Goal: Task Accomplishment & Management: Manage account settings

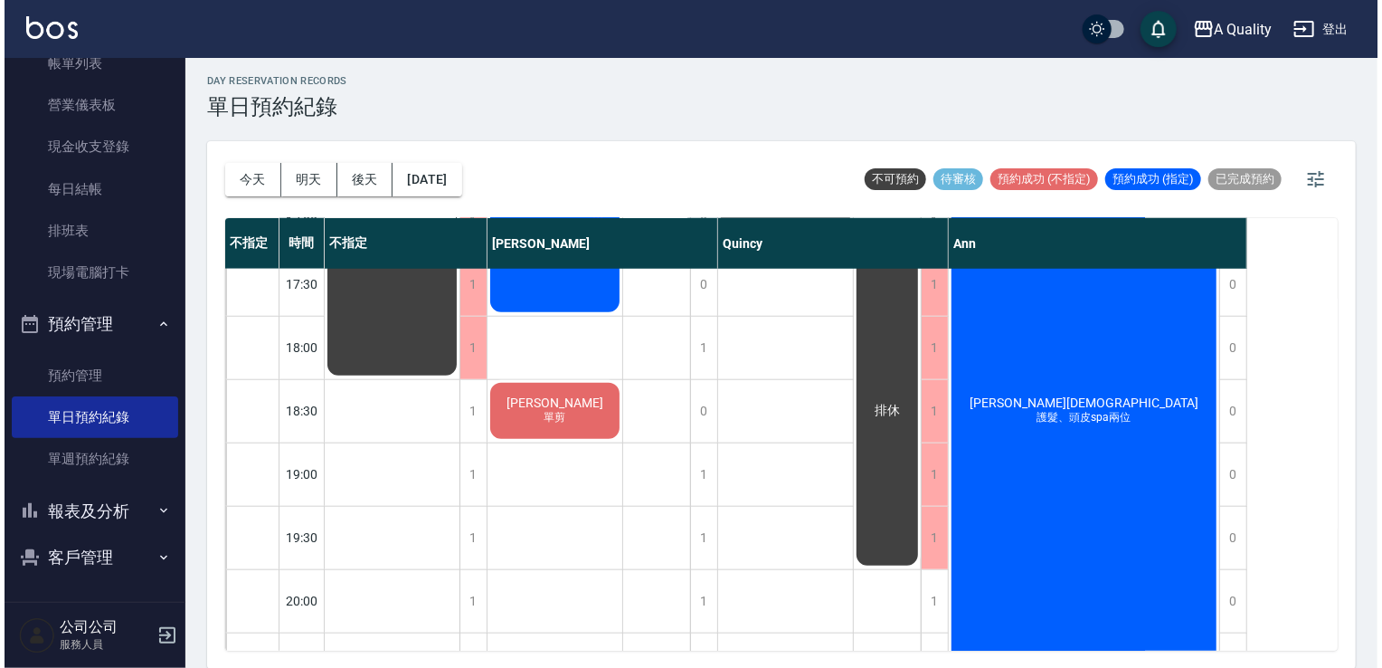
scroll to position [808, 0]
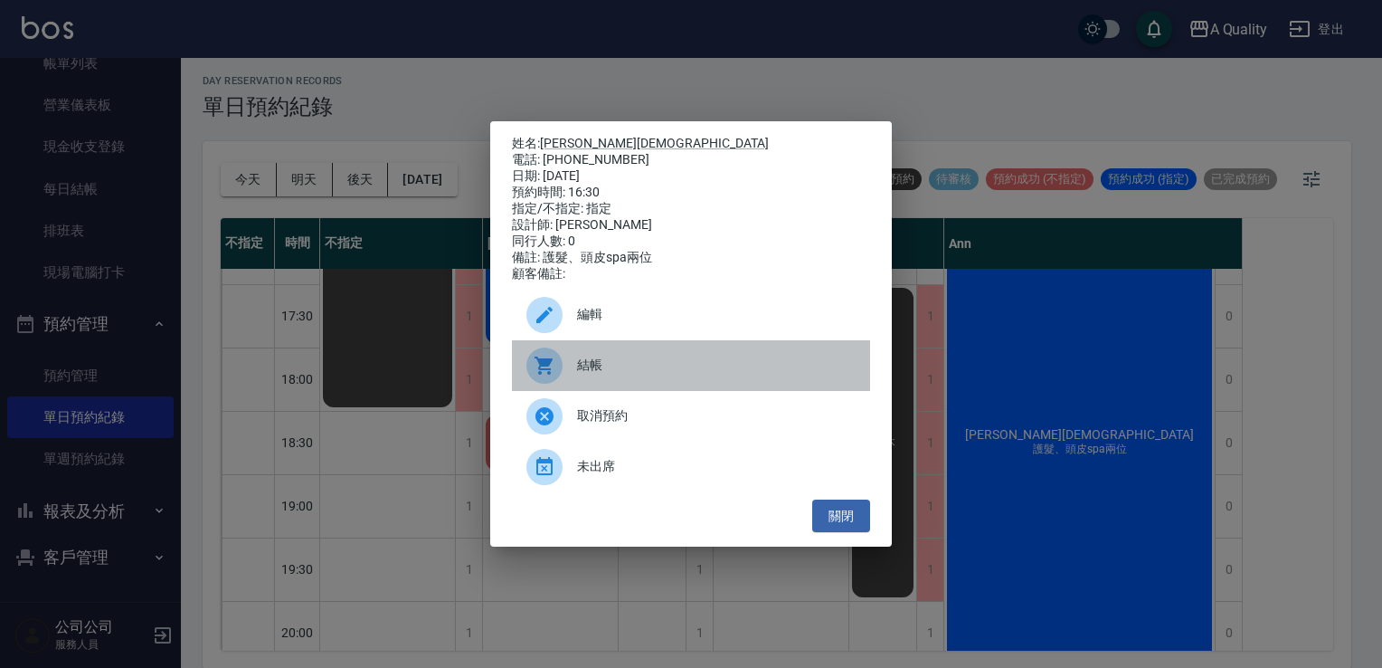
click at [626, 360] on div "結帳" at bounding box center [691, 365] width 358 height 51
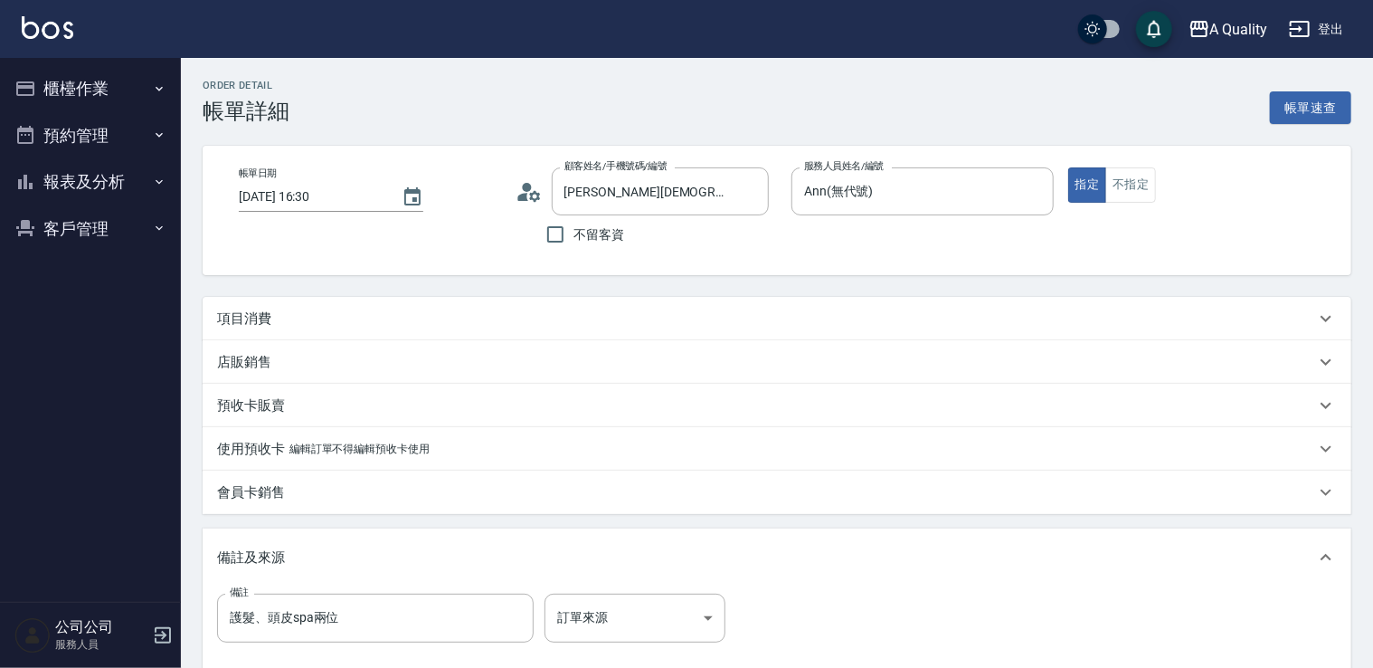
click at [300, 319] on div "項目消費" at bounding box center [766, 318] width 1098 height 19
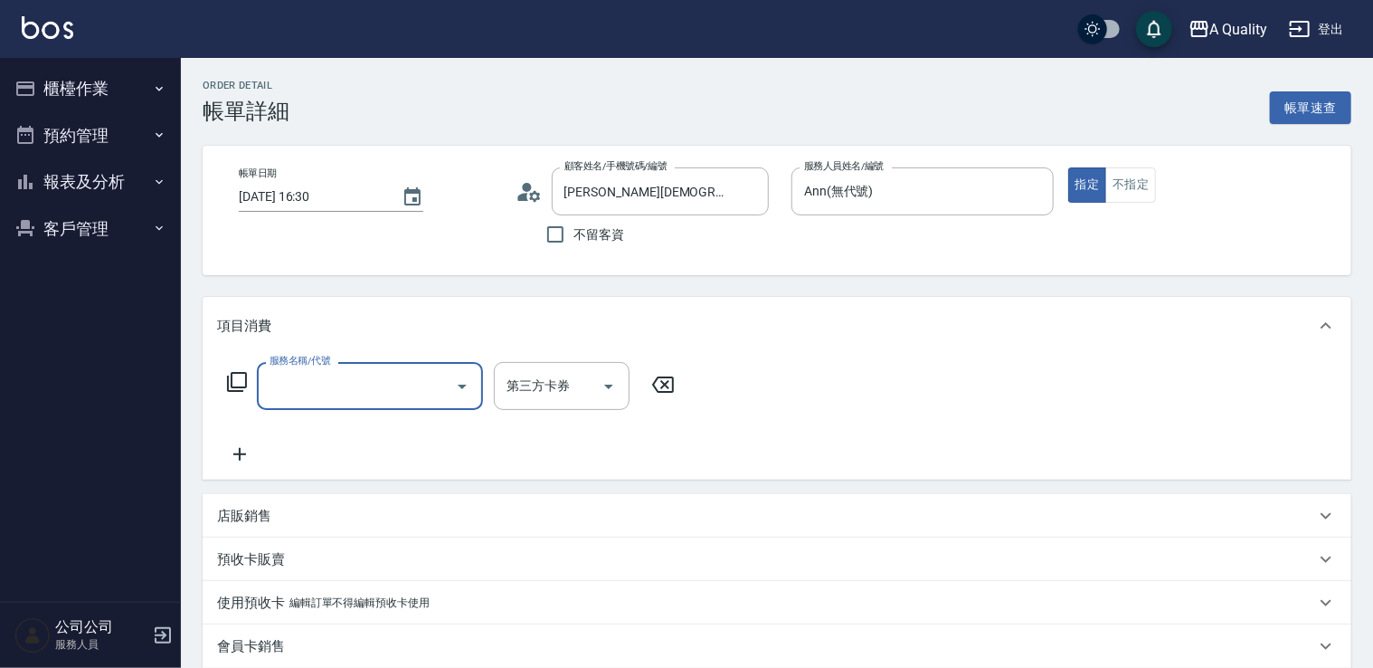
click at [331, 371] on input "服務名稱/代號" at bounding box center [356, 386] width 183 height 32
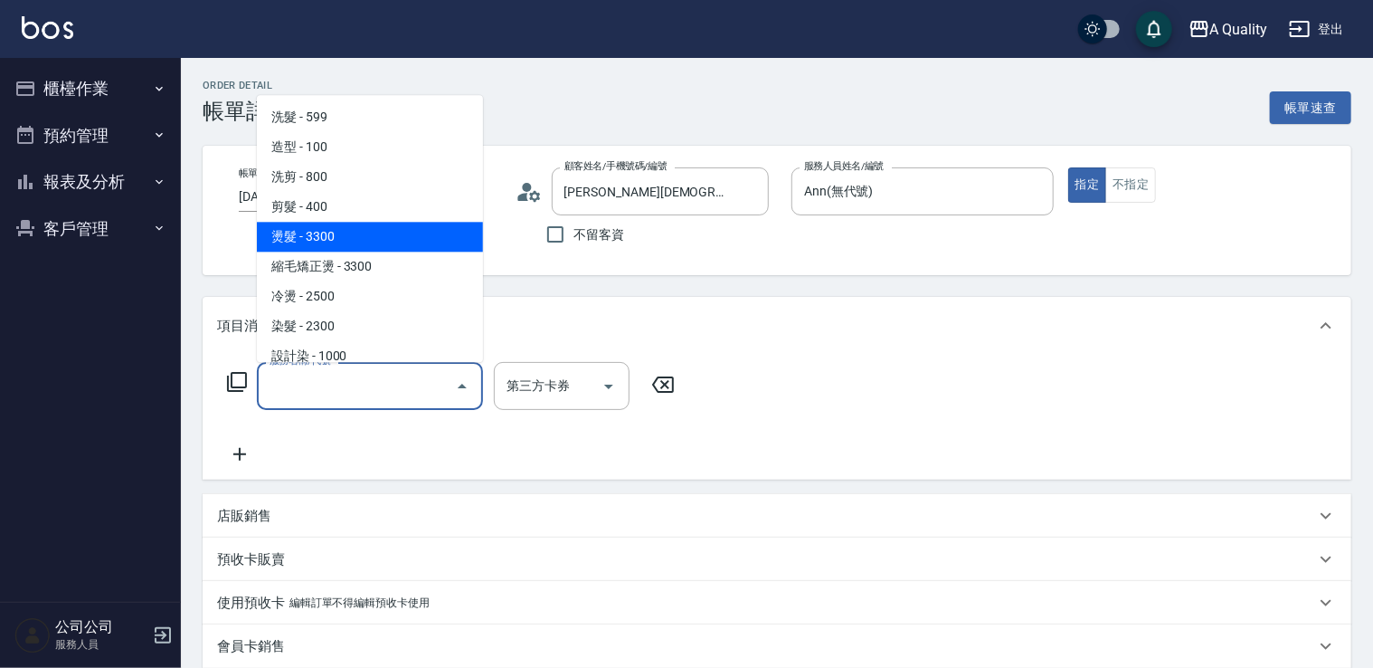
click at [306, 232] on span "燙髮 - 3300" at bounding box center [370, 237] width 226 height 30
type input "燙髮(301)"
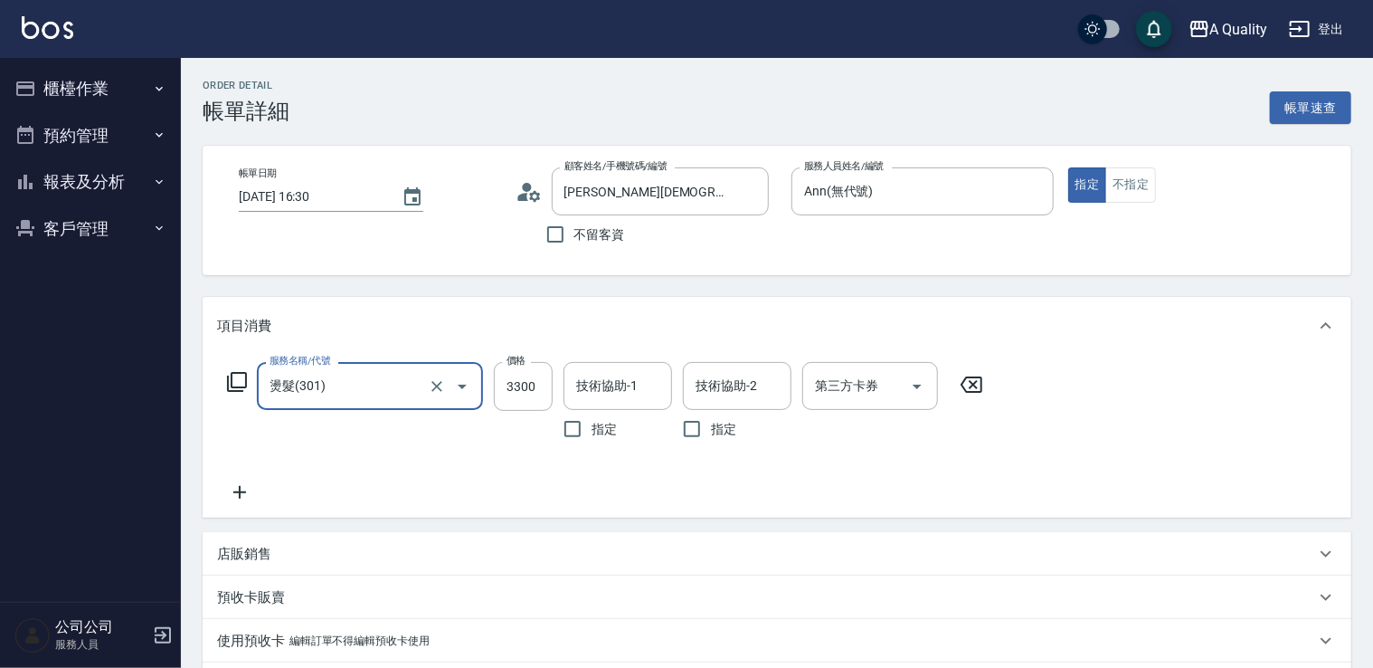
click at [441, 400] on div at bounding box center [449, 386] width 51 height 48
click at [538, 384] on input "3300" at bounding box center [523, 386] width 59 height 49
type input "1000"
click at [236, 487] on icon at bounding box center [239, 492] width 45 height 22
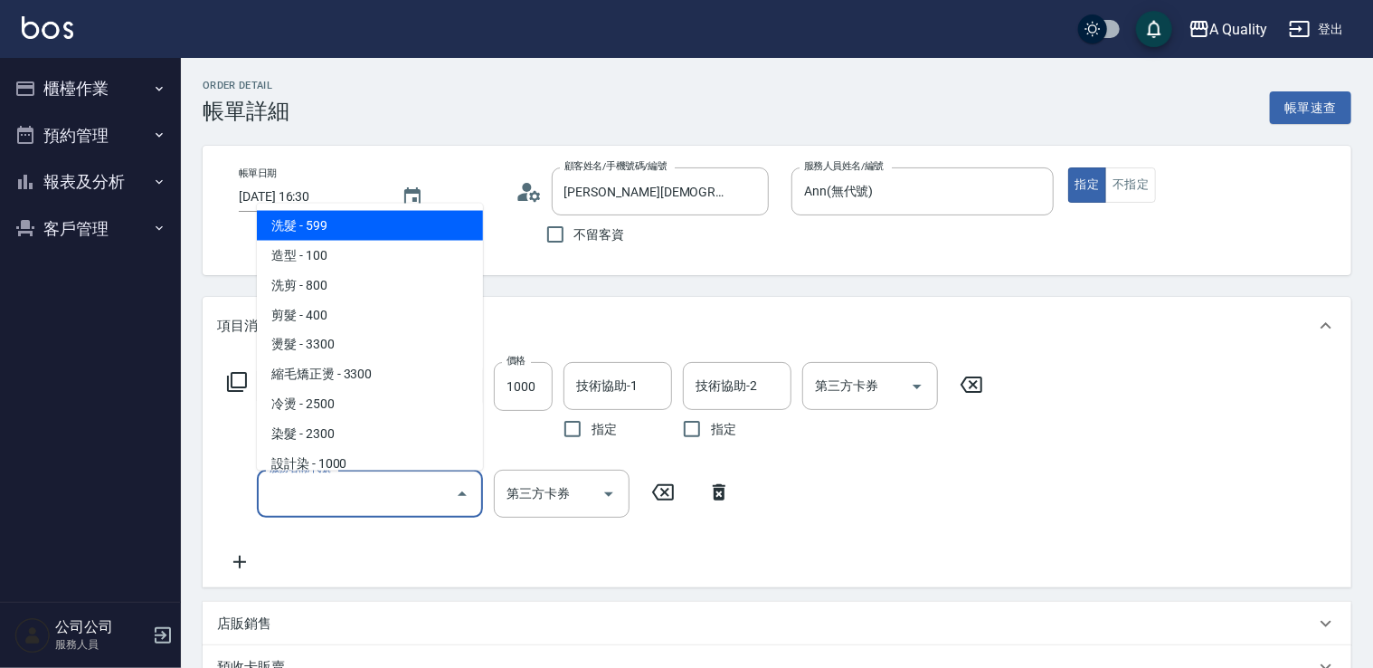
click at [337, 487] on input "服務名稱/代號" at bounding box center [356, 494] width 183 height 32
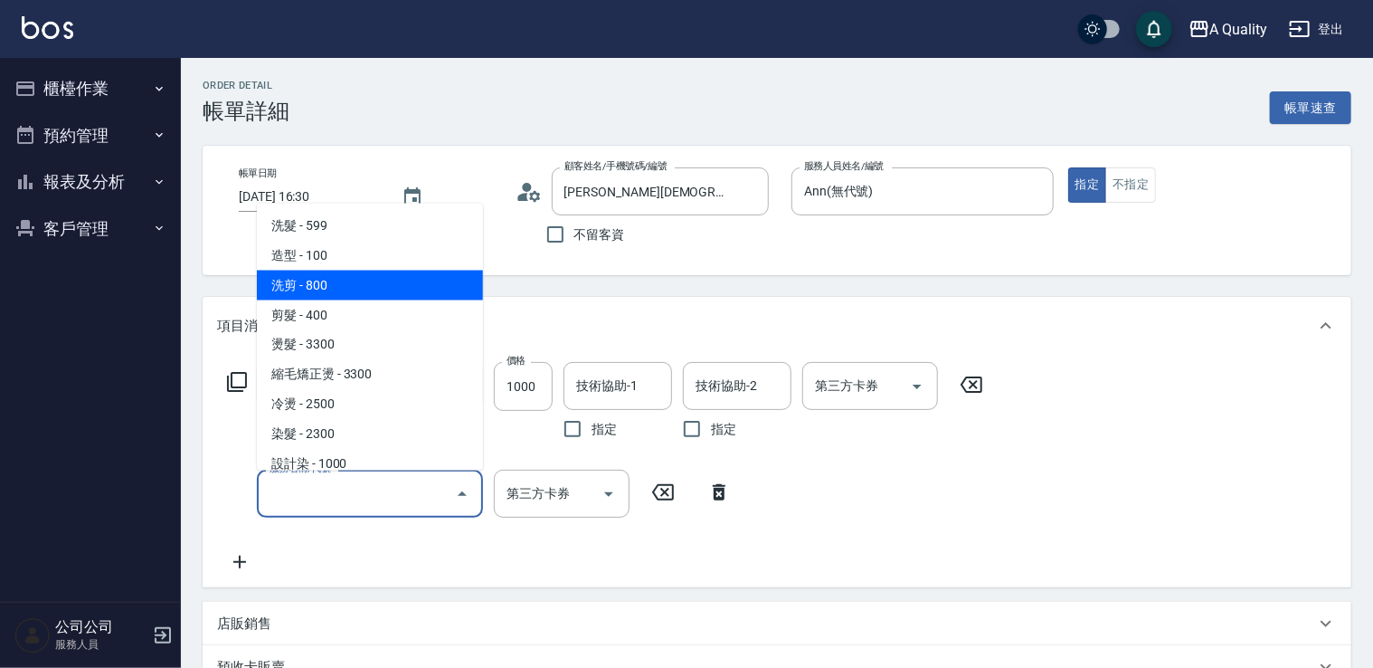
click at [317, 280] on span "洗剪 - 800" at bounding box center [370, 285] width 226 height 30
type input "洗剪(103)"
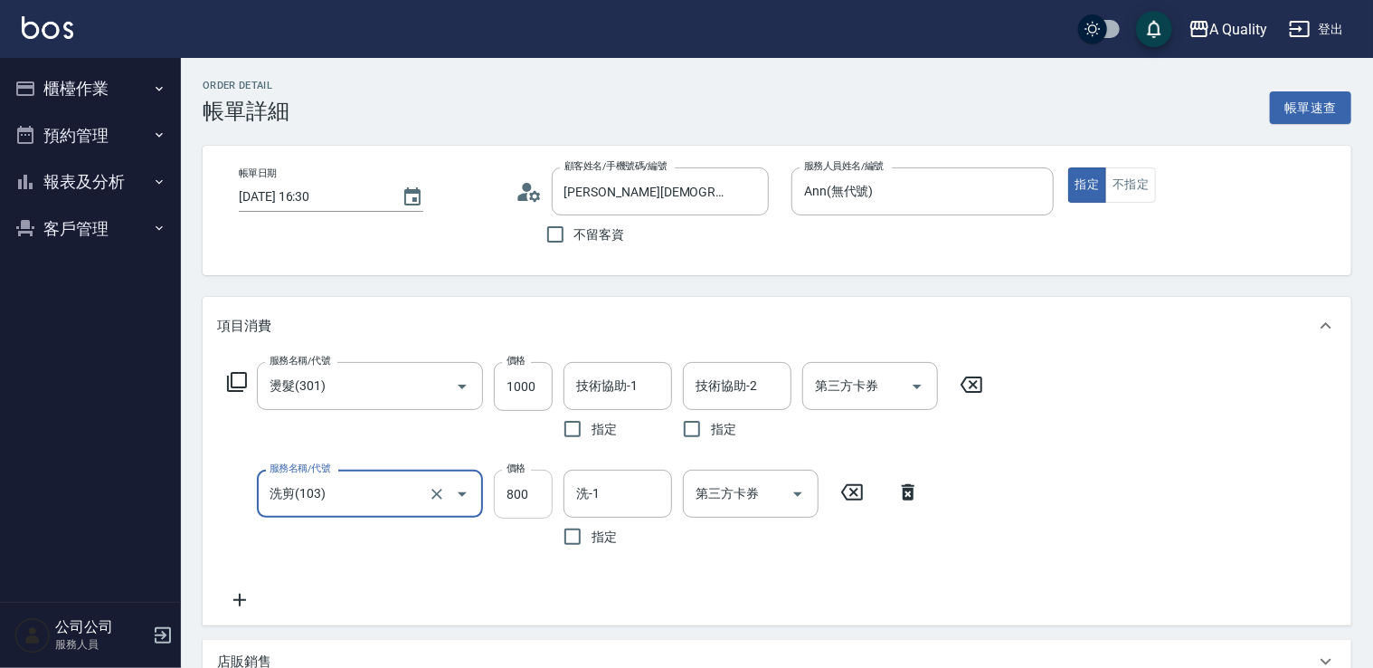
click at [526, 488] on input "800" at bounding box center [523, 493] width 59 height 49
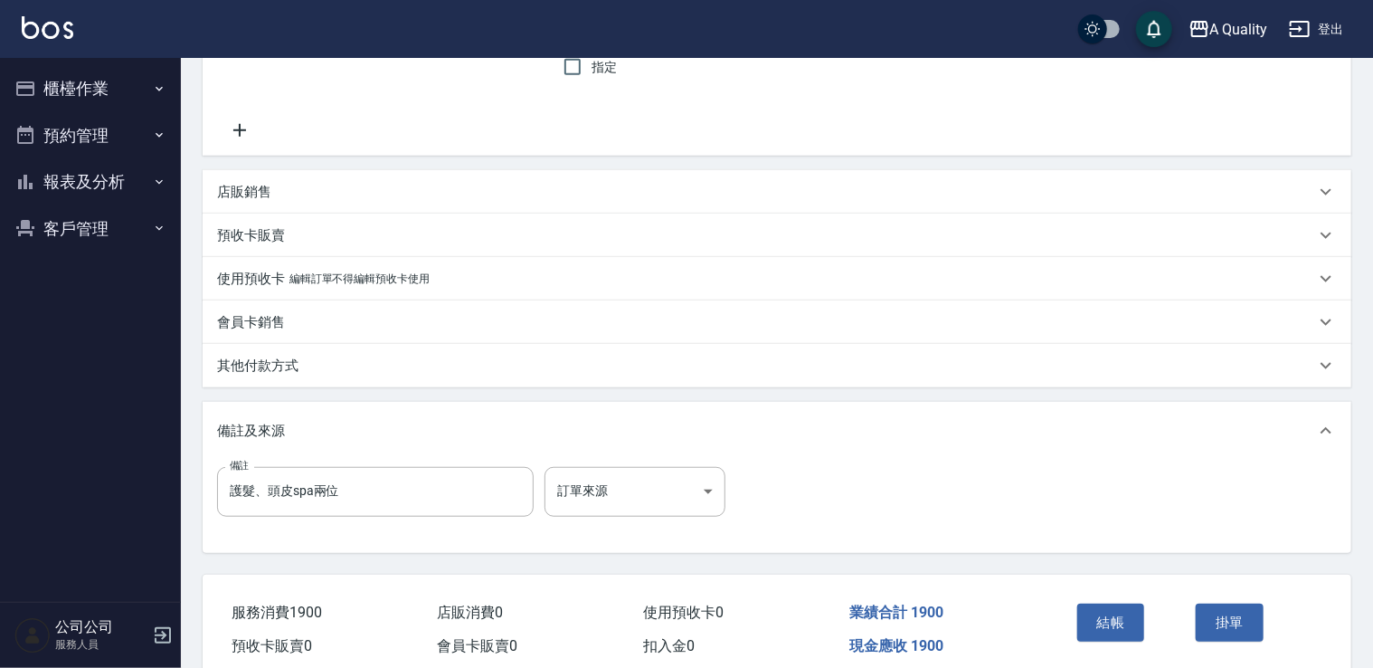
scroll to position [546, 0]
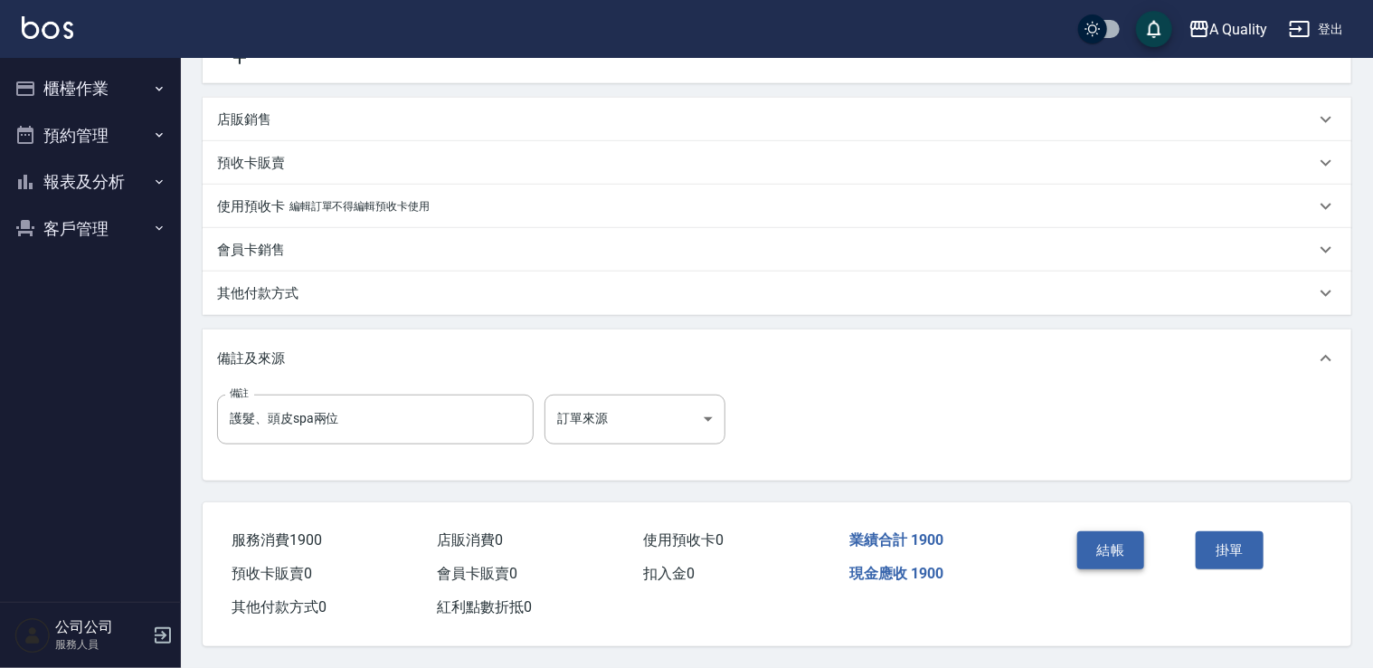
type input "900"
click at [1125, 551] on button "結帳" at bounding box center [1111, 550] width 68 height 38
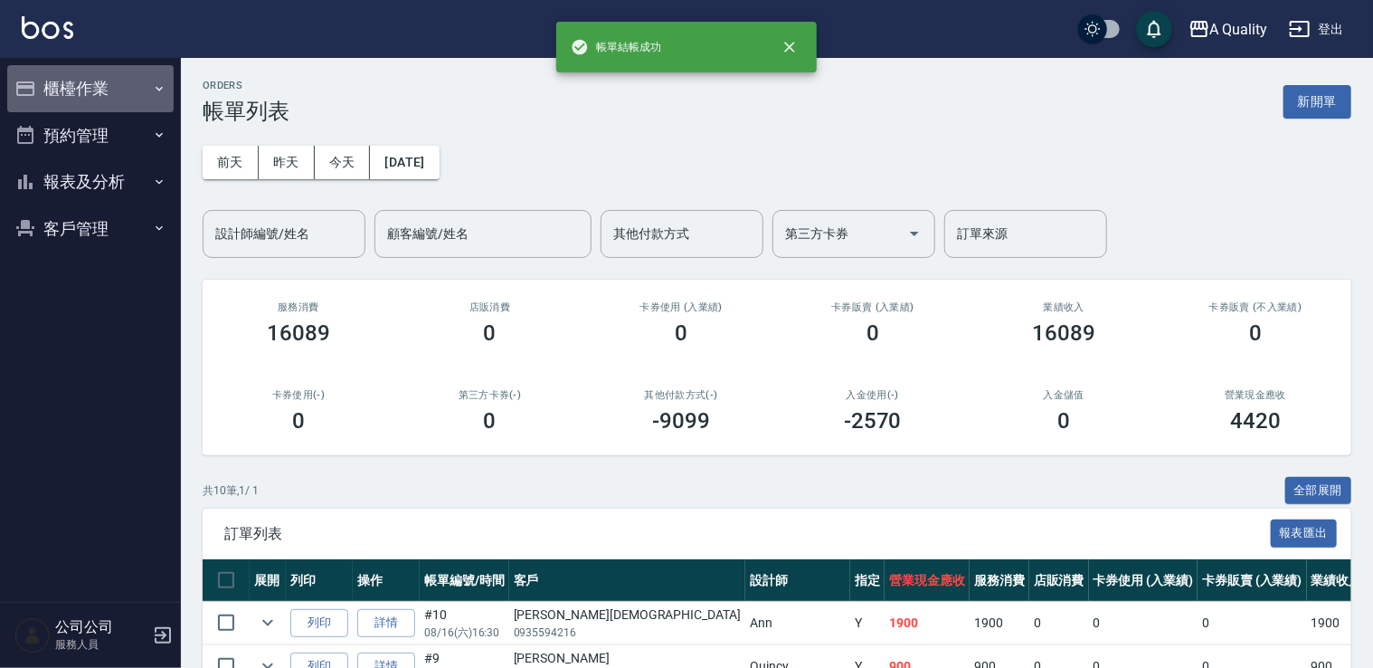
click at [52, 85] on button "櫃檯作業" at bounding box center [90, 88] width 166 height 47
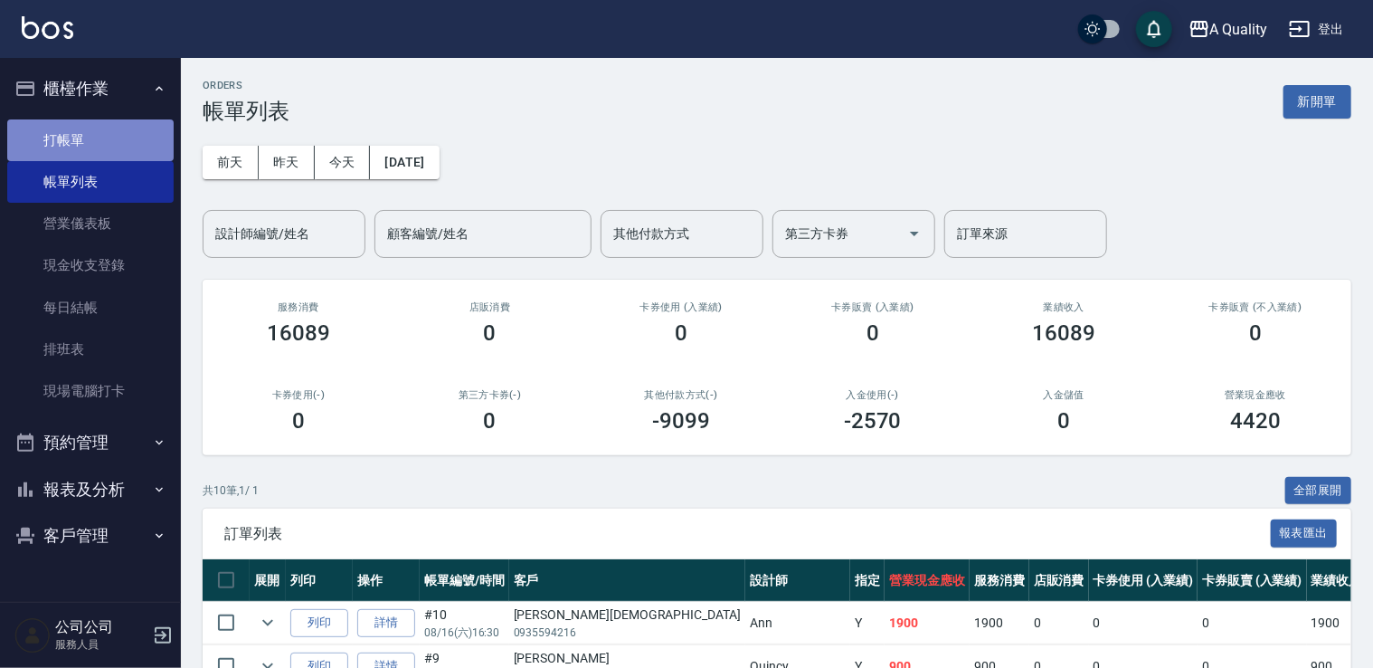
click at [99, 121] on link "打帳單" at bounding box center [90, 140] width 166 height 42
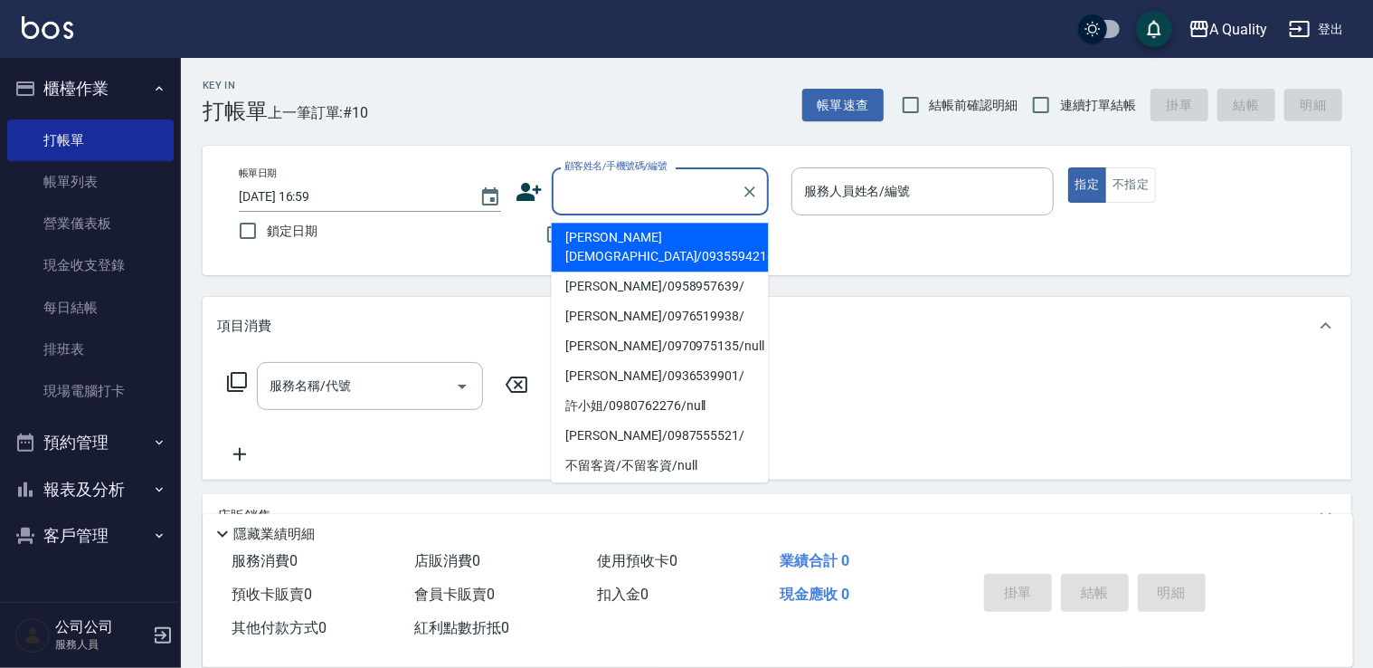
click at [601, 178] on input "顧客姓名/手機號碼/編號" at bounding box center [647, 191] width 174 height 32
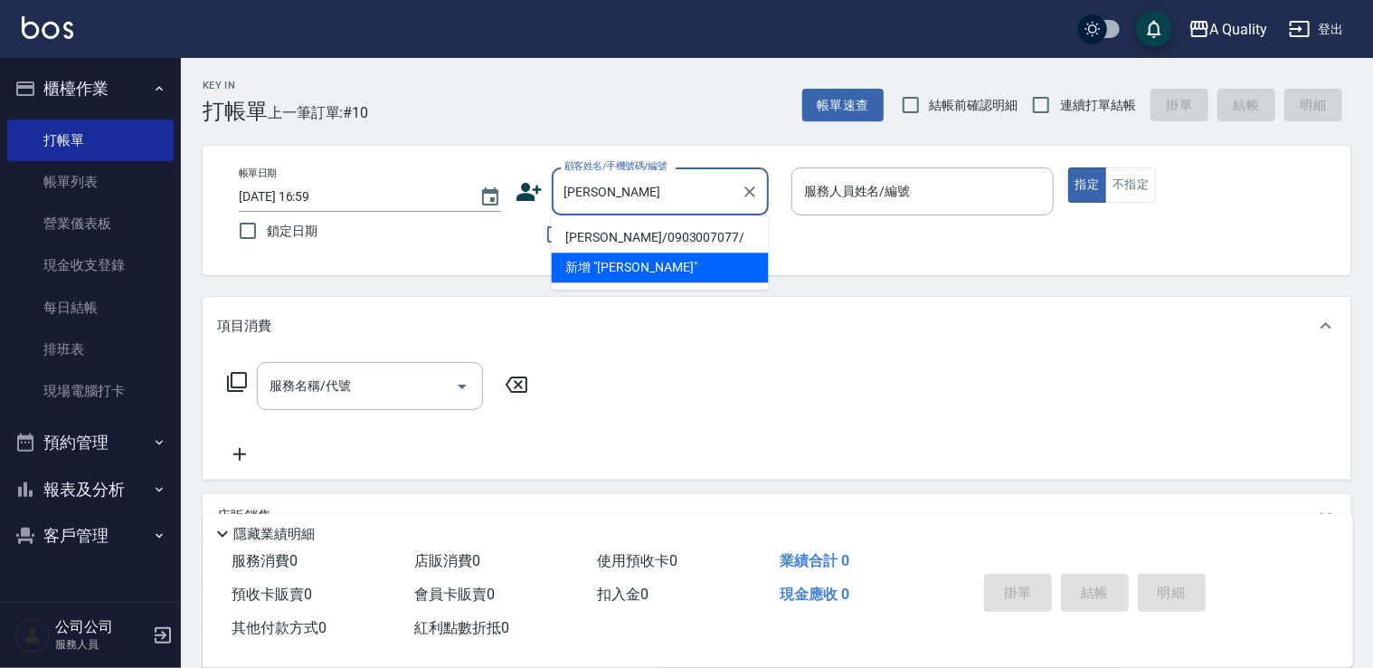
click at [627, 197] on input "[PERSON_NAME]" at bounding box center [647, 191] width 174 height 32
click at [652, 232] on li "[PERSON_NAME]/0920328405/" at bounding box center [660, 238] width 217 height 30
type input "[PERSON_NAME]/0920328405/"
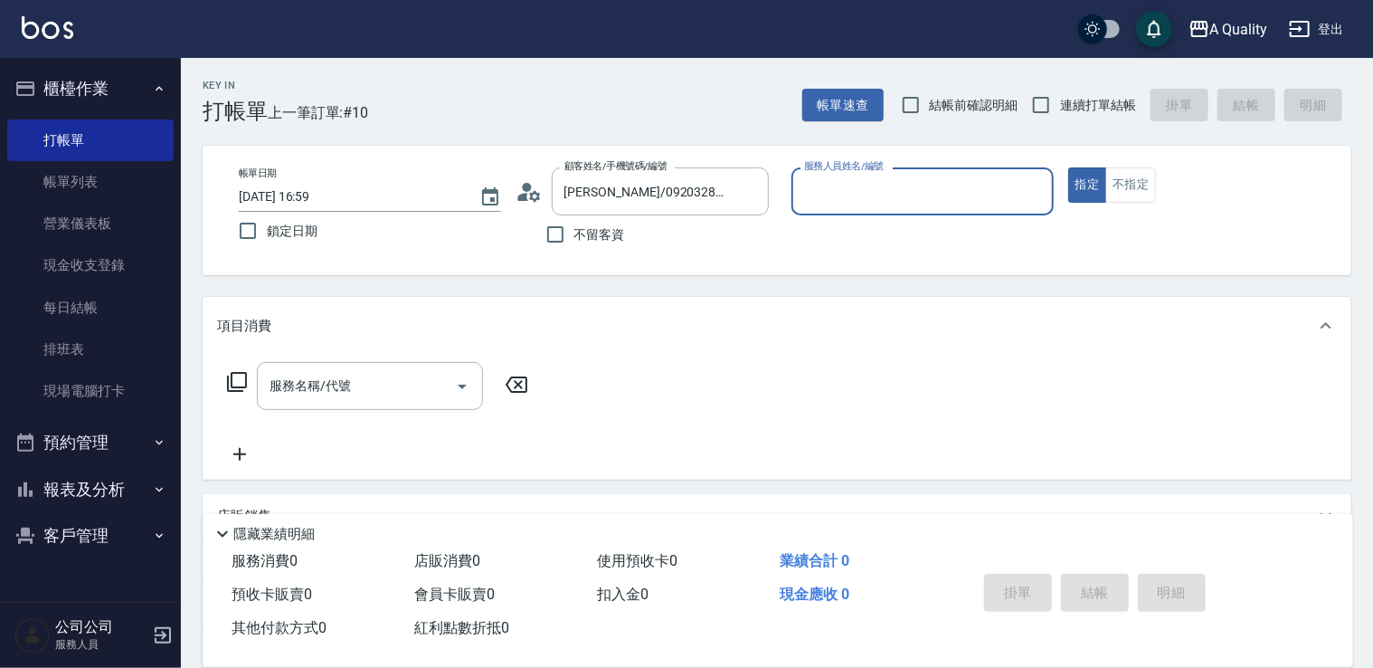
type input "Ann(無代號)"
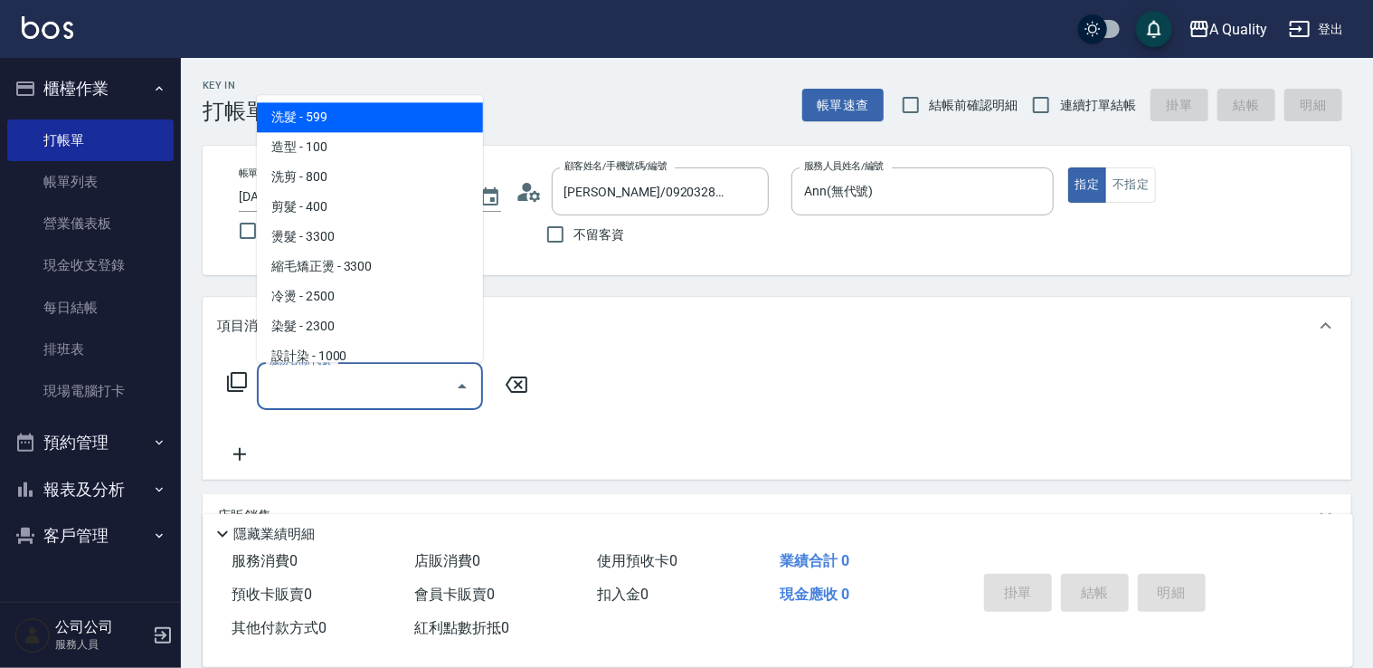
click at [407, 382] on input "服務名稱/代號" at bounding box center [356, 386] width 183 height 32
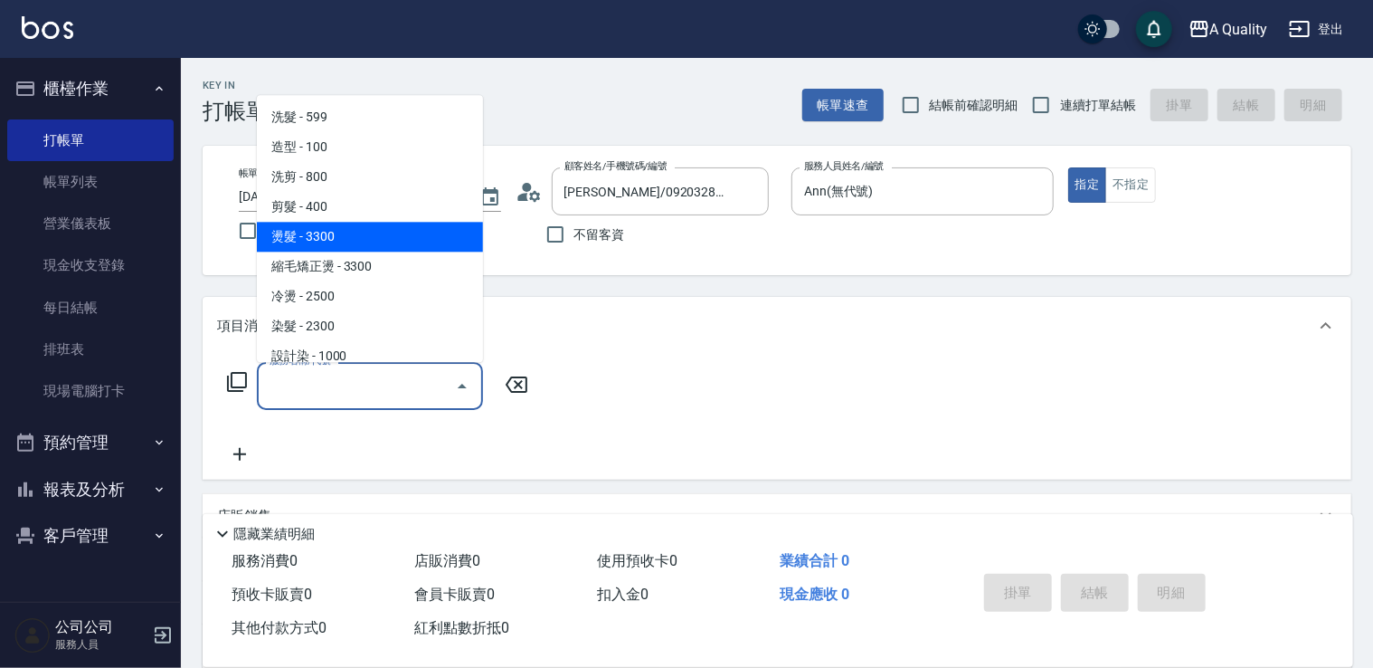
click at [330, 204] on span "剪髮 - 400" at bounding box center [370, 207] width 226 height 30
type input "剪髮(201)"
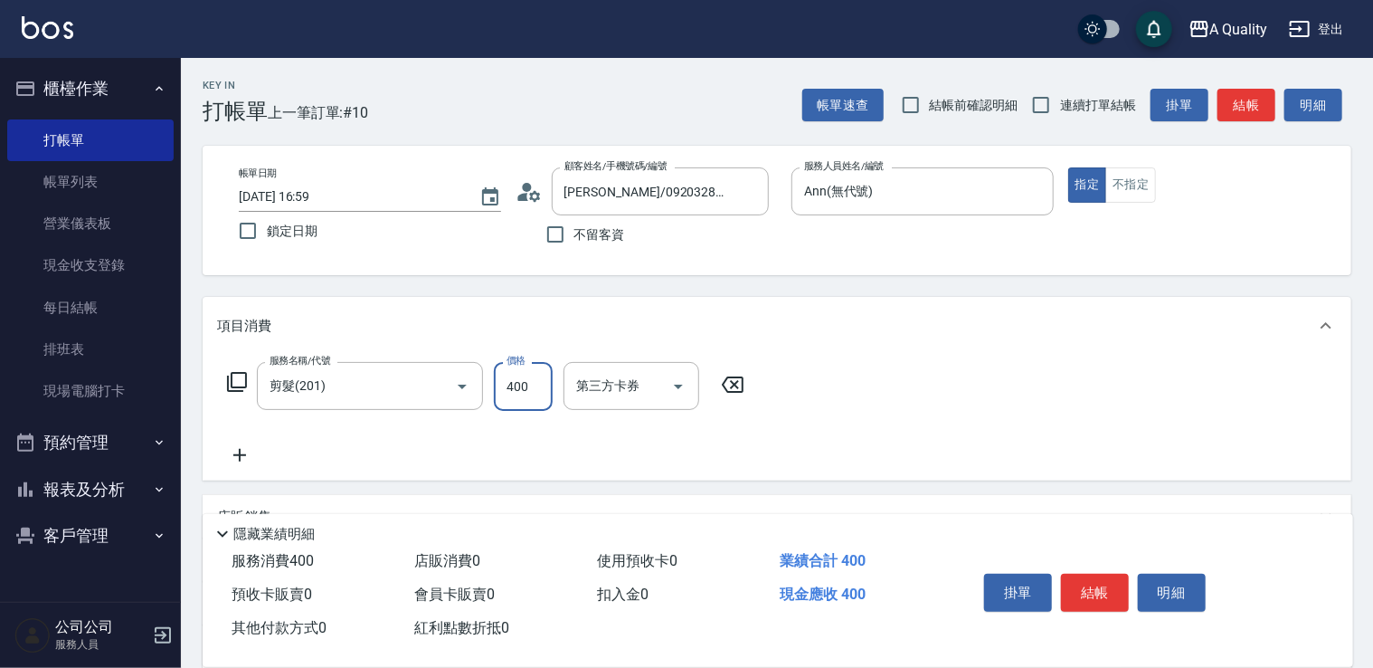
click at [515, 386] on input "400" at bounding box center [523, 386] width 59 height 49
type input "500"
click at [228, 456] on icon at bounding box center [239, 455] width 45 height 22
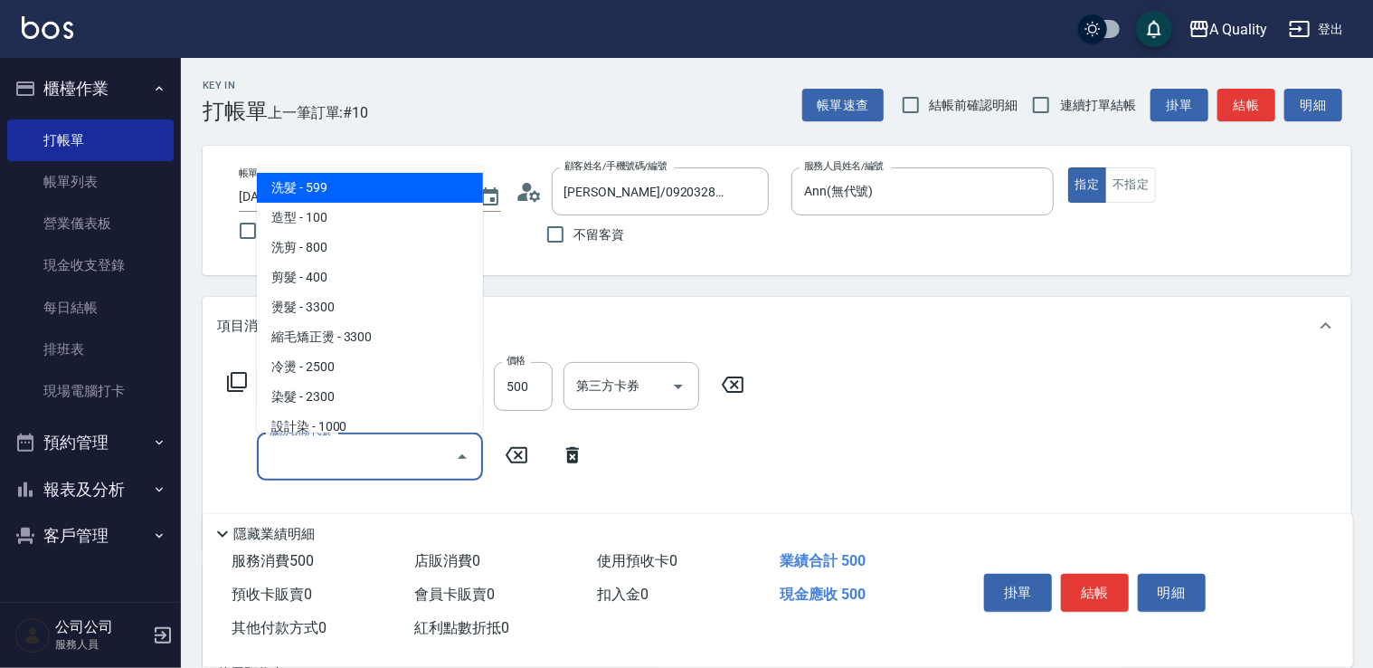
click at [287, 463] on input "服務名稱/代號" at bounding box center [356, 456] width 183 height 32
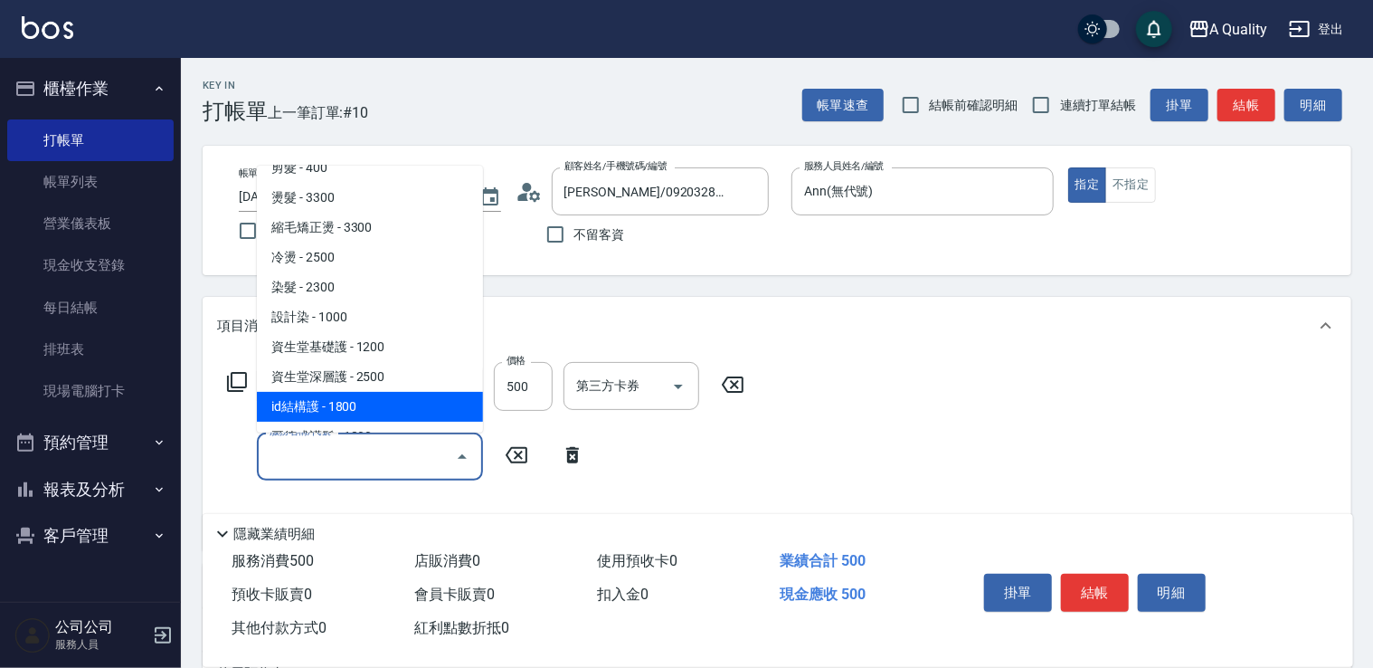
scroll to position [254, 0]
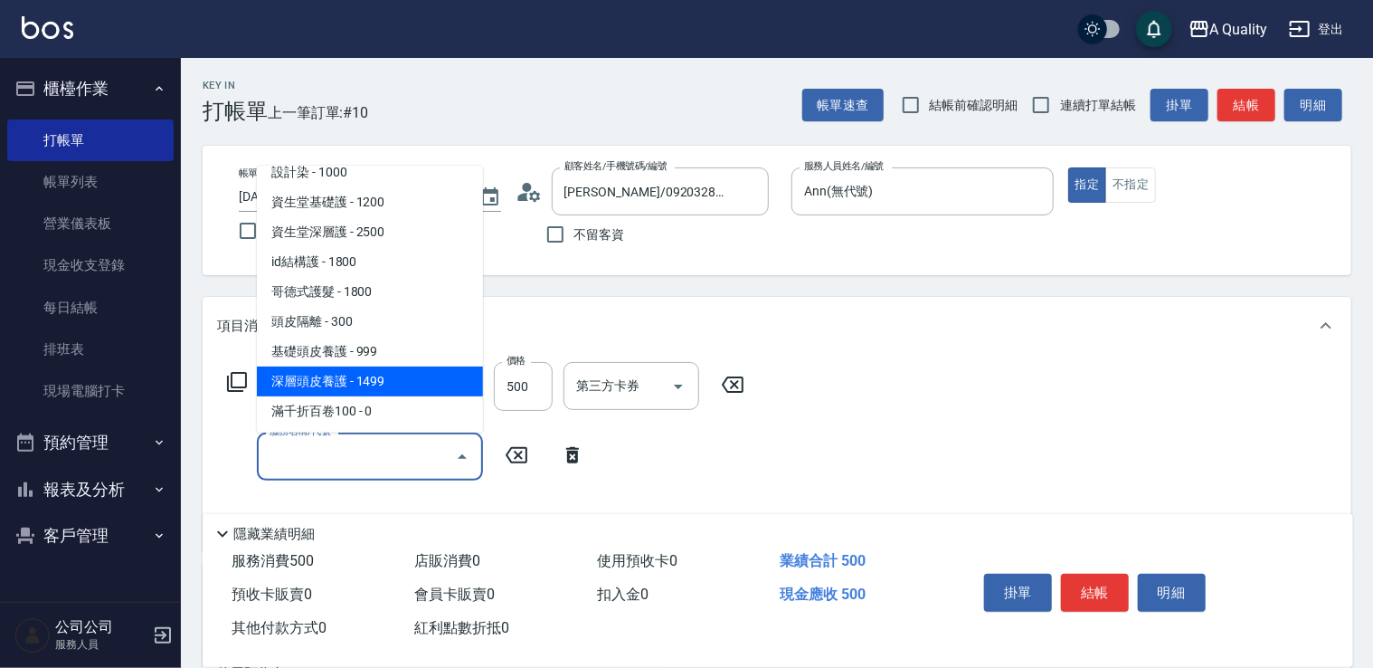
click at [380, 371] on span "深層頭皮養護 - 1499" at bounding box center [370, 381] width 226 height 30
type input "深層頭皮養護(603)"
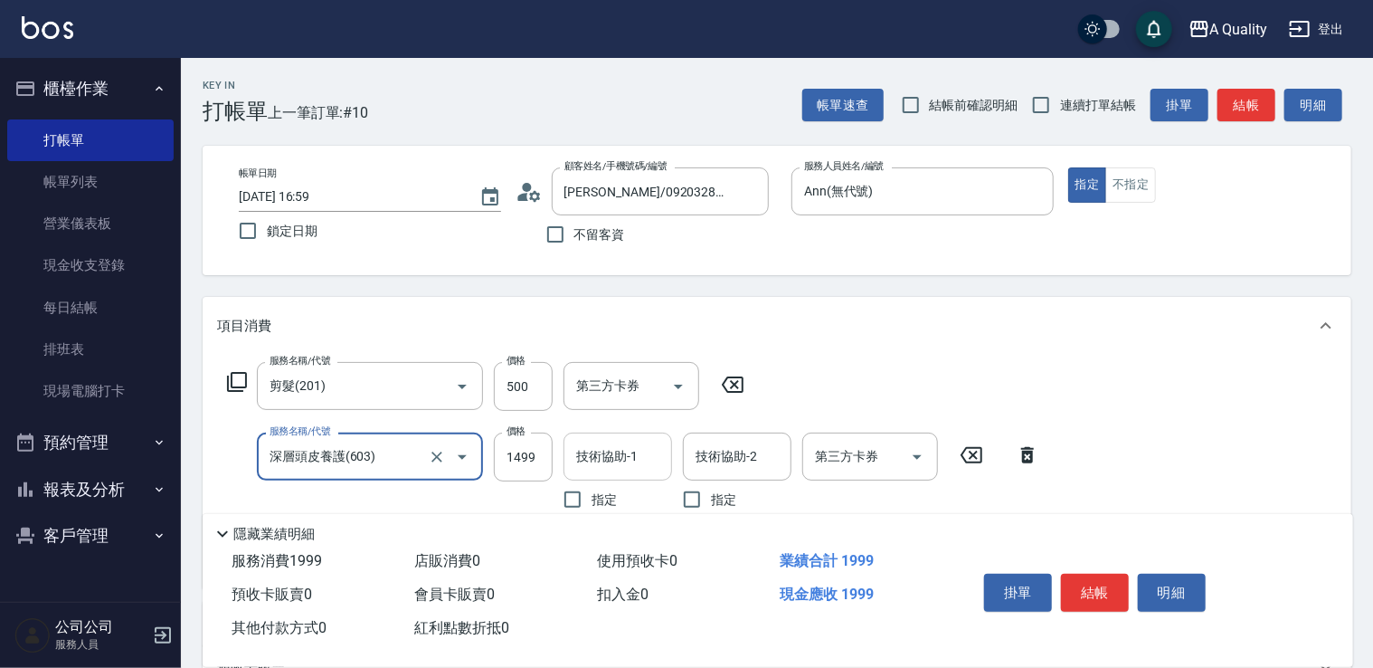
click at [630, 476] on div "技術協助-1" at bounding box center [618, 456] width 109 height 48
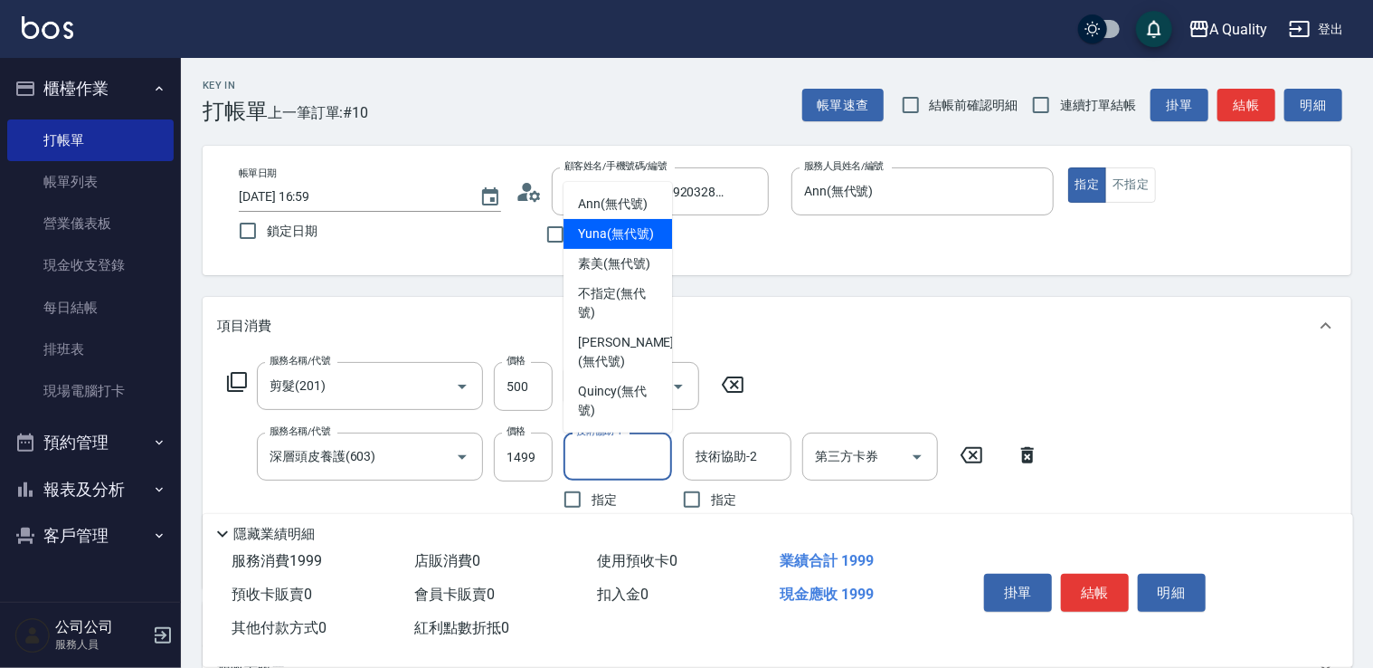
click at [604, 224] on span "Yuna (無代號)" at bounding box center [616, 233] width 76 height 19
type input "Yuna(無代號)"
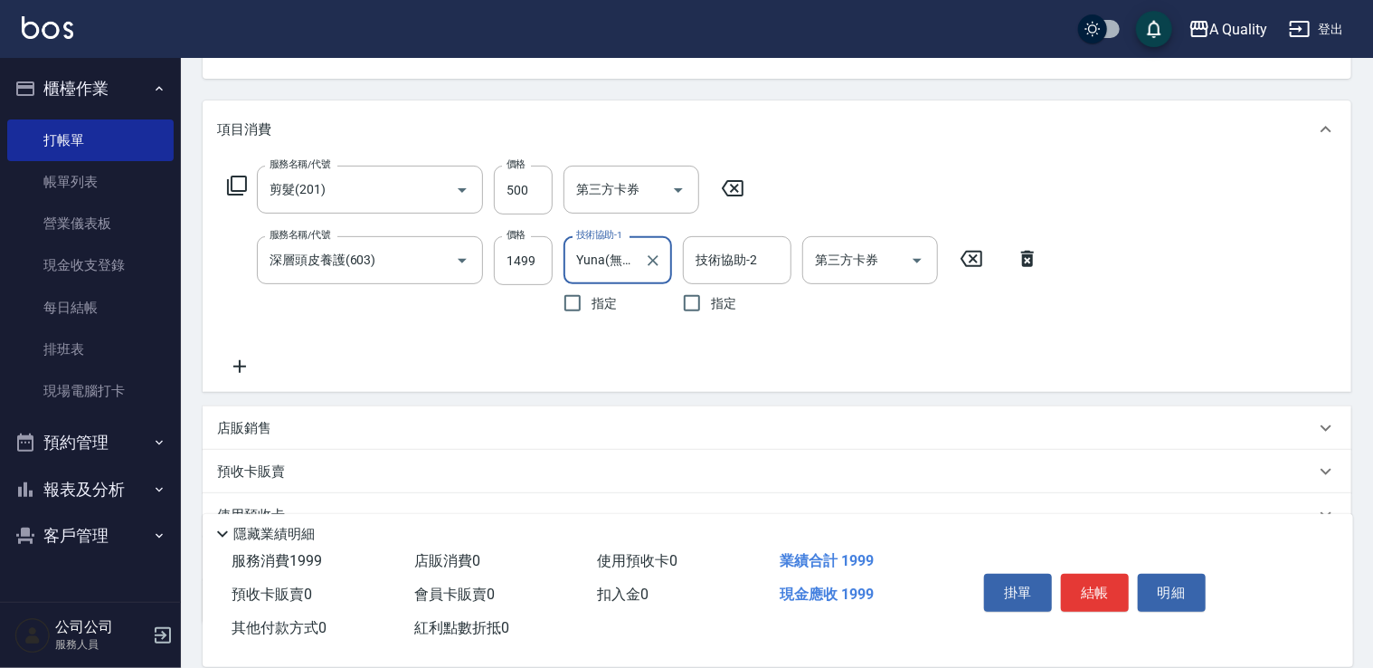
scroll to position [323, 0]
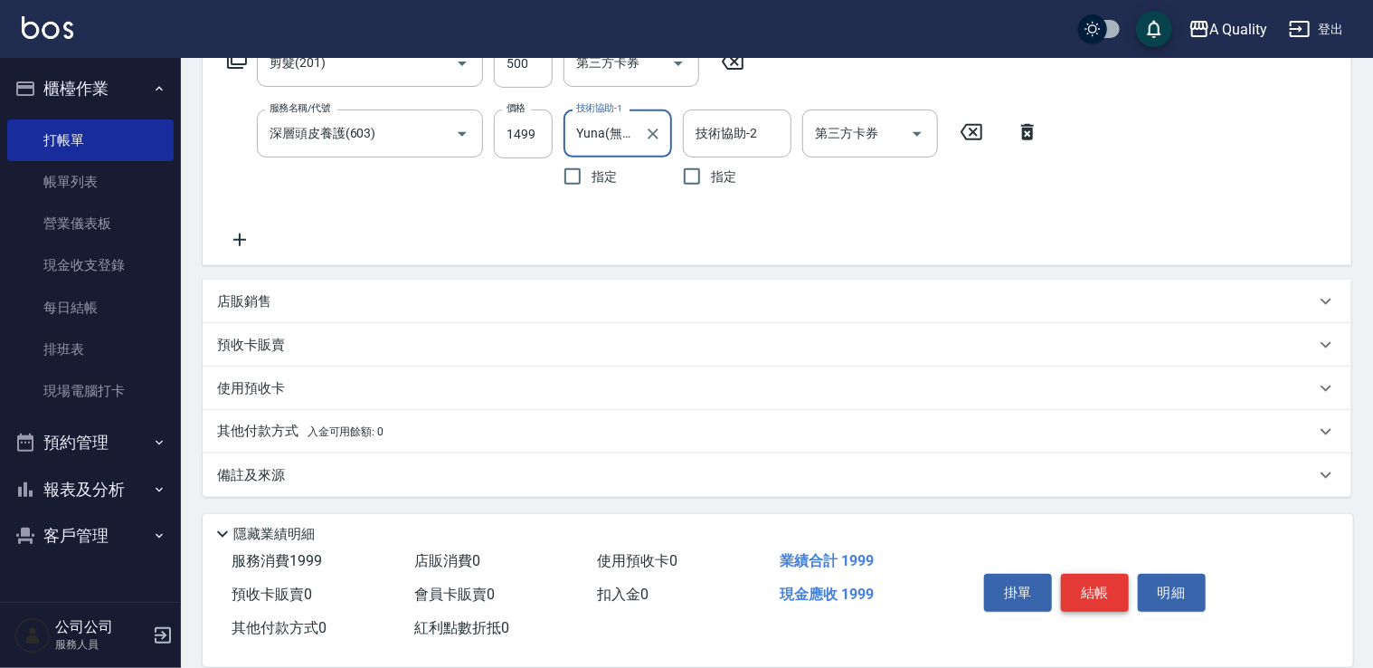
click at [1108, 573] on button "結帳" at bounding box center [1095, 592] width 68 height 38
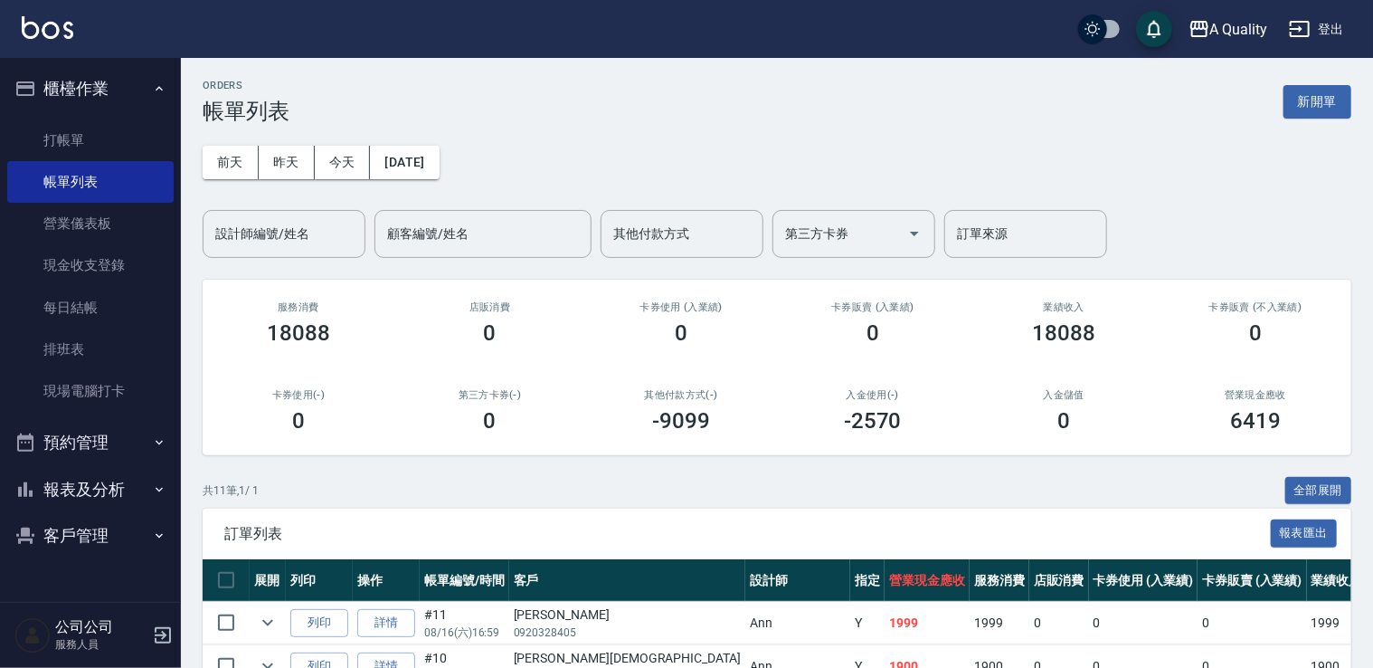
click at [100, 524] on button "客戶管理" at bounding box center [90, 535] width 166 height 47
click at [105, 547] on button "客戶管理" at bounding box center [90, 535] width 166 height 47
click at [109, 573] on nav "櫃檯作業 打帳單 帳單列表 營業儀表板 現金收支登錄 每日結帳 排班表 現場電腦打卡 預約管理 預約管理 單日預約紀錄 單週預約紀錄 報表及分析 報表目錄 店…" at bounding box center [90, 330] width 181 height 544
click at [120, 541] on button "客戶管理" at bounding box center [90, 535] width 166 height 47
click at [109, 582] on link "客戶列表" at bounding box center [90, 587] width 166 height 42
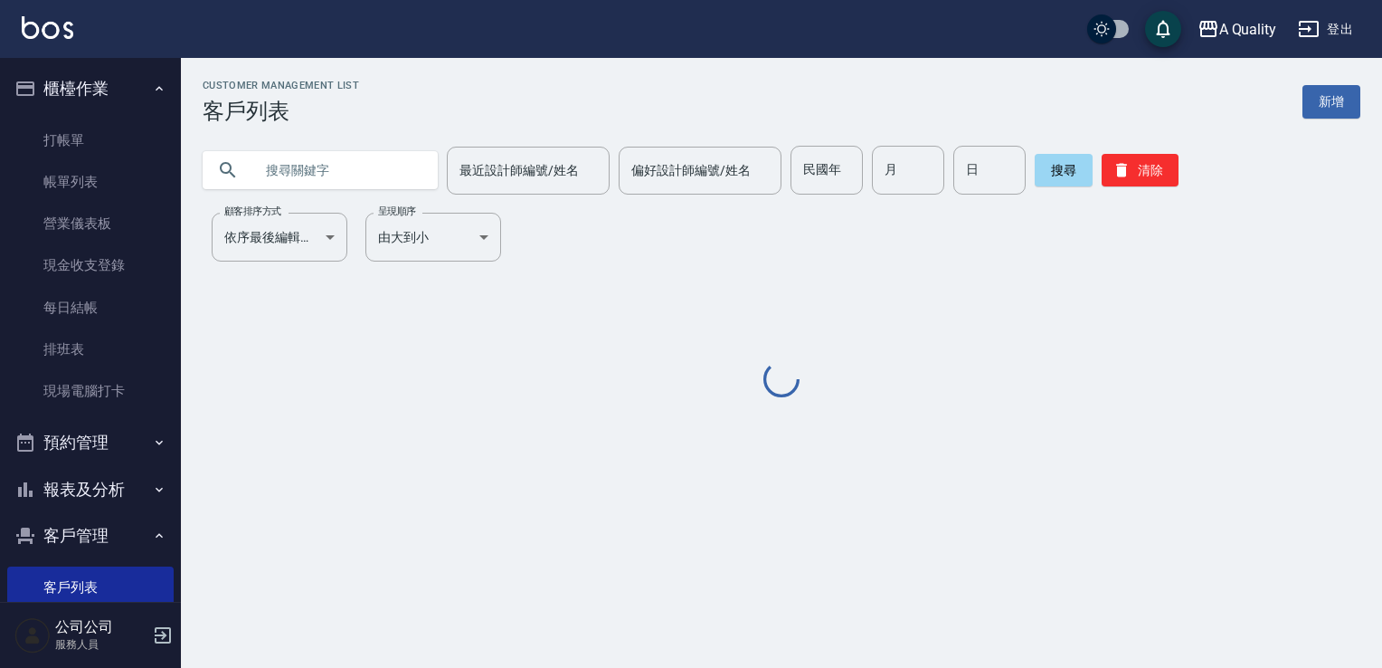
click at [400, 168] on input "text" at bounding box center [338, 170] width 170 height 49
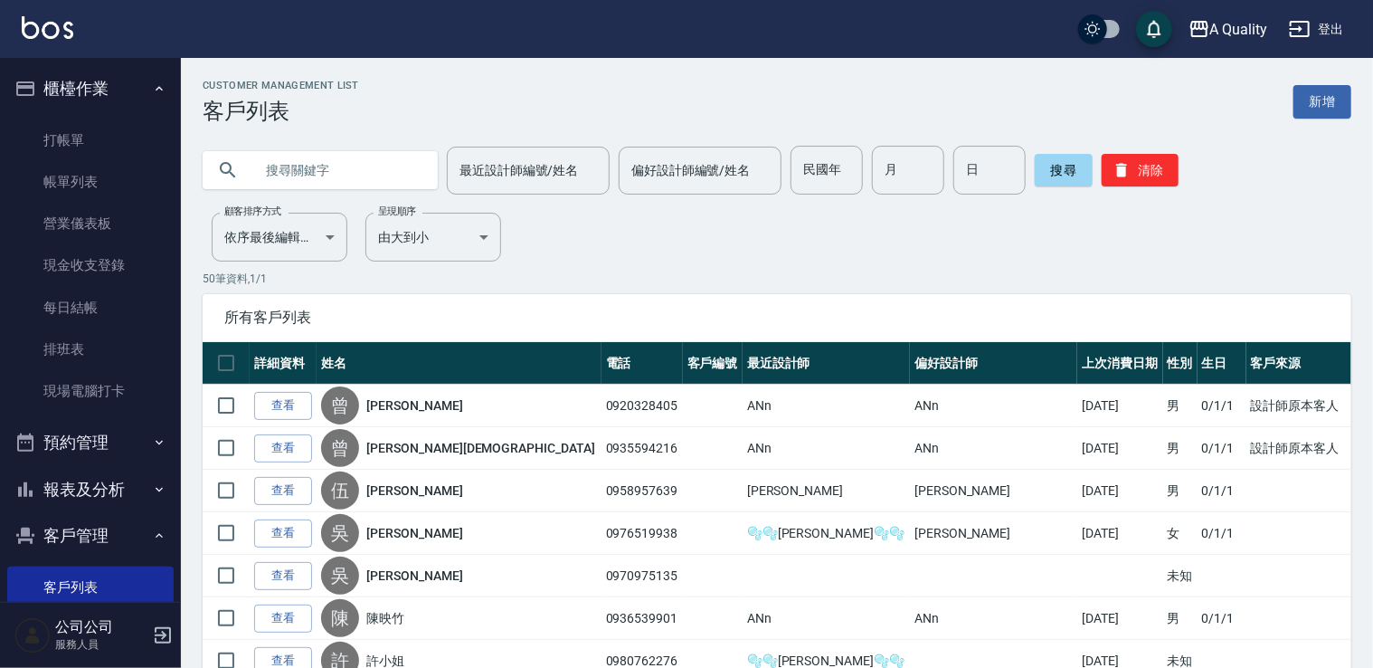
click at [374, 174] on input "text" at bounding box center [338, 170] width 170 height 49
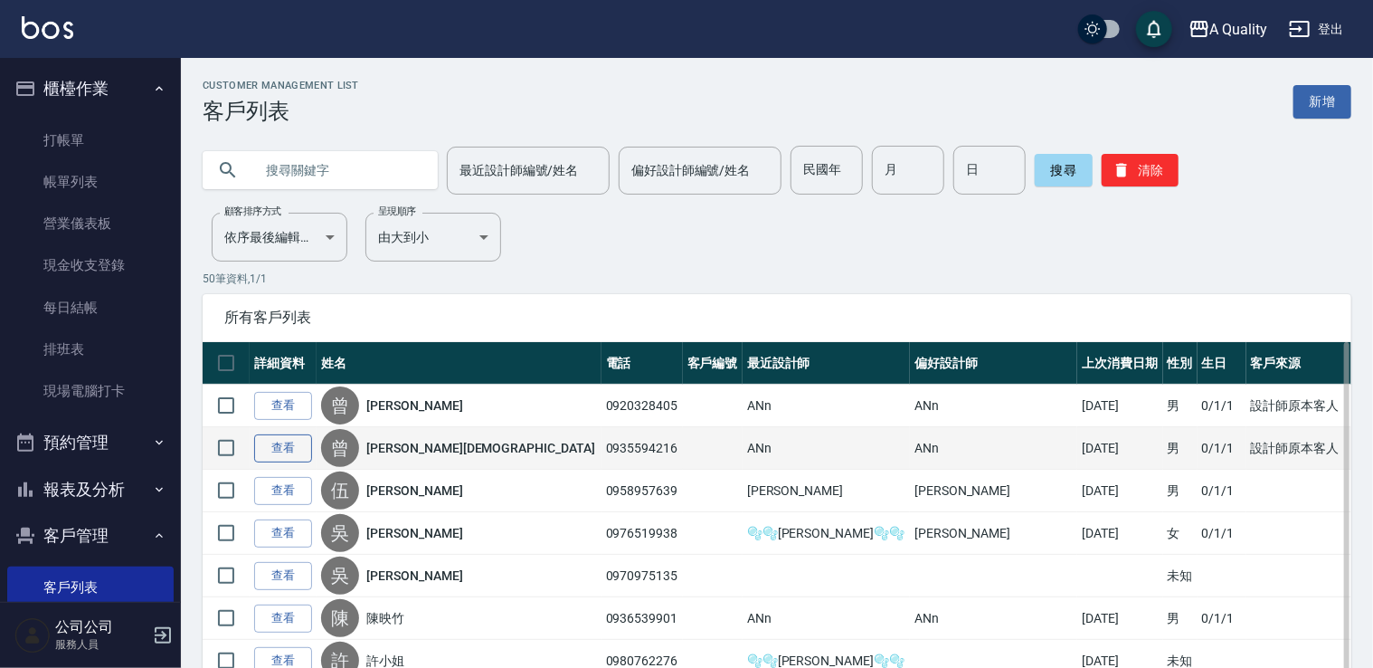
click at [293, 441] on link "查看" at bounding box center [283, 448] width 58 height 28
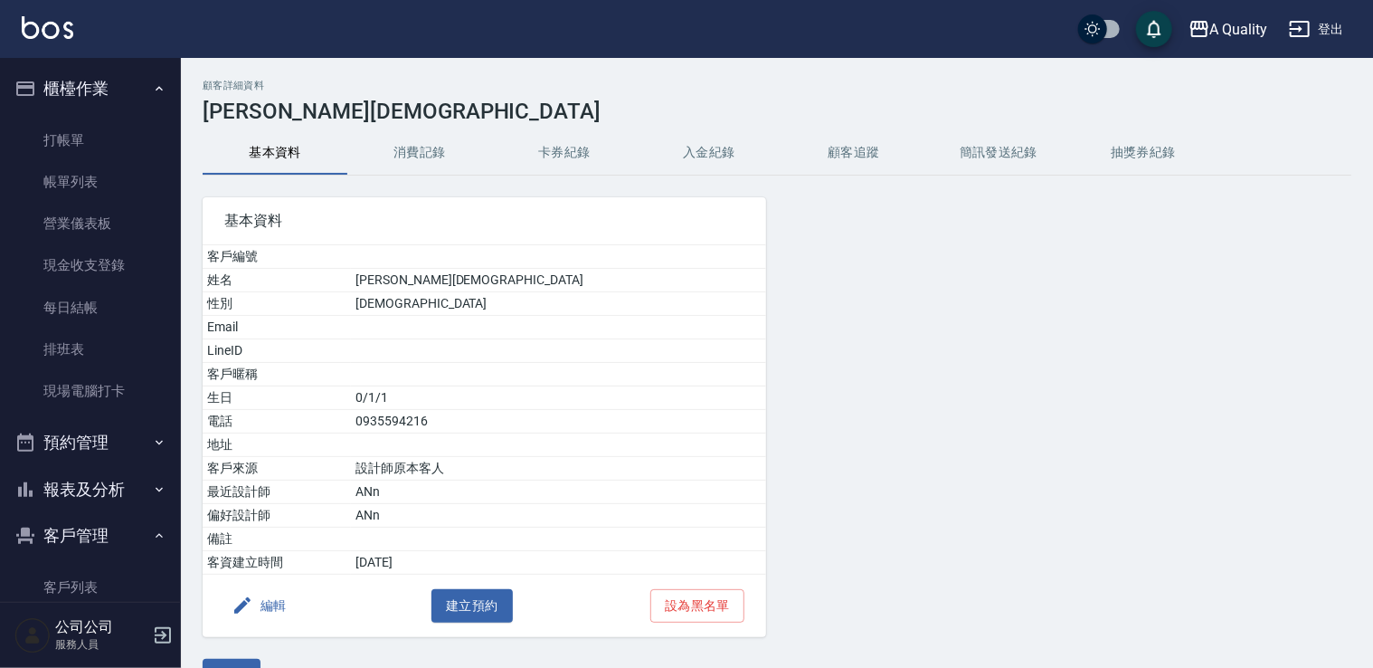
click at [456, 147] on button "消費記錄" at bounding box center [419, 152] width 145 height 43
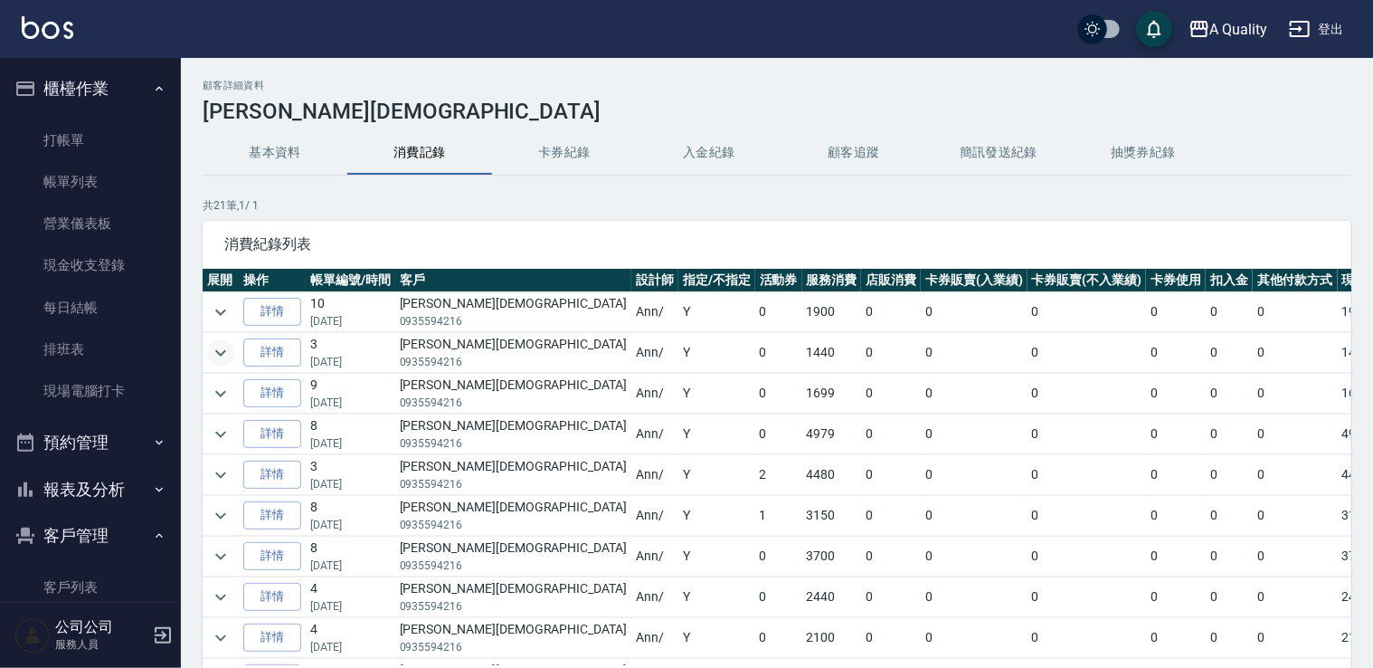
click at [228, 356] on icon "expand row" at bounding box center [221, 353] width 22 height 22
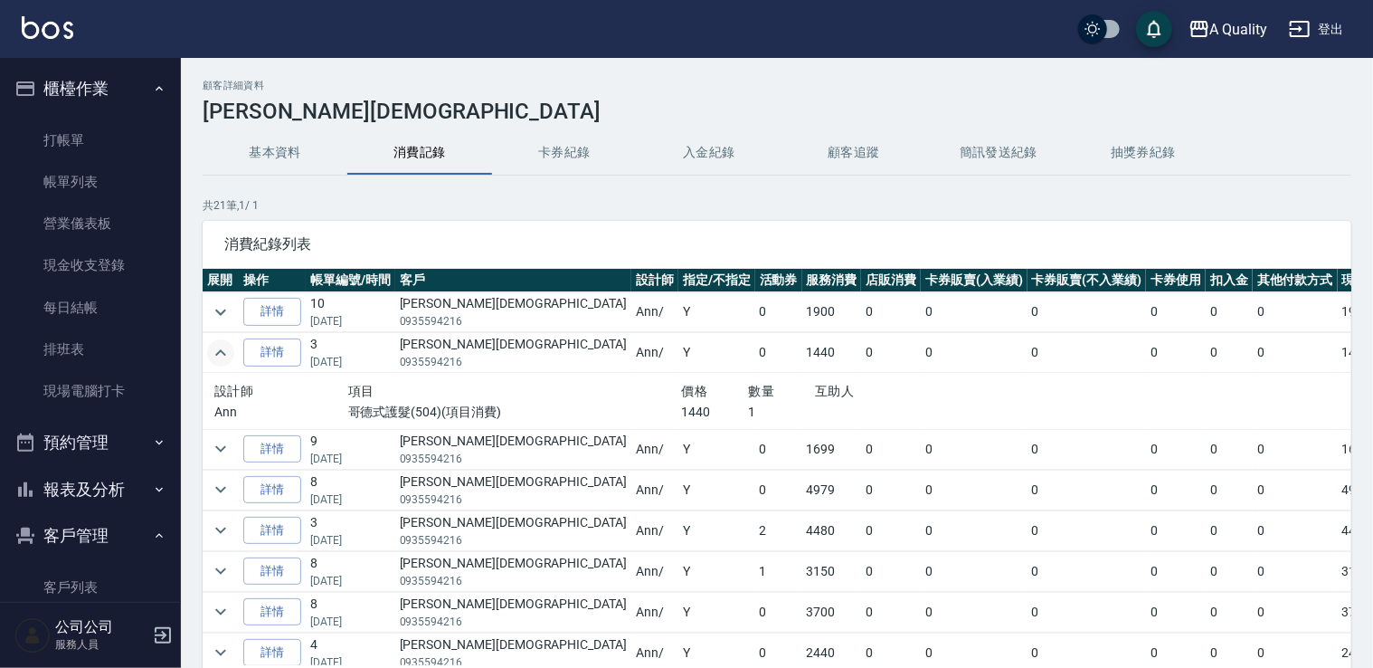
click at [228, 356] on icon "expand row" at bounding box center [221, 353] width 22 height 22
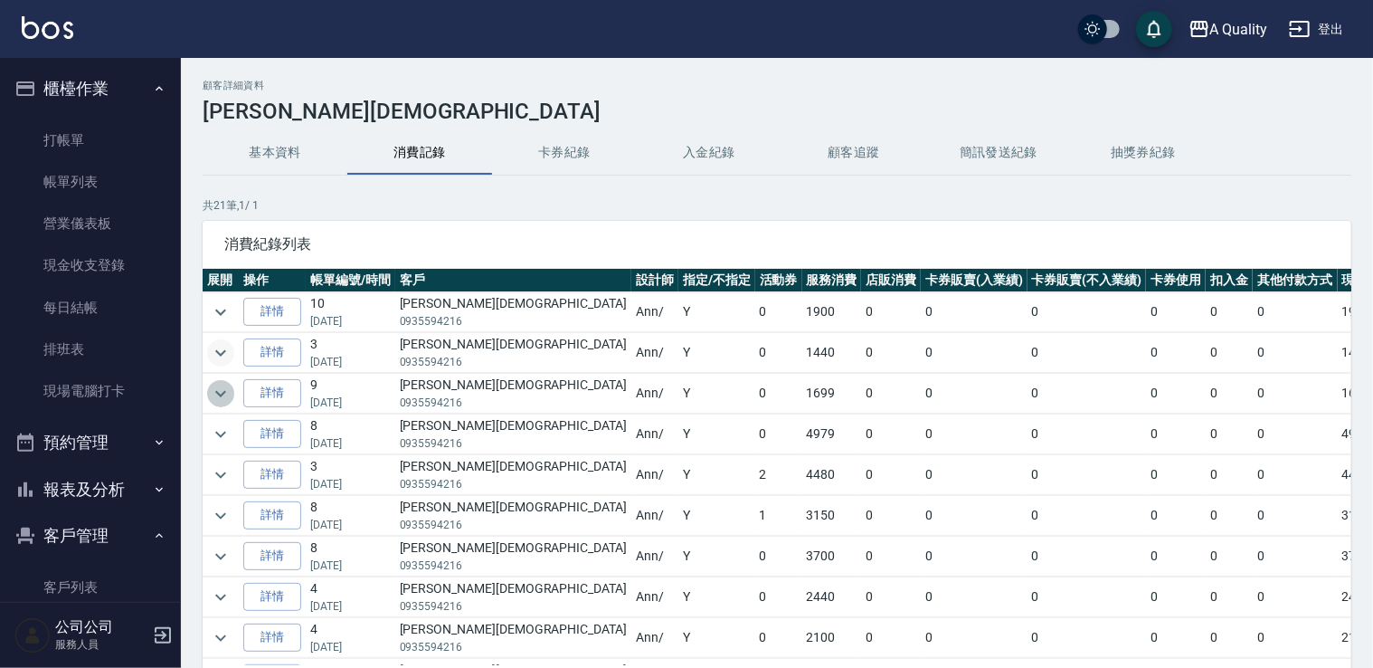
click at [223, 400] on icon "expand row" at bounding box center [221, 394] width 22 height 22
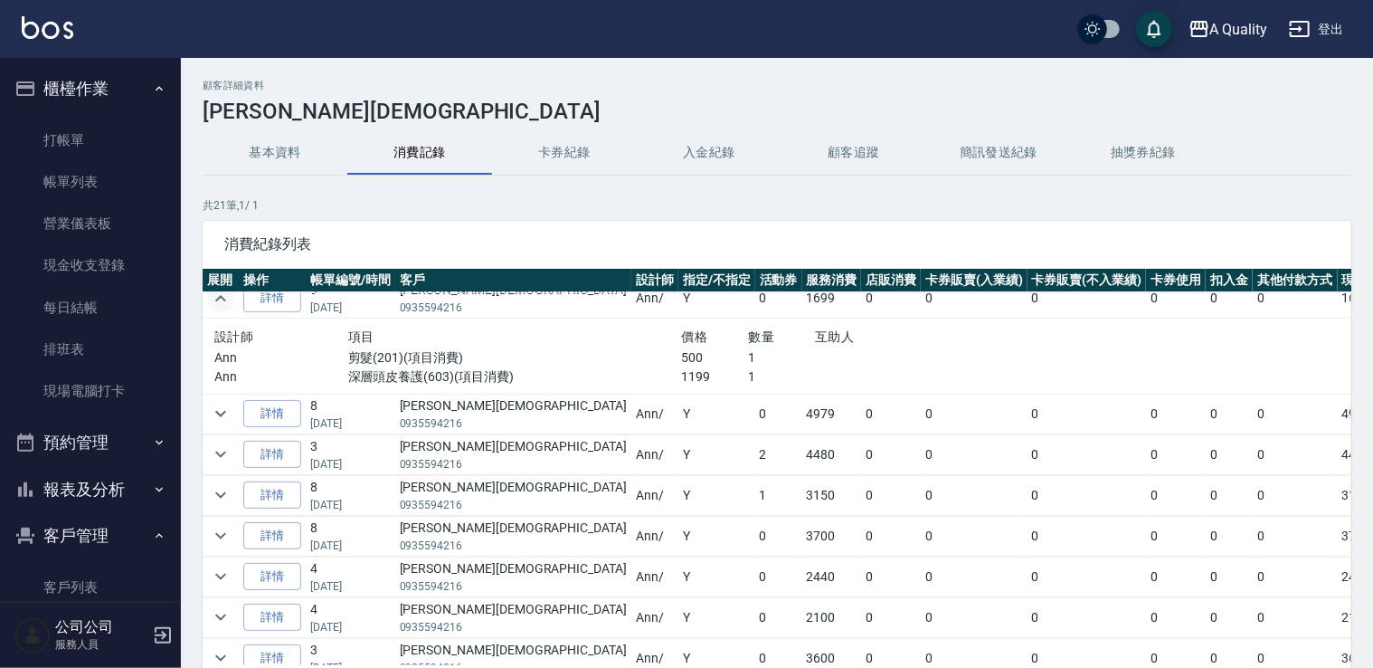
scroll to position [271, 0]
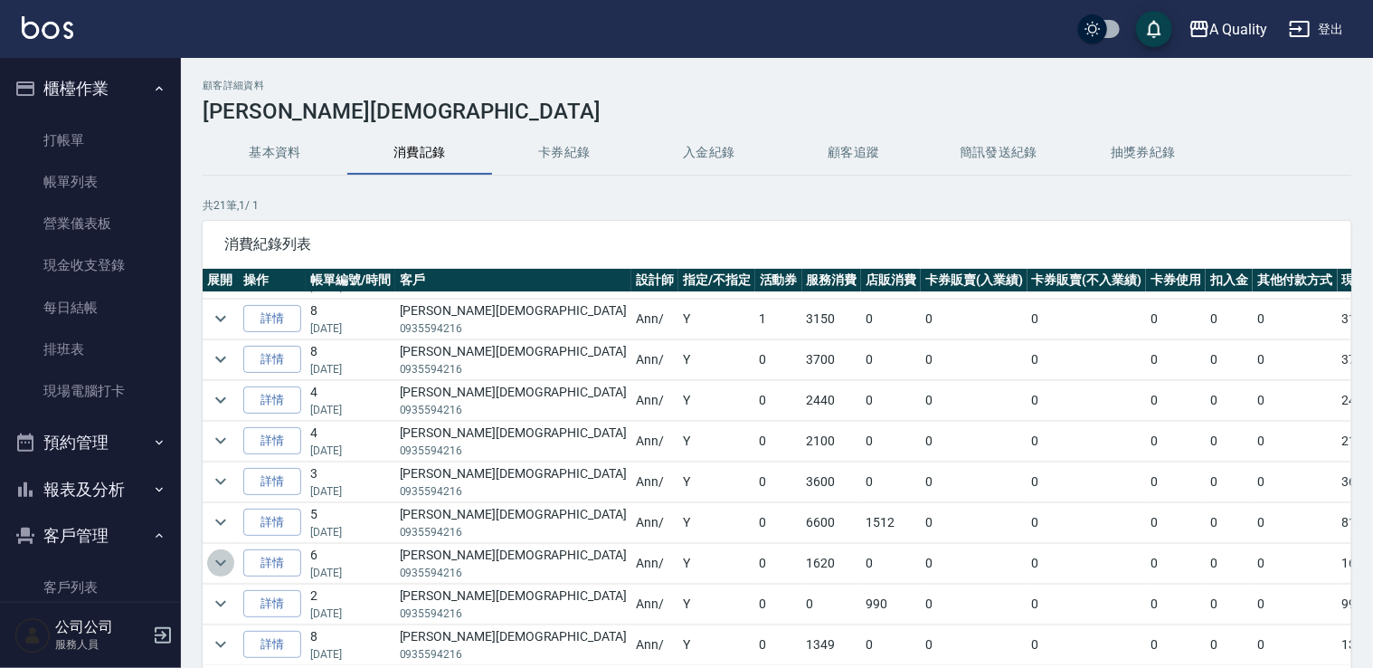
click at [232, 559] on button "expand row" at bounding box center [220, 562] width 27 height 27
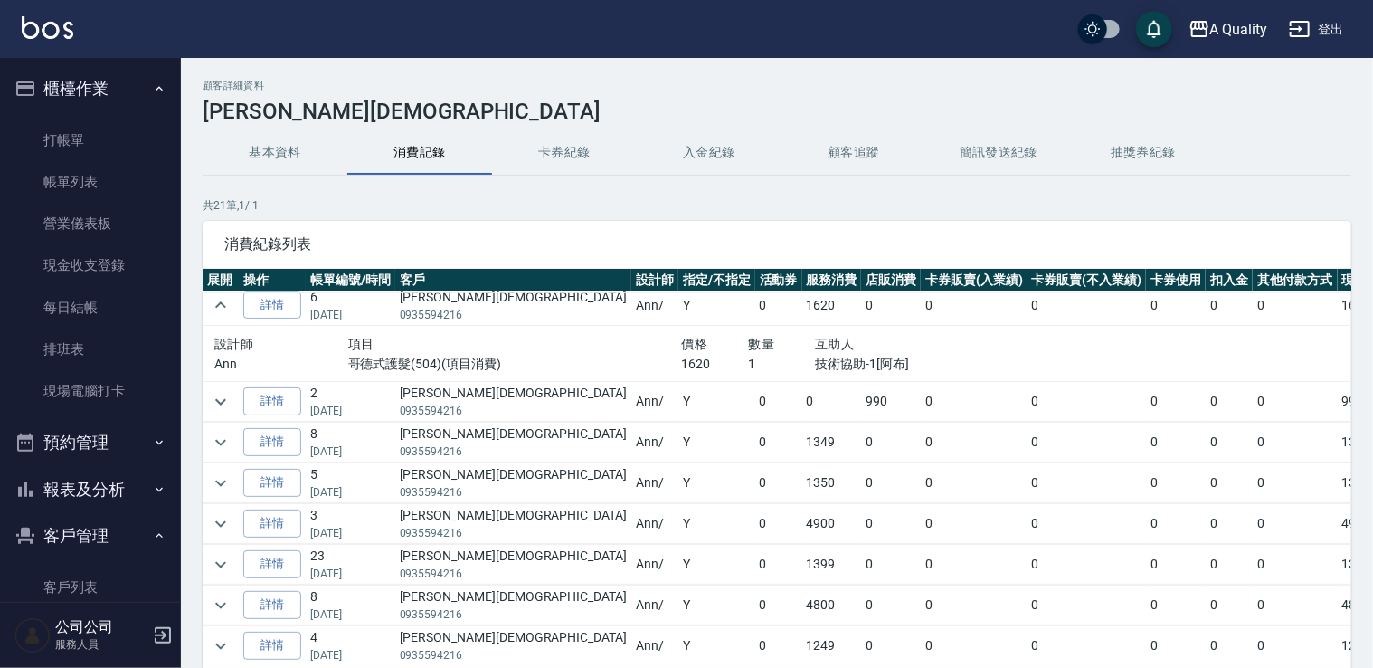
scroll to position [618, 0]
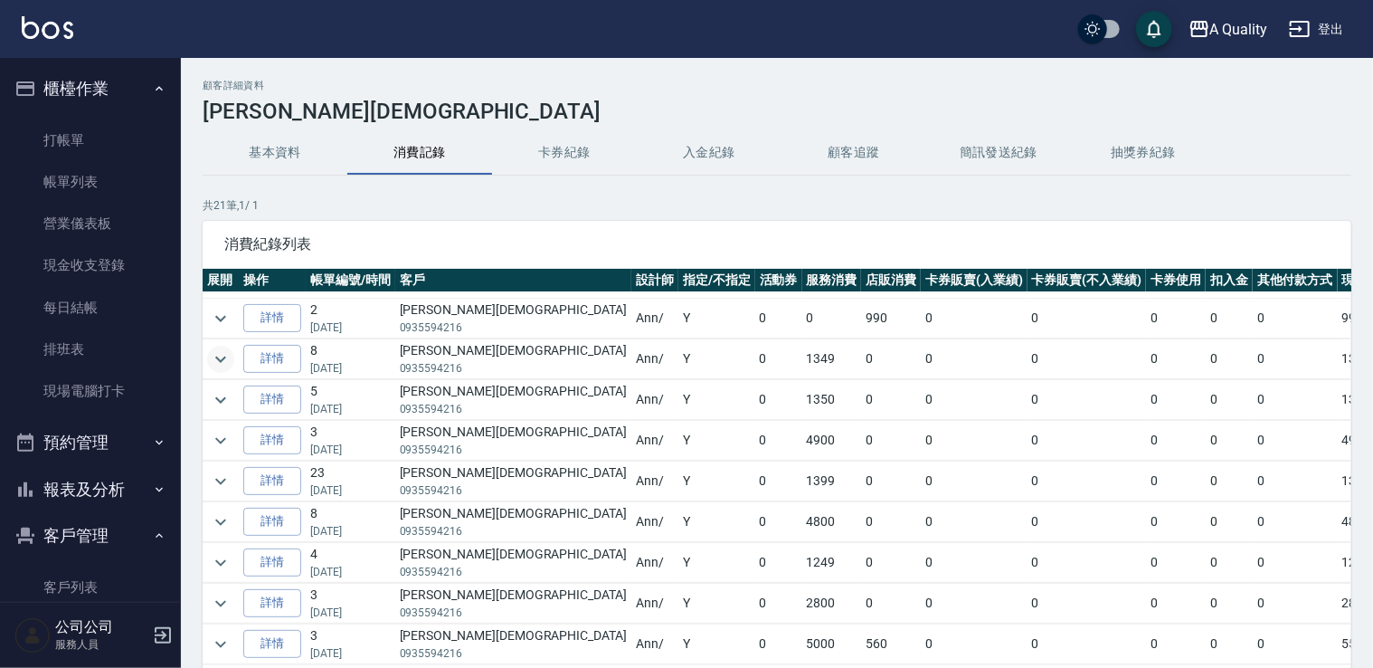
click at [210, 348] on icon "expand row" at bounding box center [221, 359] width 22 height 22
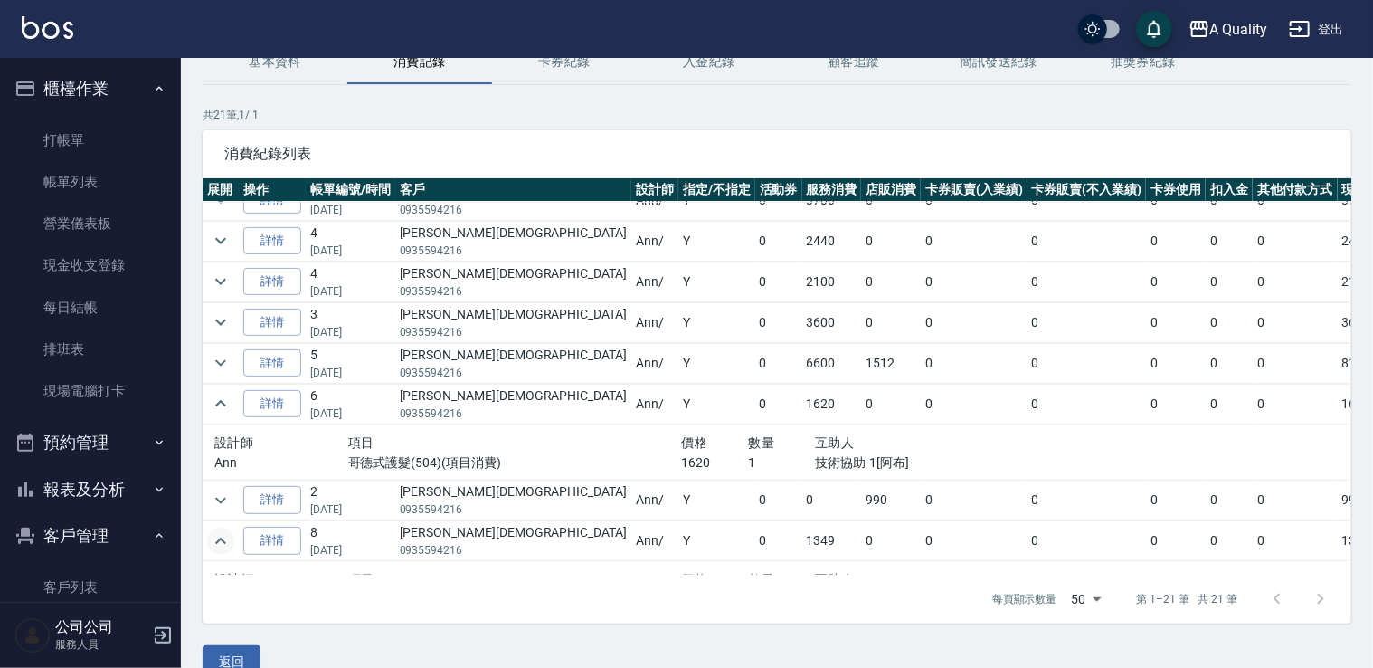
scroll to position [221, 0]
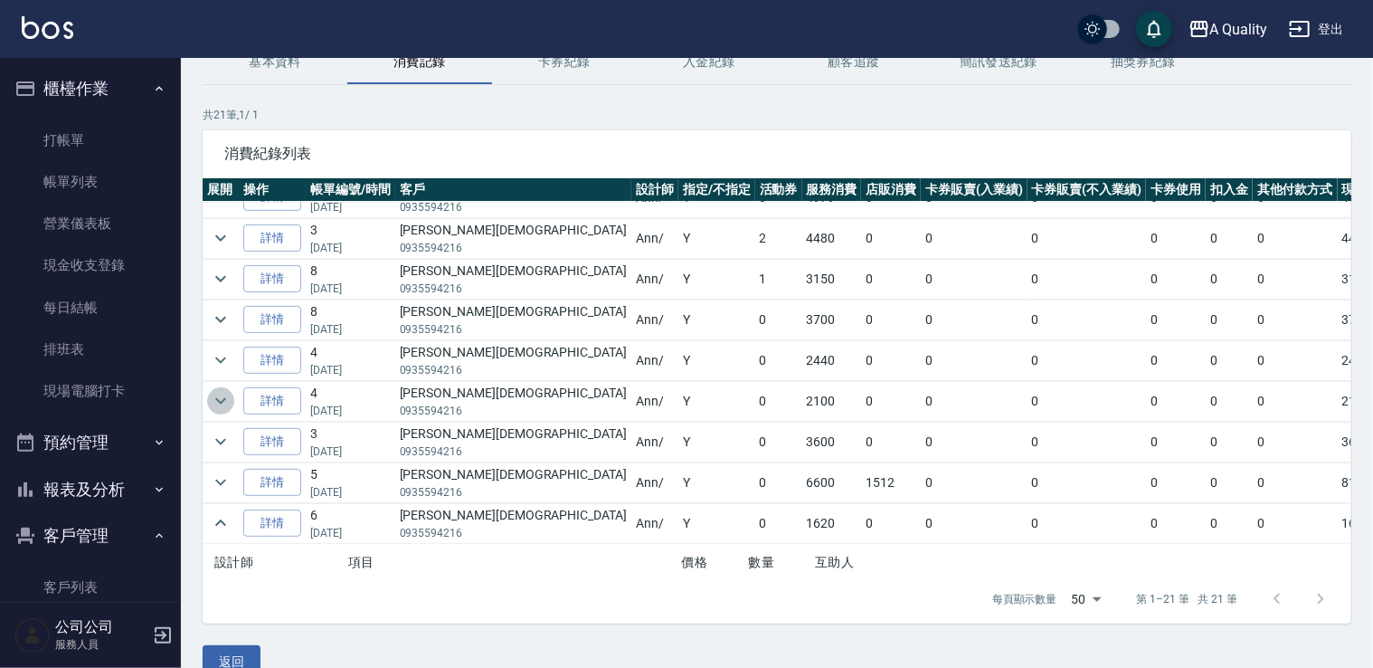
click at [216, 400] on icon "expand row" at bounding box center [221, 401] width 22 height 22
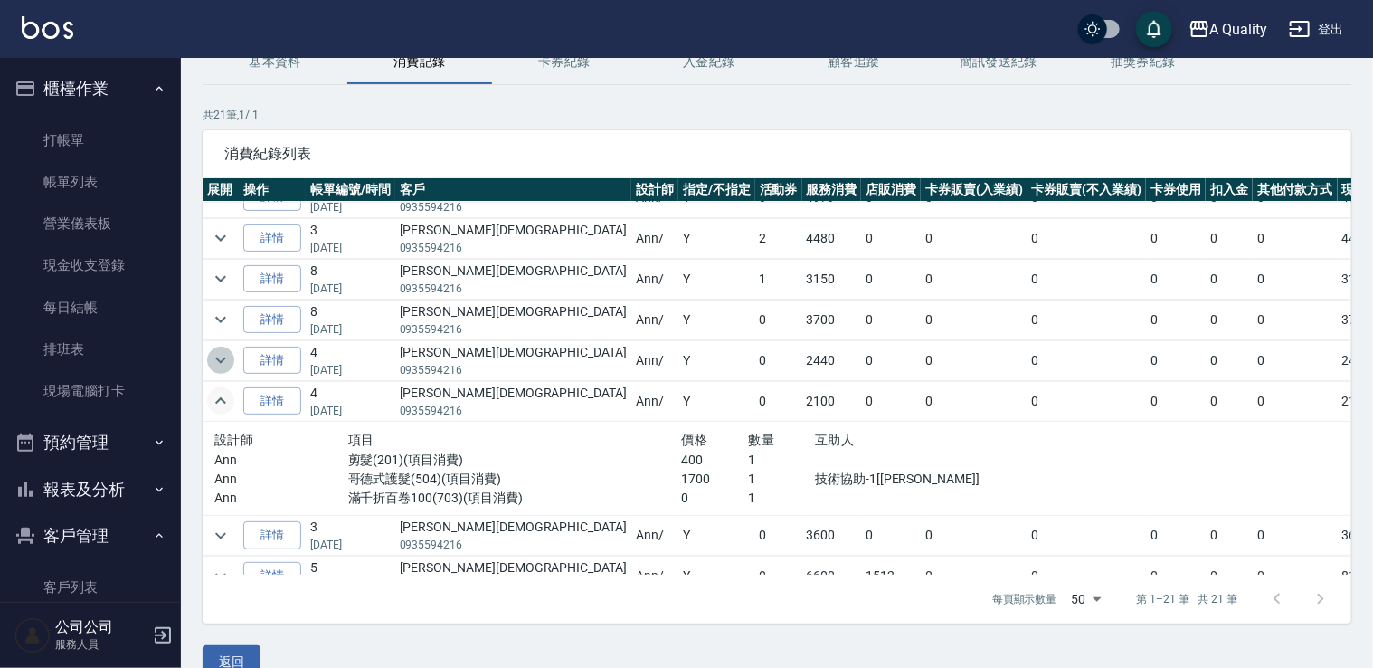
click at [219, 362] on icon "expand row" at bounding box center [221, 360] width 22 height 22
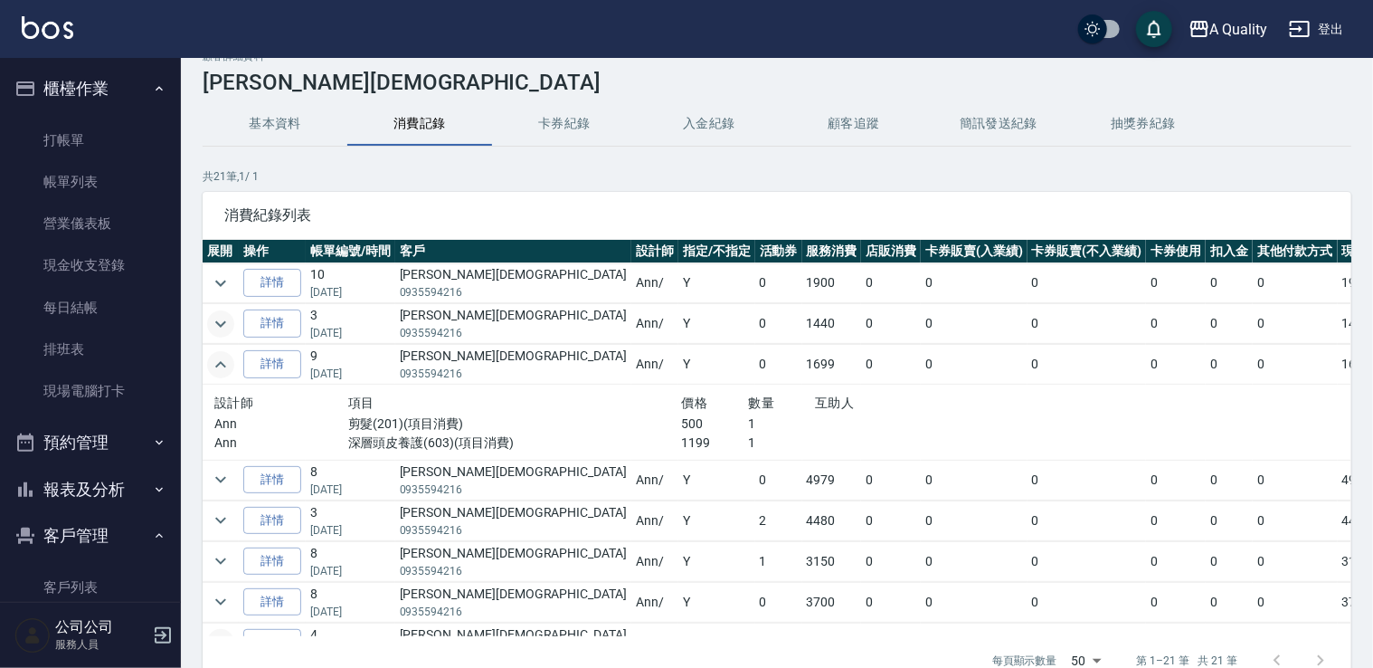
scroll to position [0, 0]
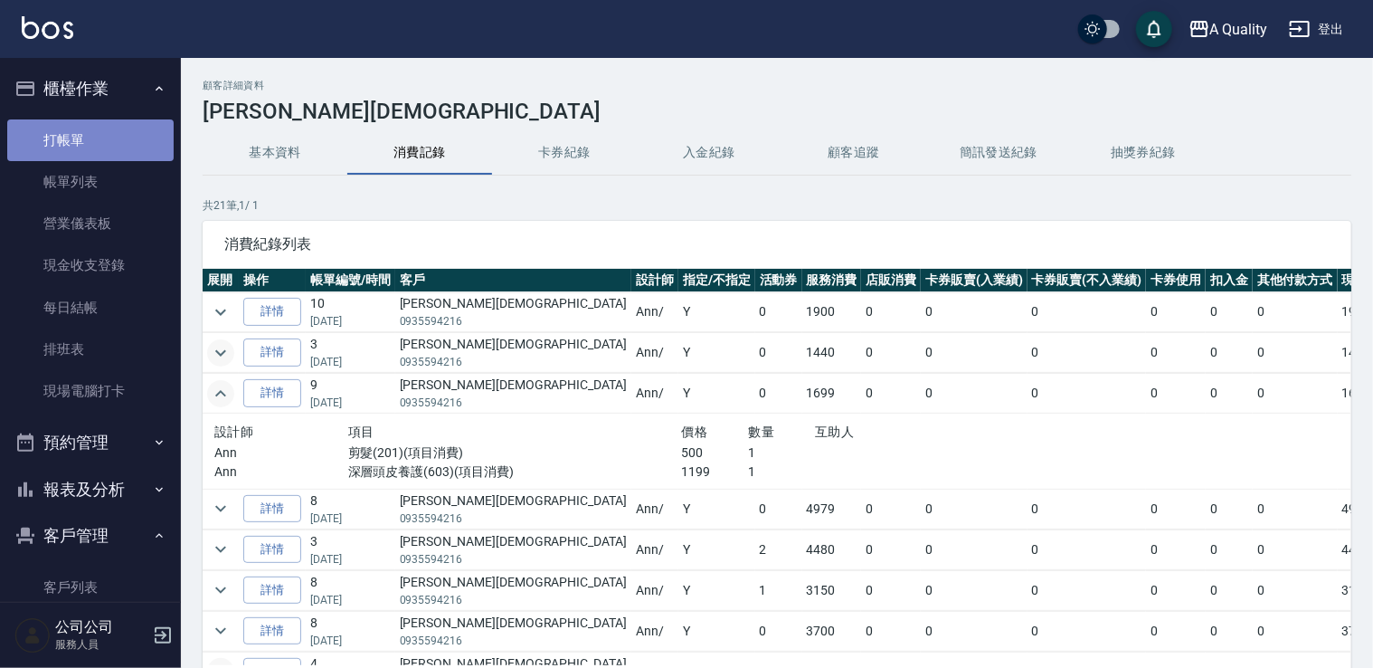
click at [101, 152] on link "打帳單" at bounding box center [90, 140] width 166 height 42
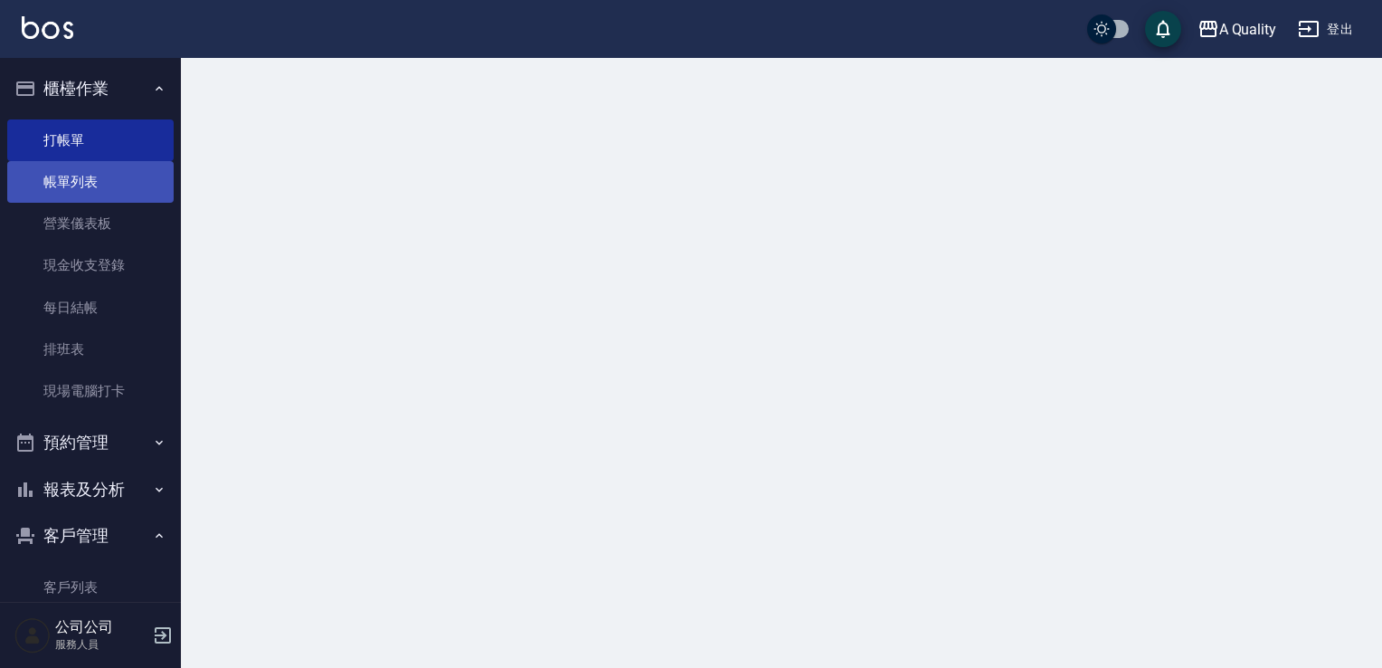
click at [109, 168] on link "帳單列表" at bounding box center [90, 182] width 166 height 42
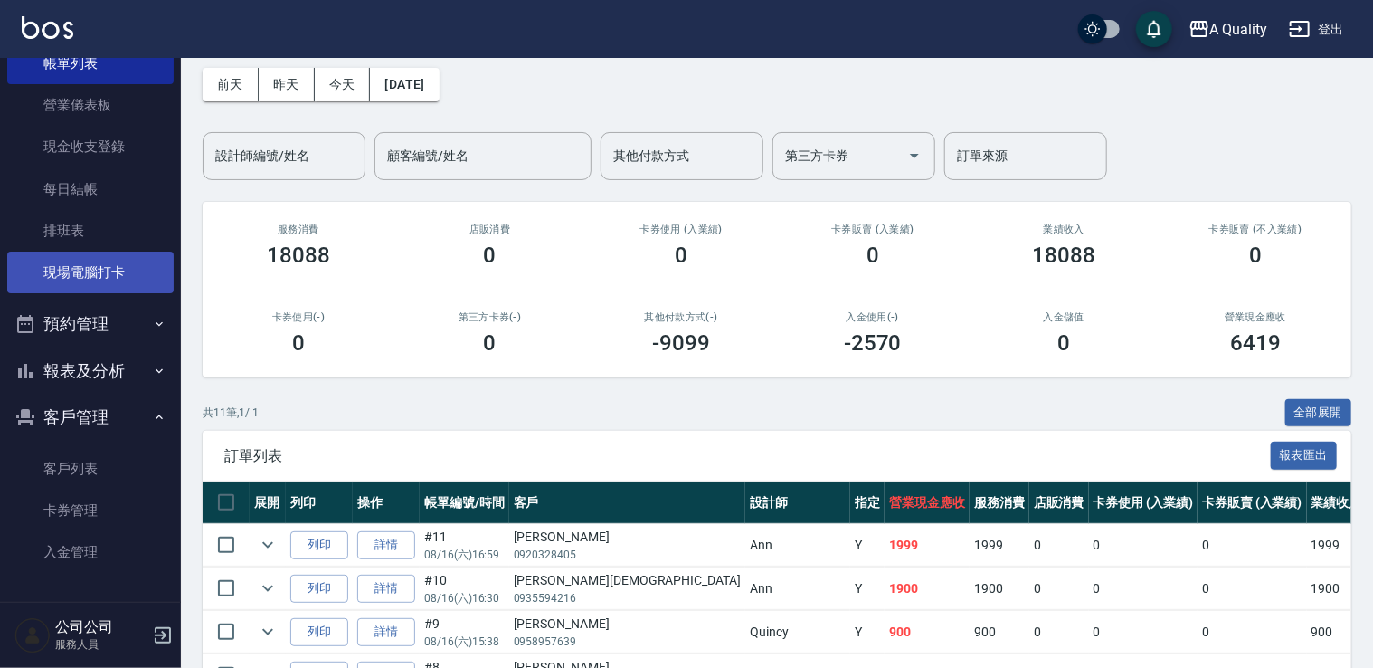
scroll to position [181, 0]
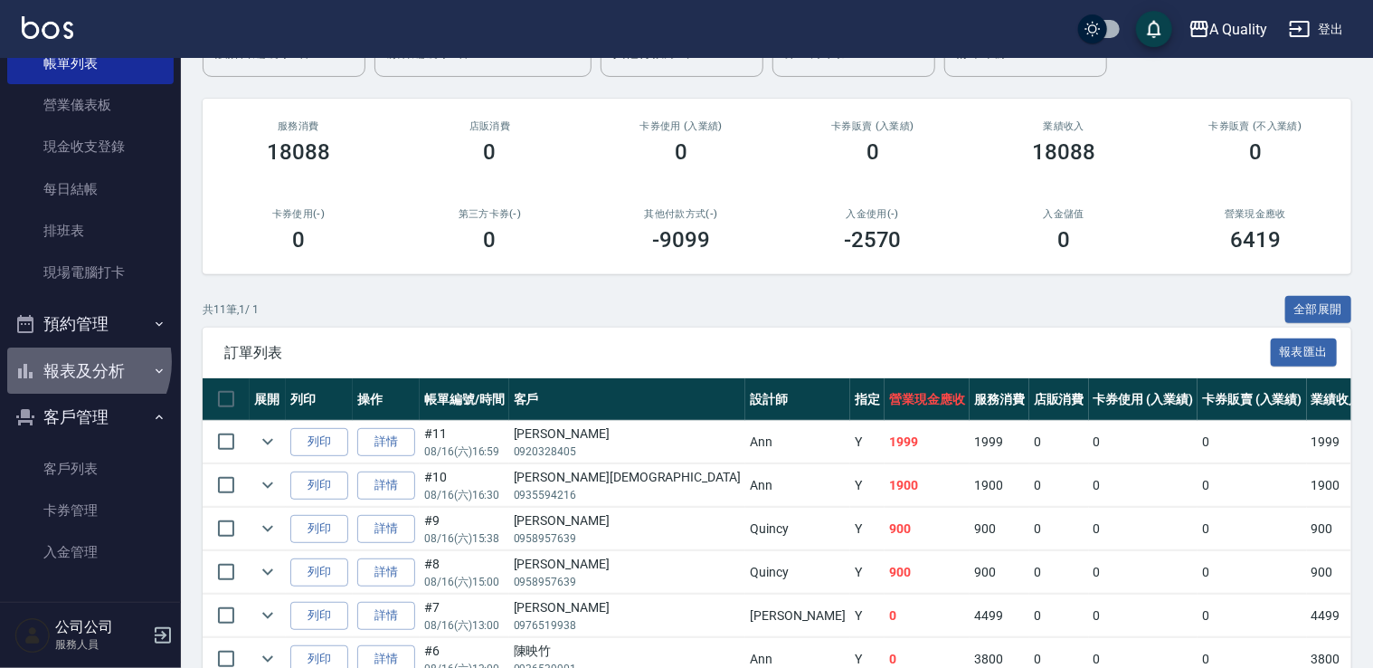
click at [78, 362] on button "報表及分析" at bounding box center [90, 370] width 166 height 47
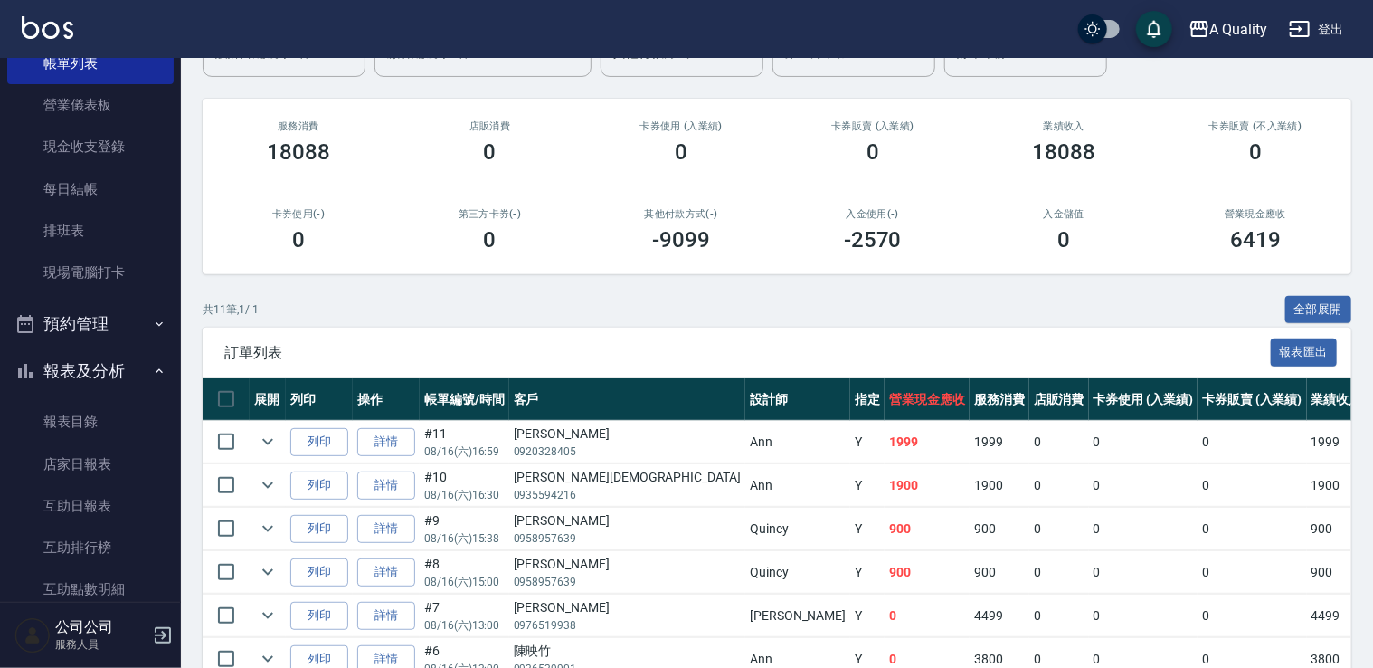
scroll to position [0, 0]
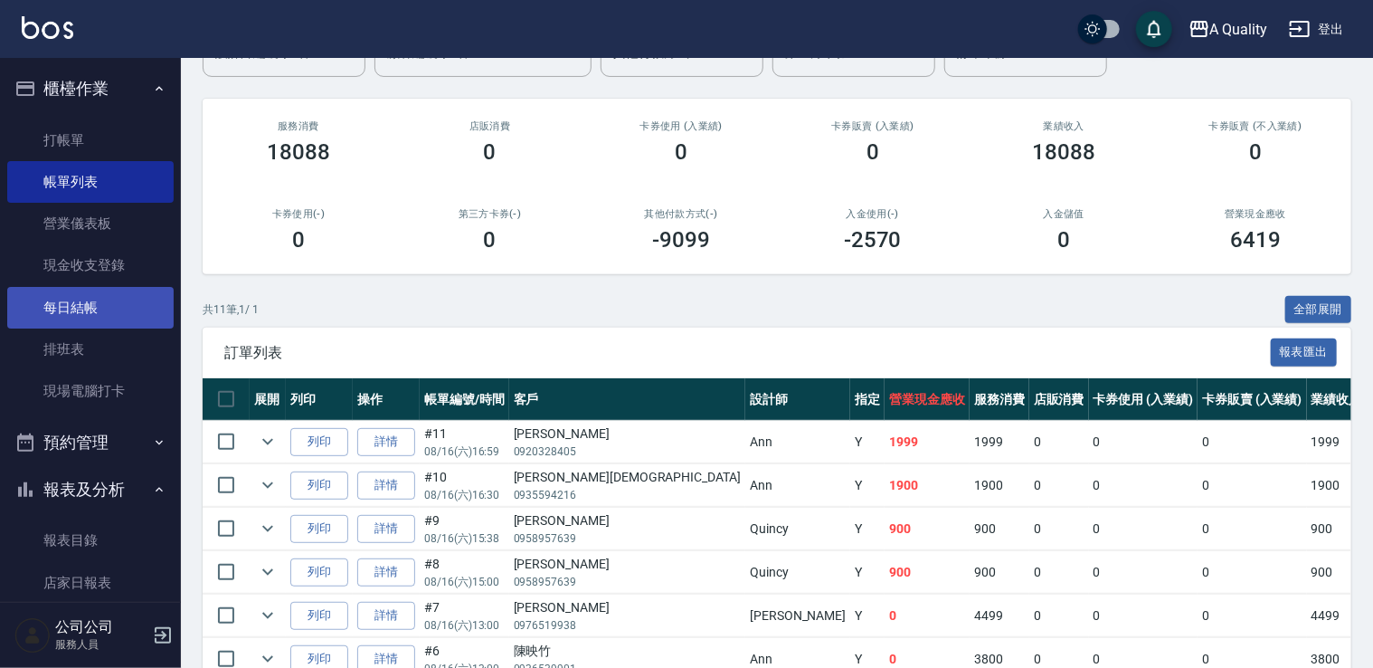
click at [80, 305] on link "每日結帳" at bounding box center [90, 308] width 166 height 42
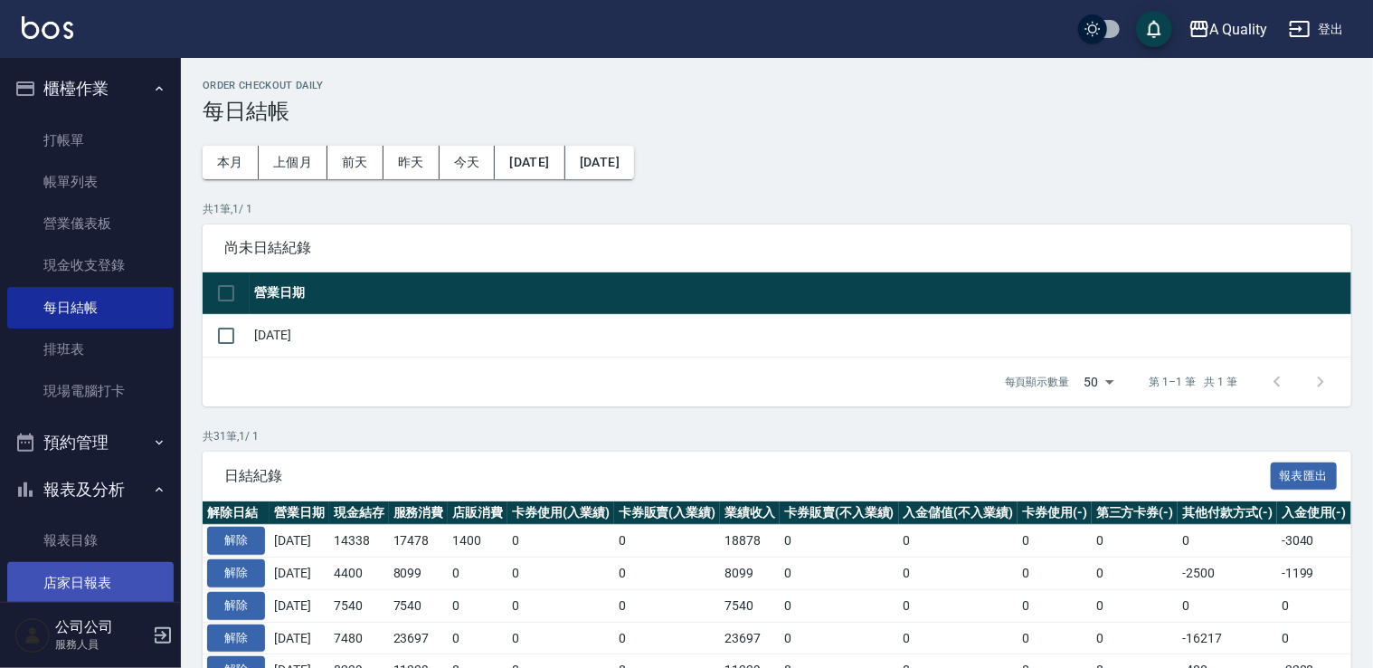
click at [111, 584] on link "店家日報表" at bounding box center [90, 583] width 166 height 42
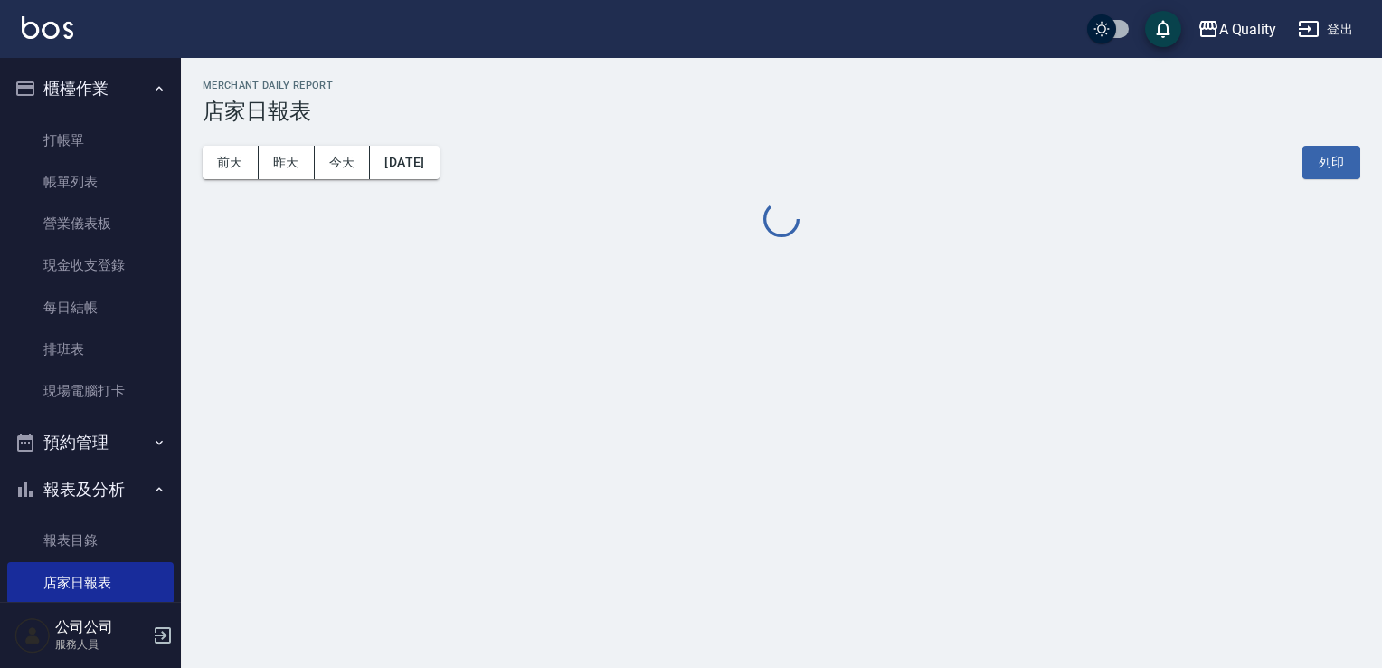
click at [118, 440] on button "預約管理" at bounding box center [90, 442] width 166 height 47
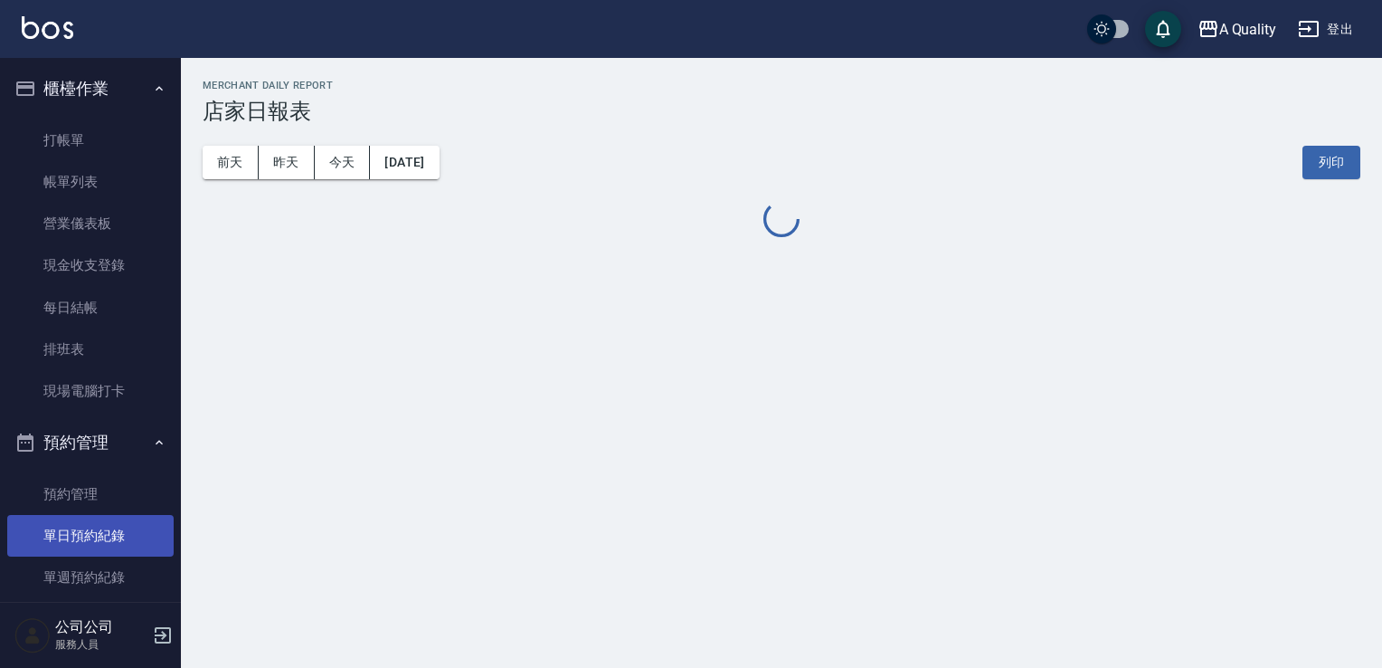
click at [116, 524] on link "單日預約紀錄" at bounding box center [90, 536] width 166 height 42
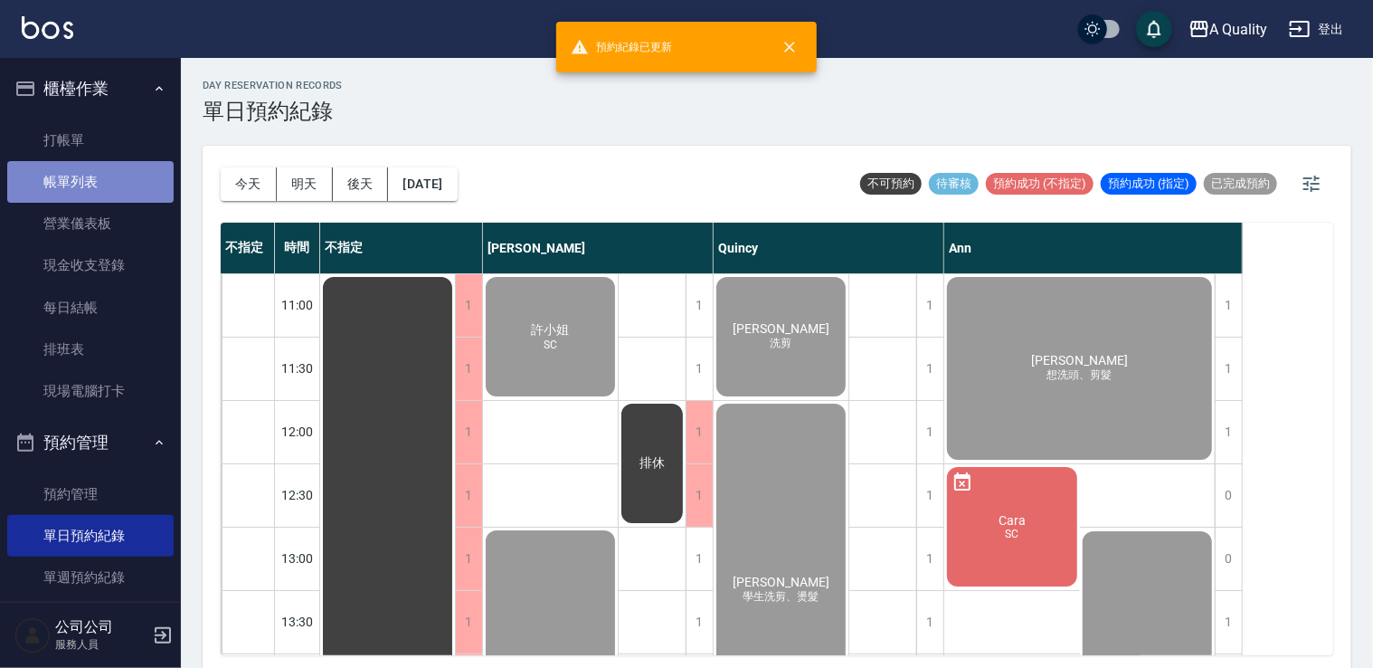
click at [108, 185] on link "帳單列表" at bounding box center [90, 182] width 166 height 42
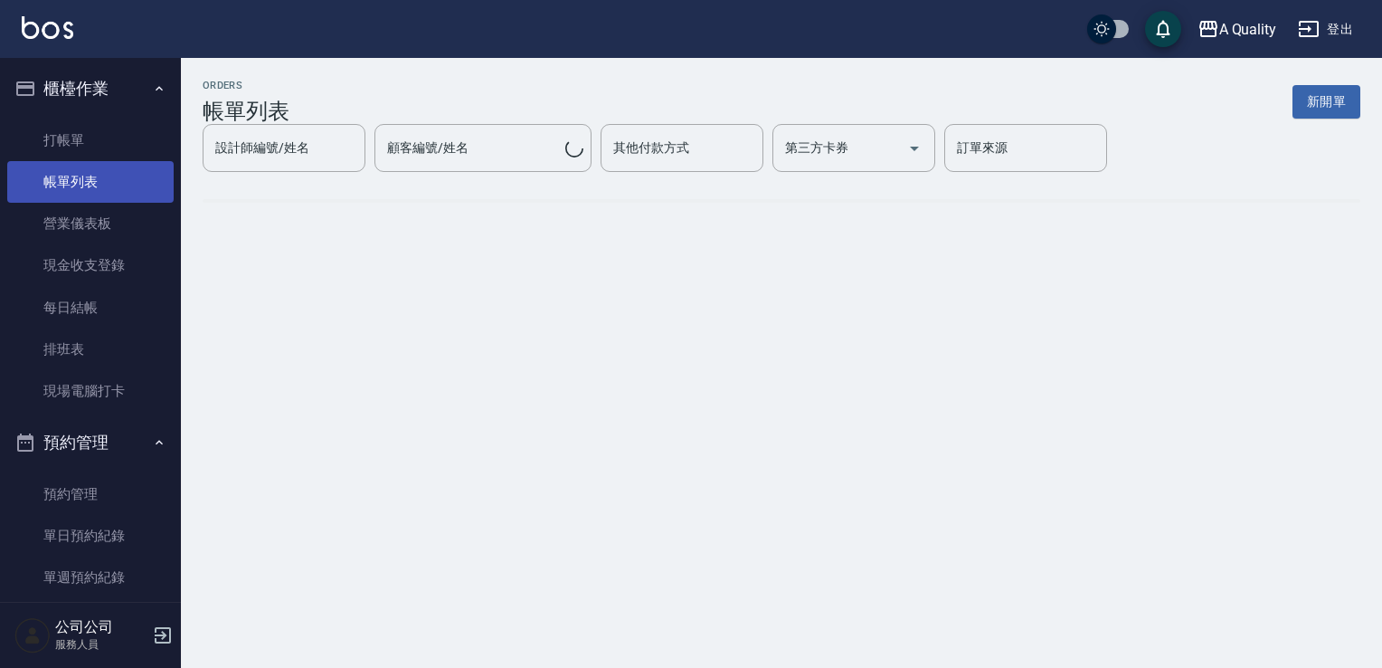
click at [108, 185] on link "帳單列表" at bounding box center [90, 182] width 166 height 42
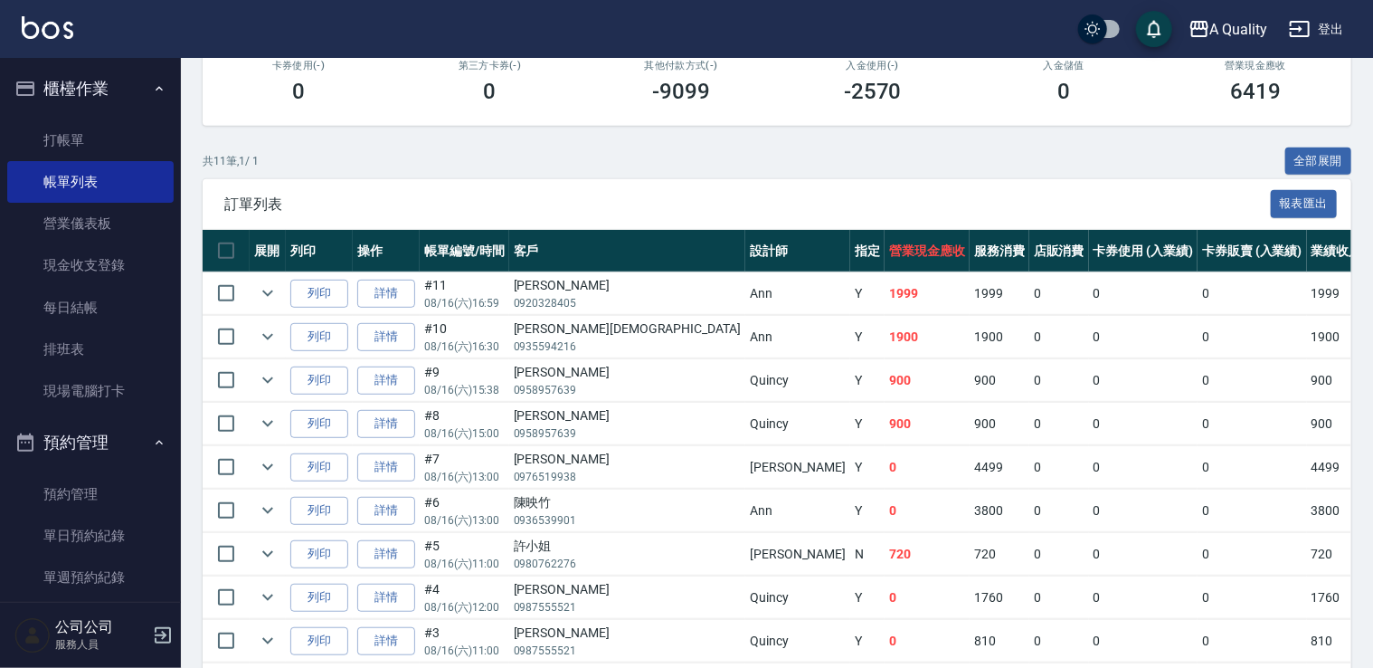
scroll to position [362, 0]
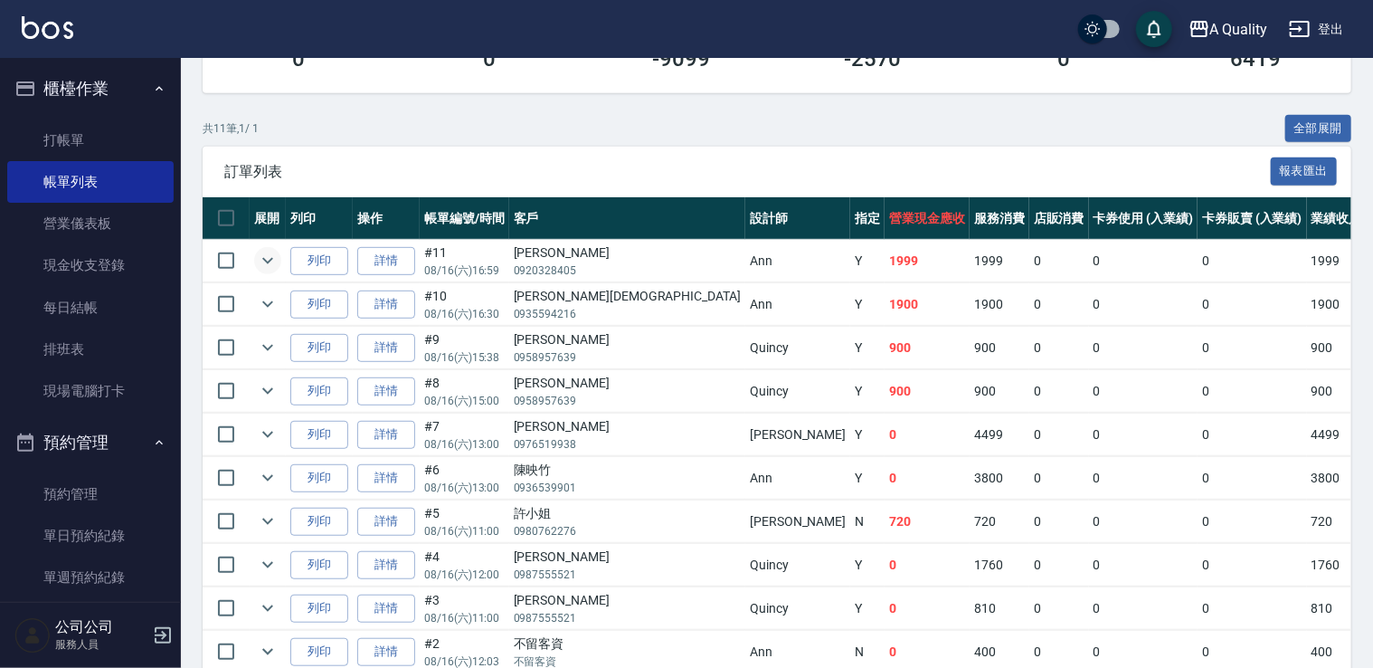
click at [257, 261] on icon "expand row" at bounding box center [268, 261] width 22 height 22
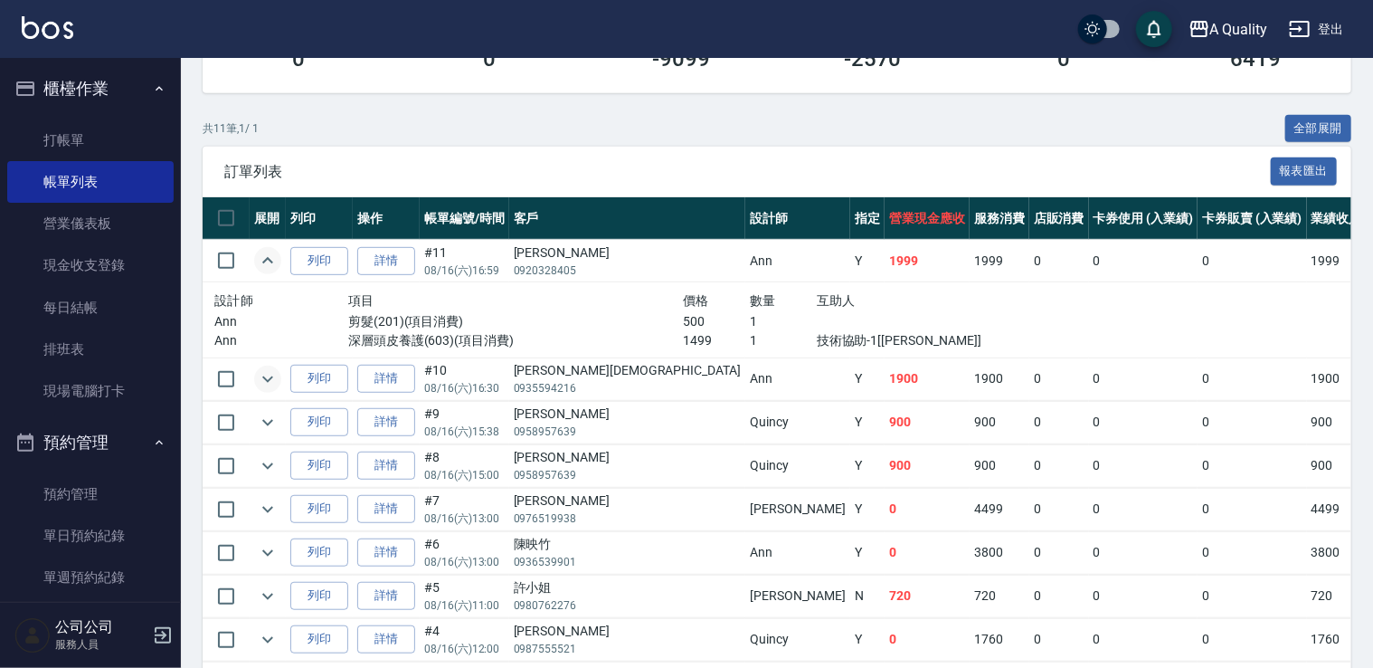
click at [261, 382] on icon "expand row" at bounding box center [268, 379] width 22 height 22
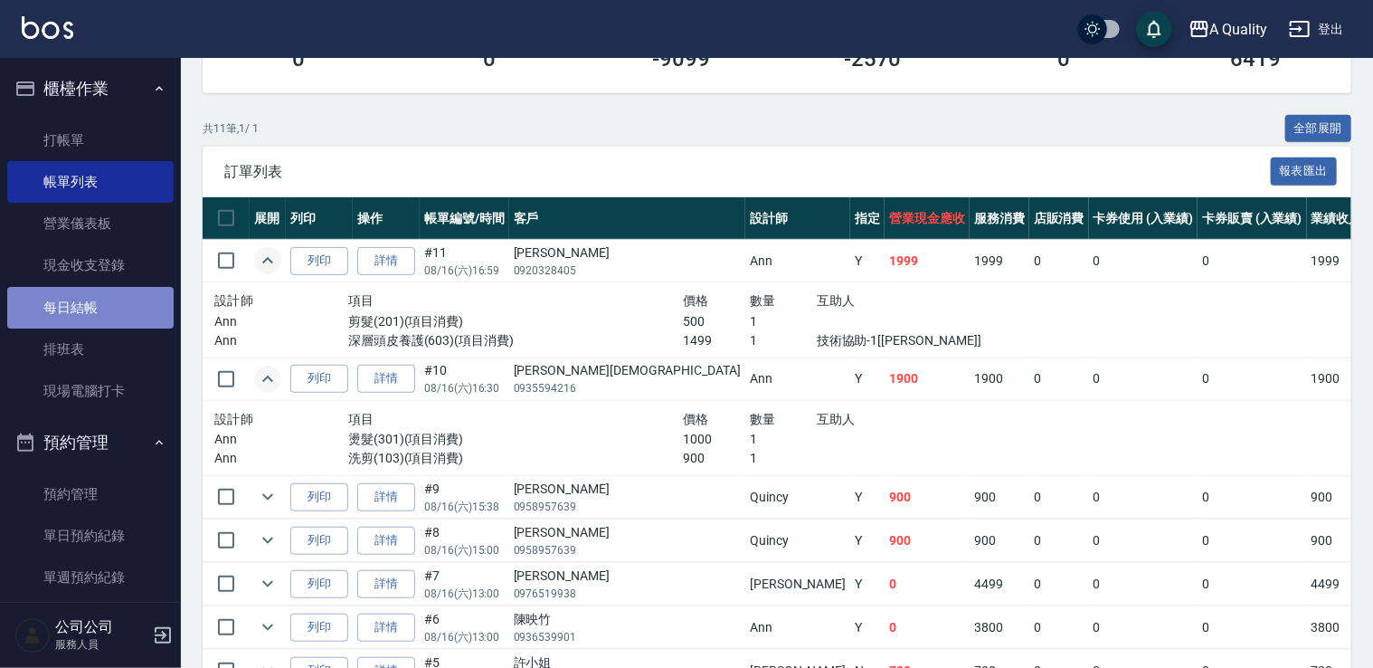
click at [95, 309] on link "每日結帳" at bounding box center [90, 308] width 166 height 42
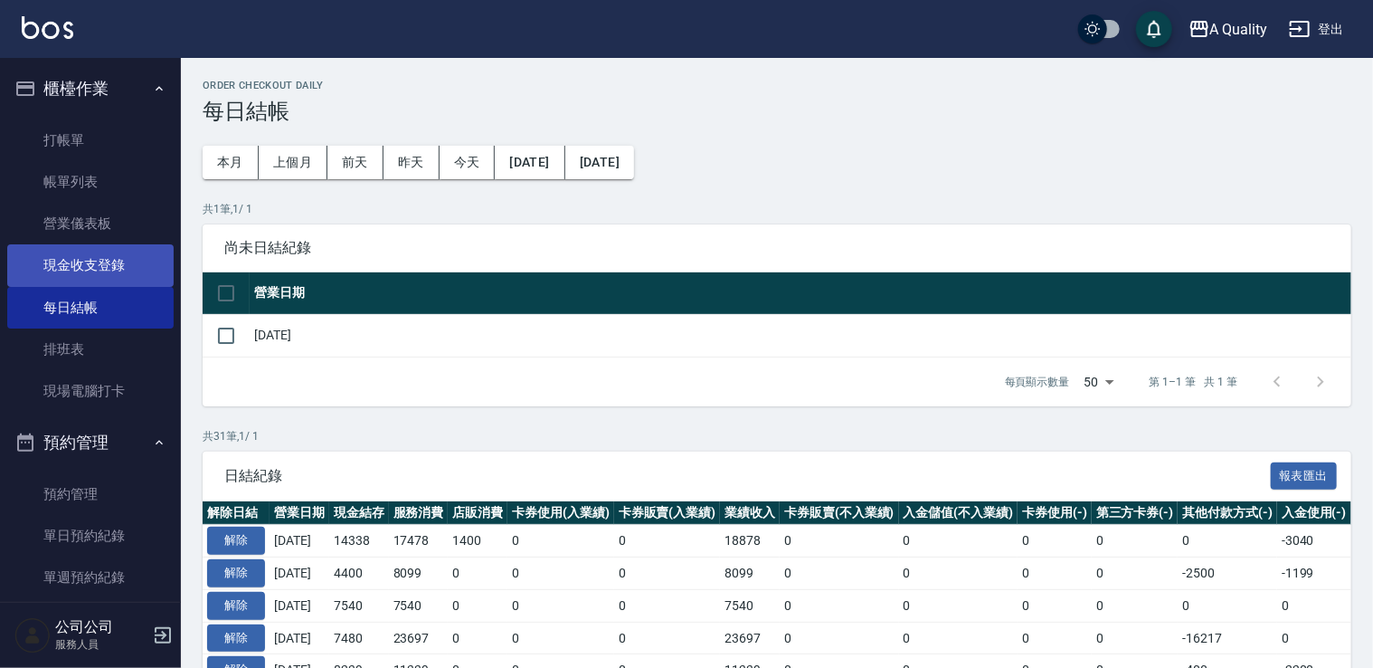
click at [112, 255] on link "現金收支登錄" at bounding box center [90, 265] width 166 height 42
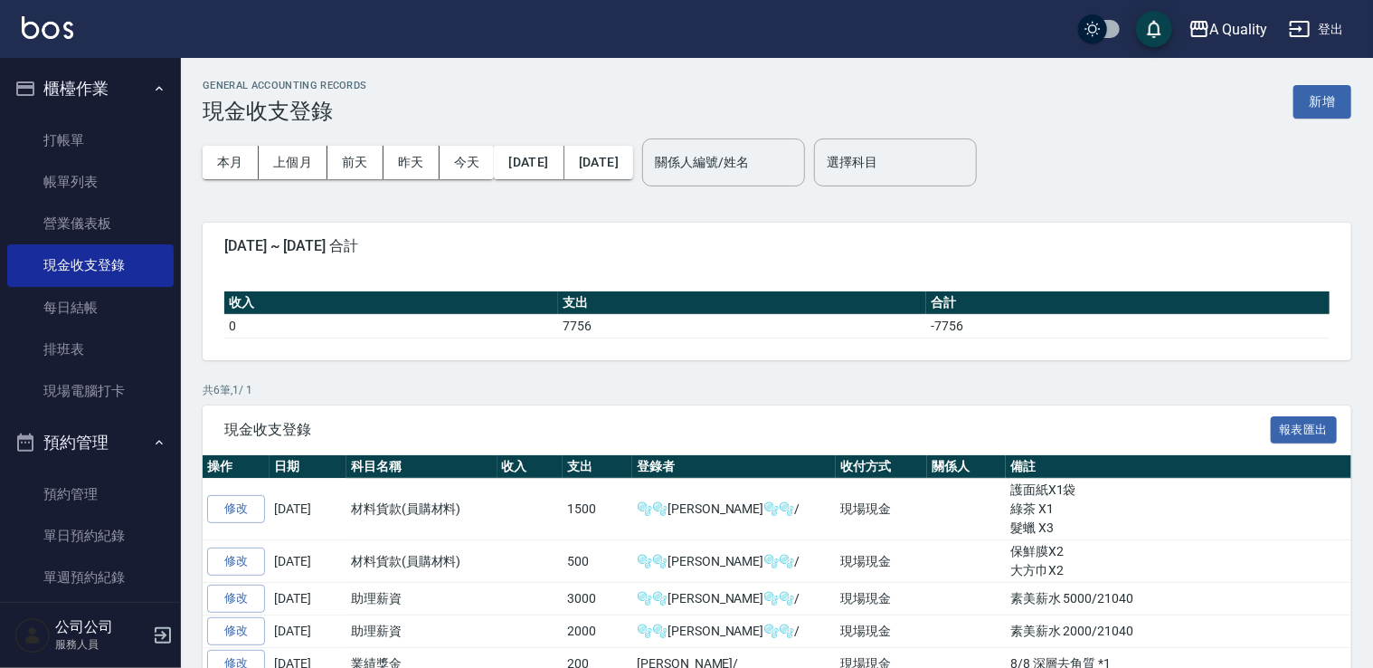
click at [1315, 109] on button "新增" at bounding box center [1322, 101] width 58 height 33
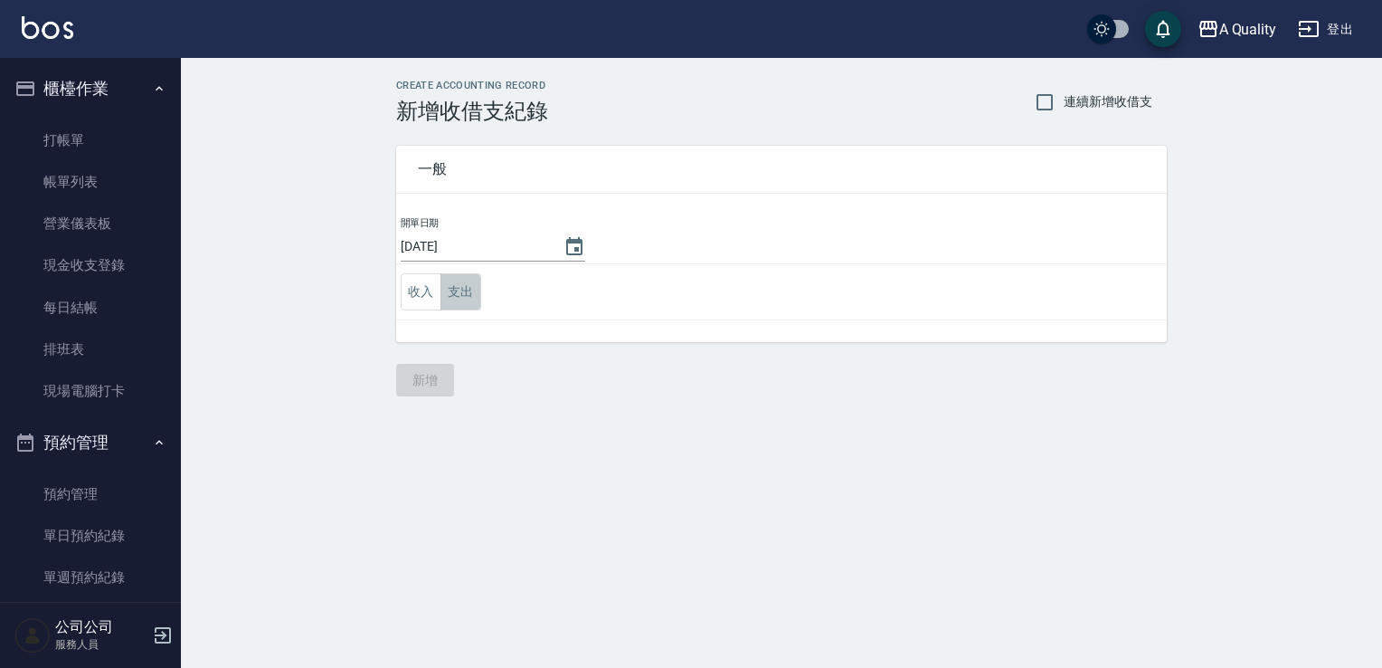
click at [467, 293] on button "支出" at bounding box center [460, 291] width 41 height 37
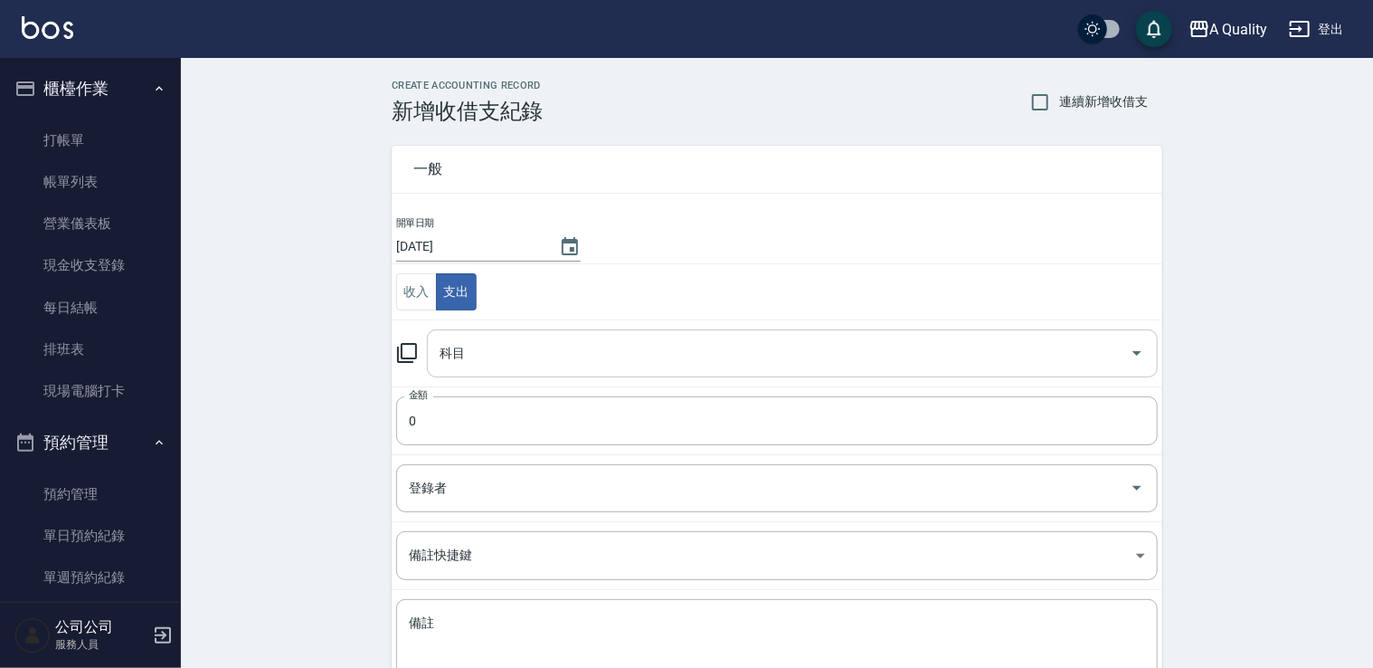
click at [468, 334] on div "科目" at bounding box center [792, 353] width 731 height 48
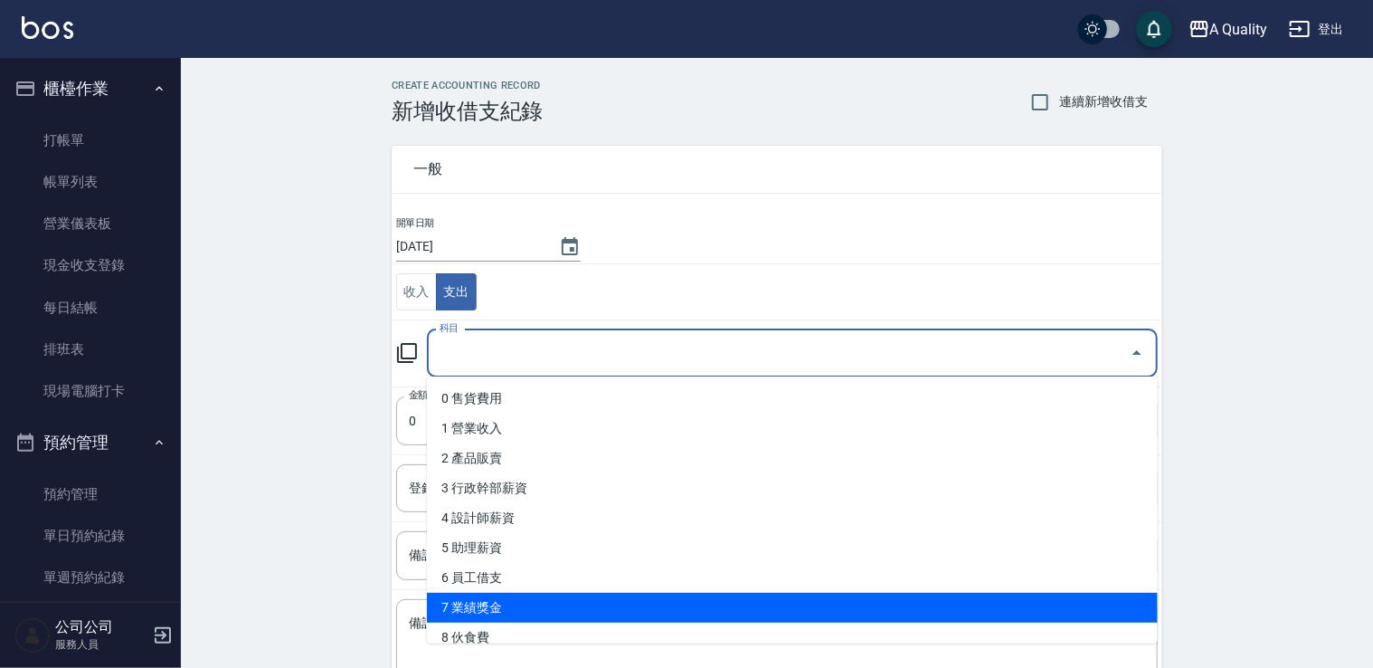
drag, startPoint x: 484, startPoint y: 611, endPoint x: 485, endPoint y: 624, distance: 12.7
click at [485, 624] on ul "0 售貨費用 1 營業收入 2 產品販賣 3 行政幹部薪資 4 設計師薪資 5 助理薪資 6 員工借支 7 業績獎金 8 伙食費 9 勞健保勞退費 10 房屋…" at bounding box center [792, 509] width 731 height 267
drag, startPoint x: 496, startPoint y: 612, endPoint x: 490, endPoint y: 530, distance: 82.5
click at [495, 612] on li "7 業績獎金" at bounding box center [792, 607] width 731 height 30
type input "7 業績獎金"
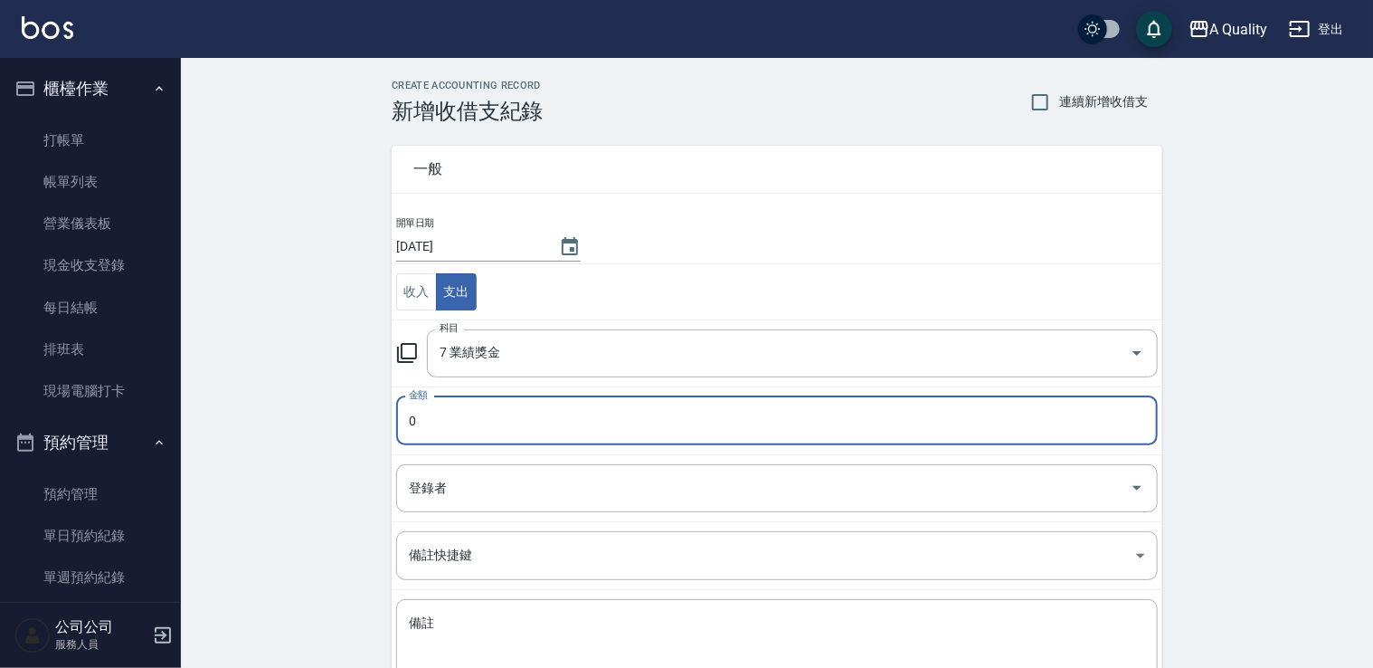
click at [483, 414] on input "0" at bounding box center [777, 420] width 762 height 49
type input "200"
click at [478, 478] on input "登錄者" at bounding box center [763, 488] width 718 height 32
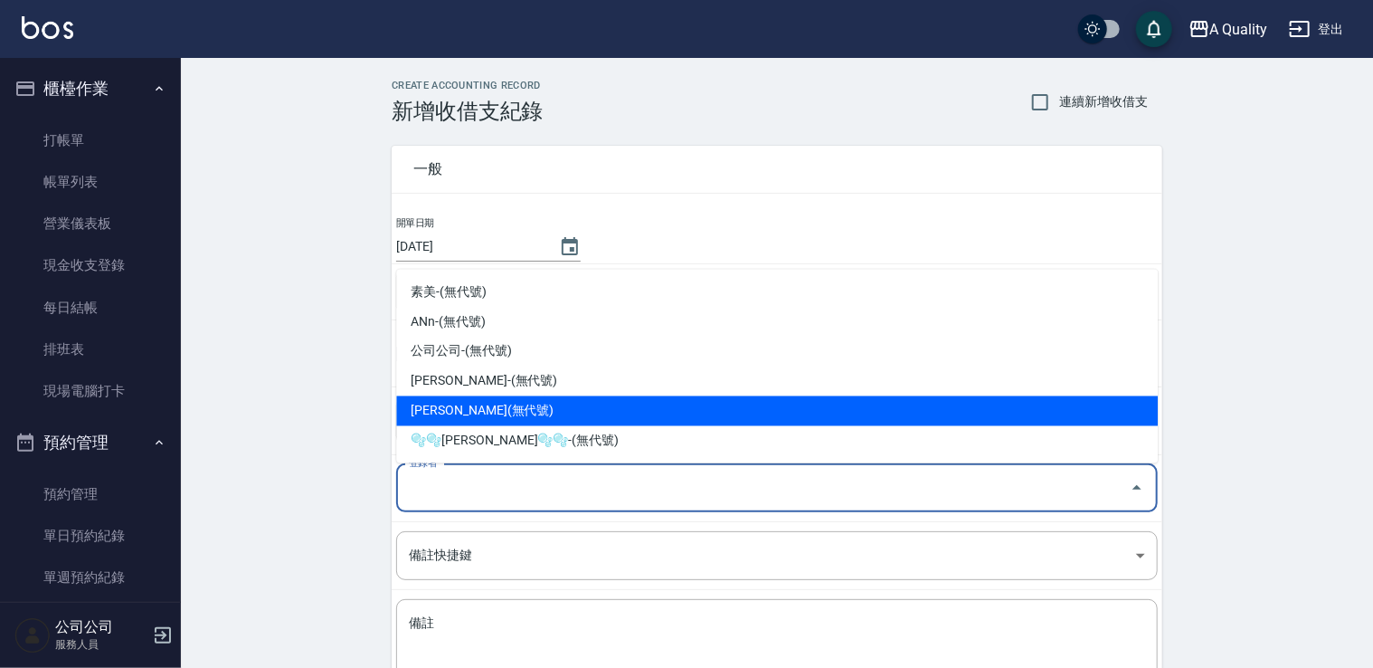
click at [485, 403] on li "[PERSON_NAME](無代號)" at bounding box center [777, 411] width 762 height 30
type input "[PERSON_NAME](無代號)"
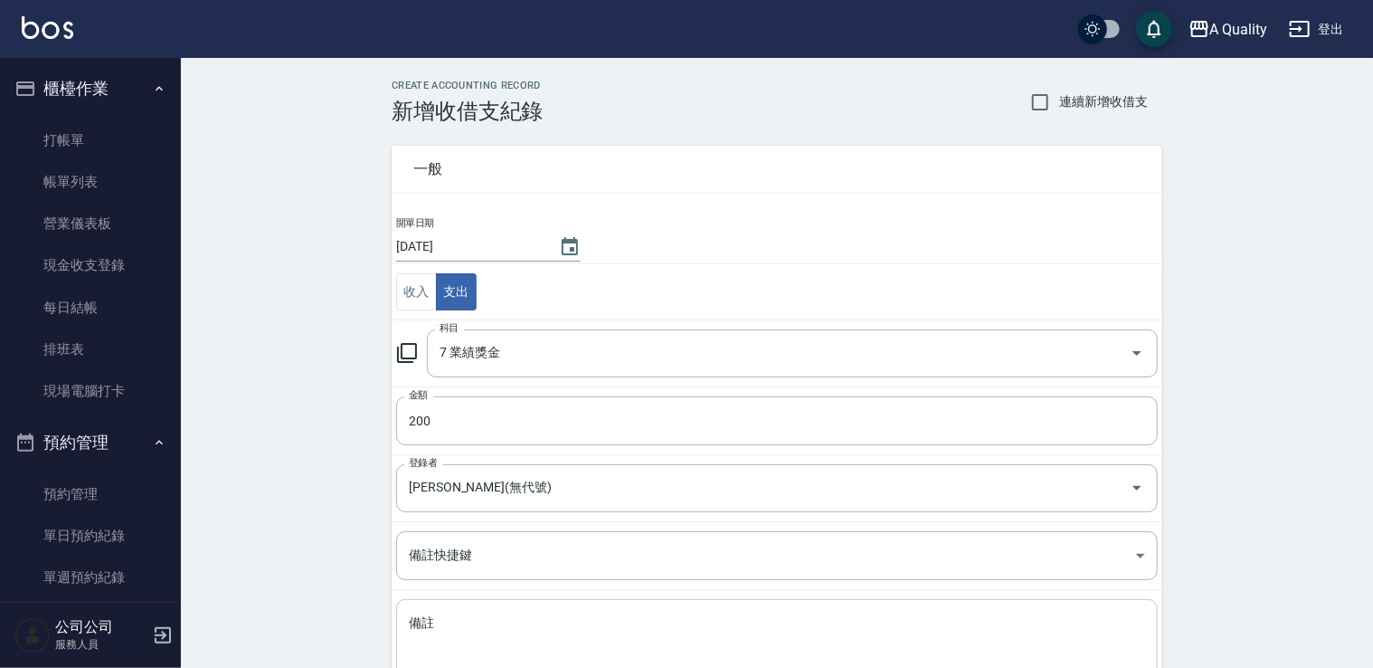
click at [439, 609] on div "x 備註" at bounding box center [777, 644] width 762 height 91
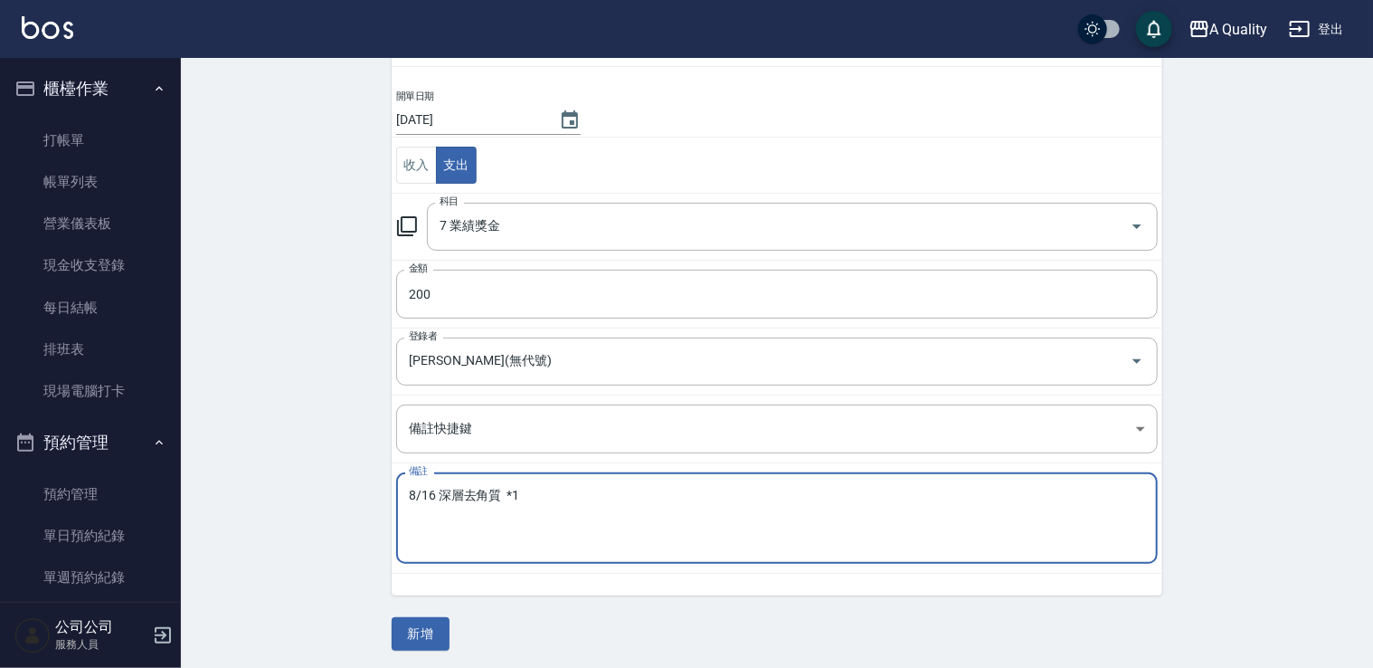
scroll to position [128, 0]
type textarea "8/16 深層去角質 *1"
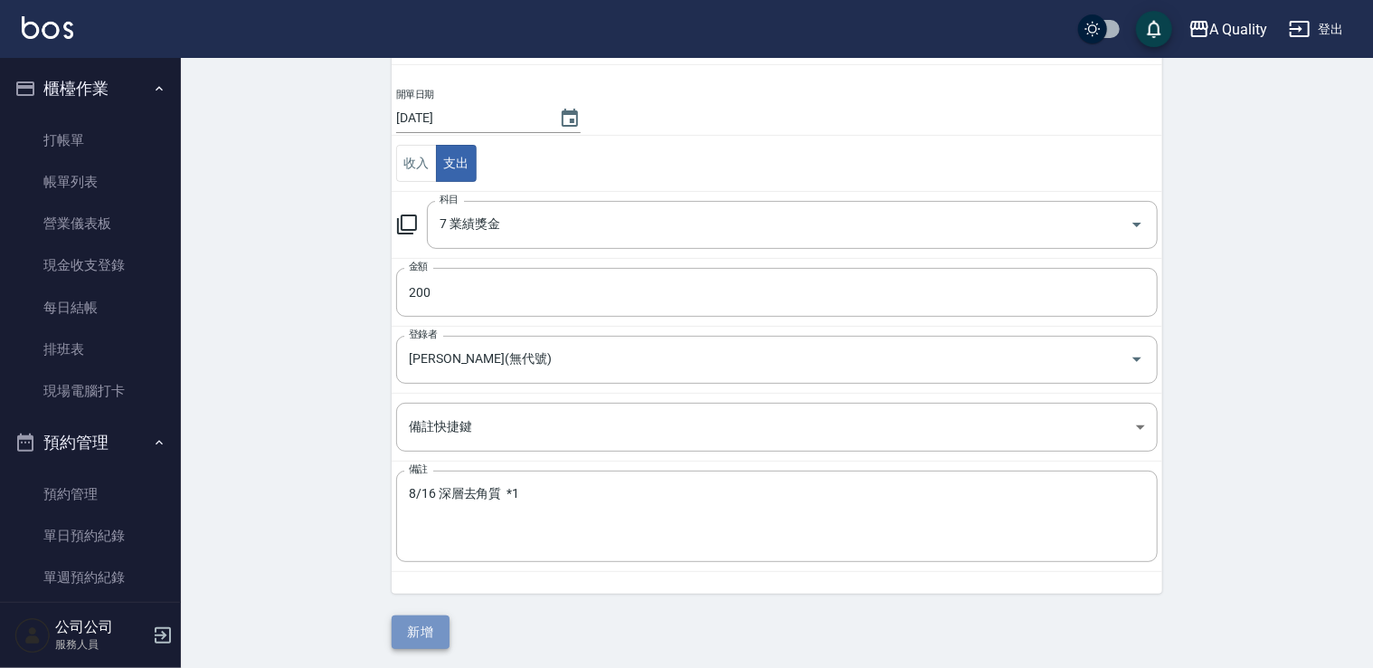
click at [434, 620] on button "新增" at bounding box center [421, 631] width 58 height 33
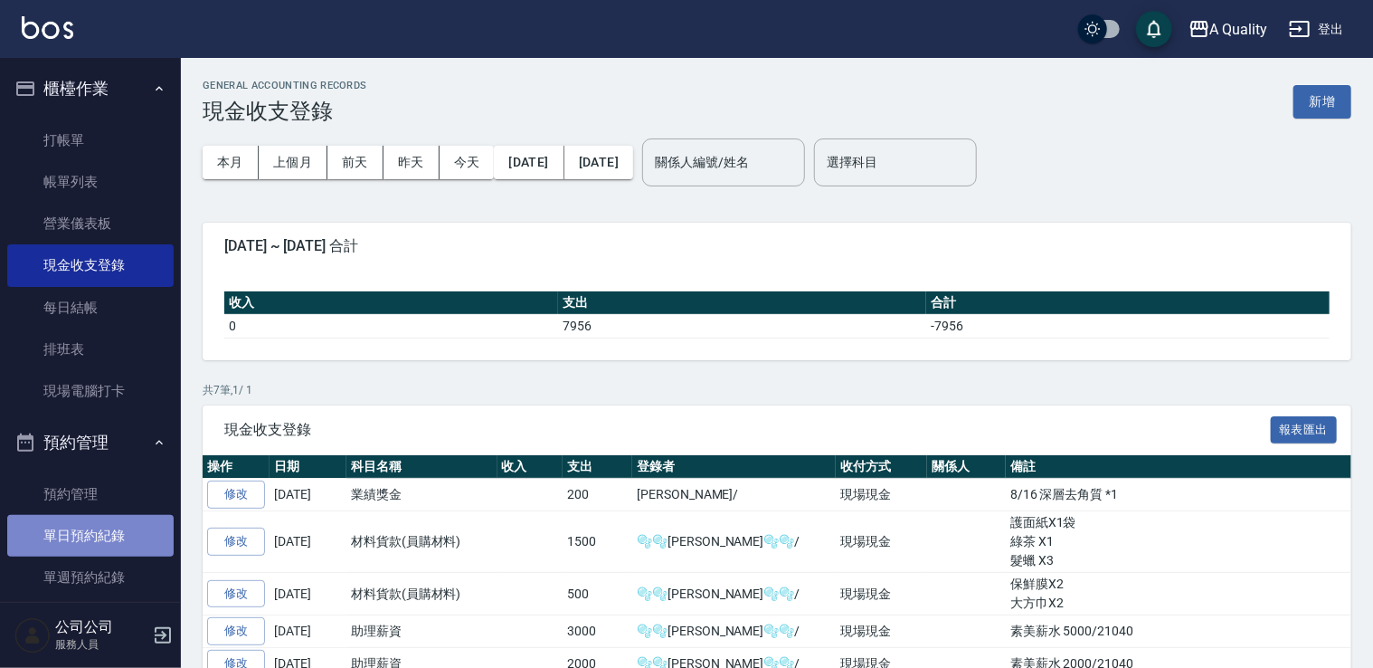
click at [107, 541] on link "單日預約紀錄" at bounding box center [90, 536] width 166 height 42
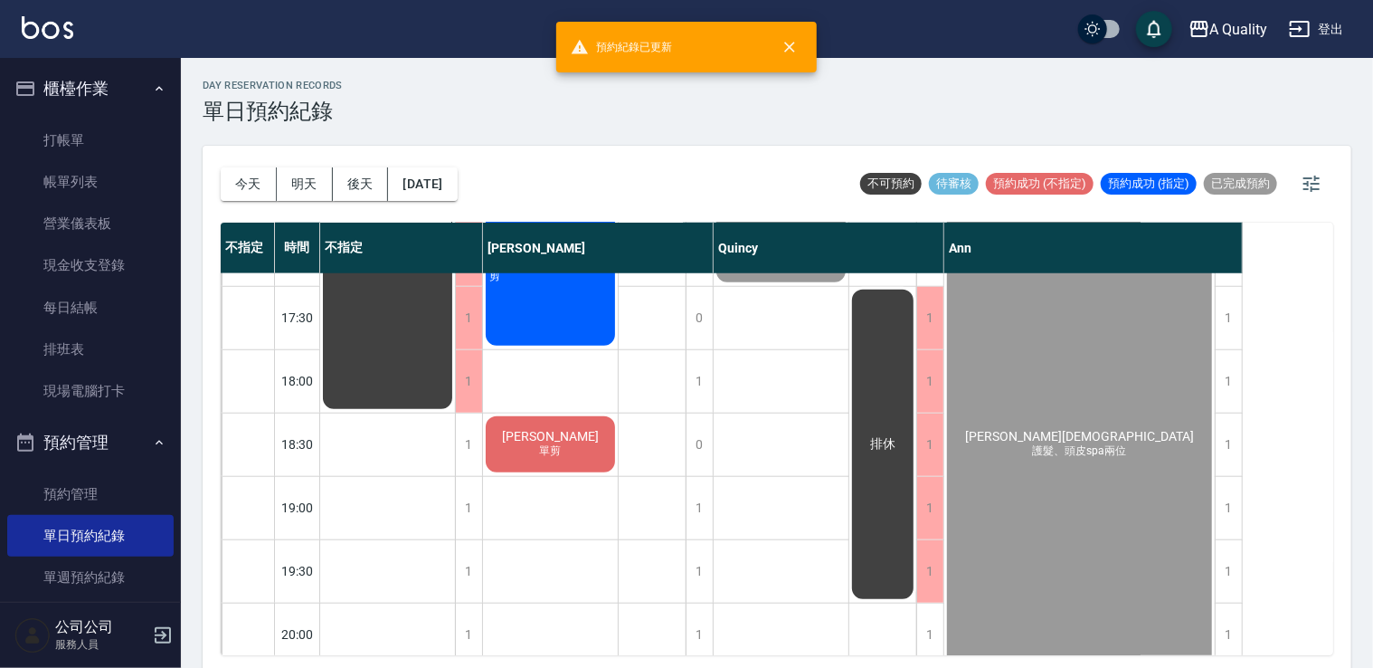
scroll to position [814, 0]
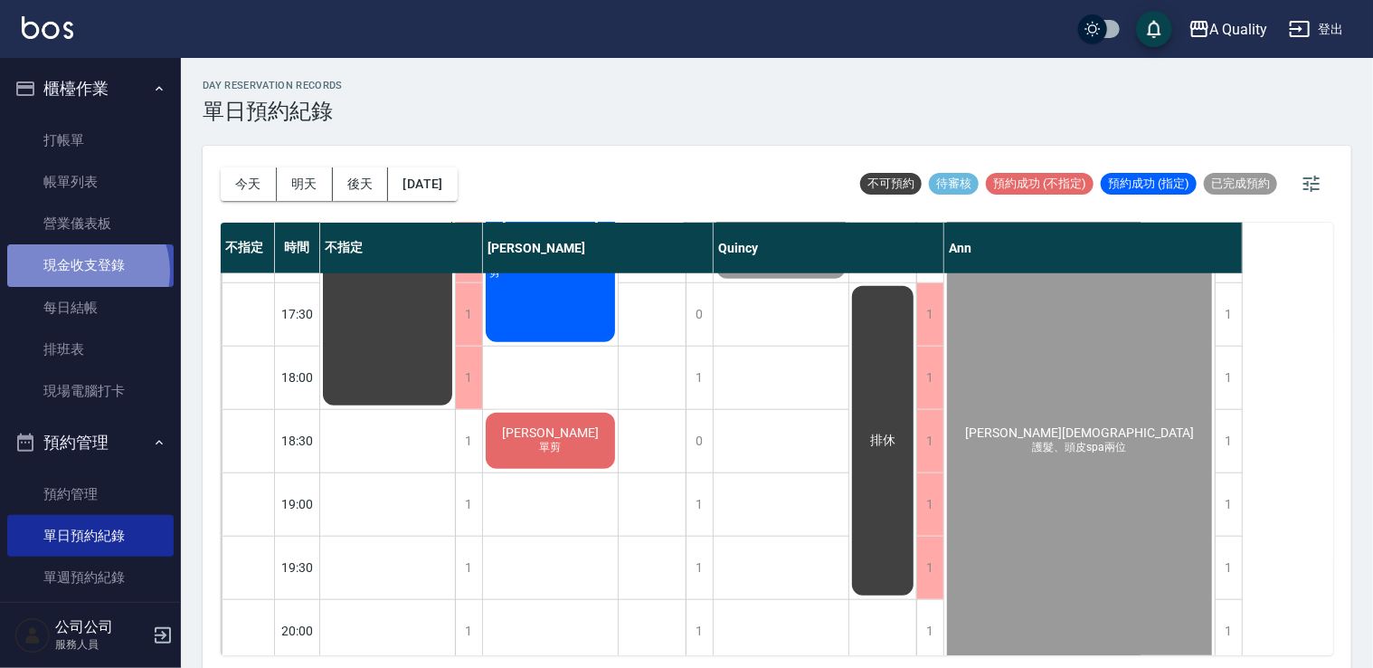
click at [80, 271] on link "現金收支登錄" at bounding box center [90, 265] width 166 height 42
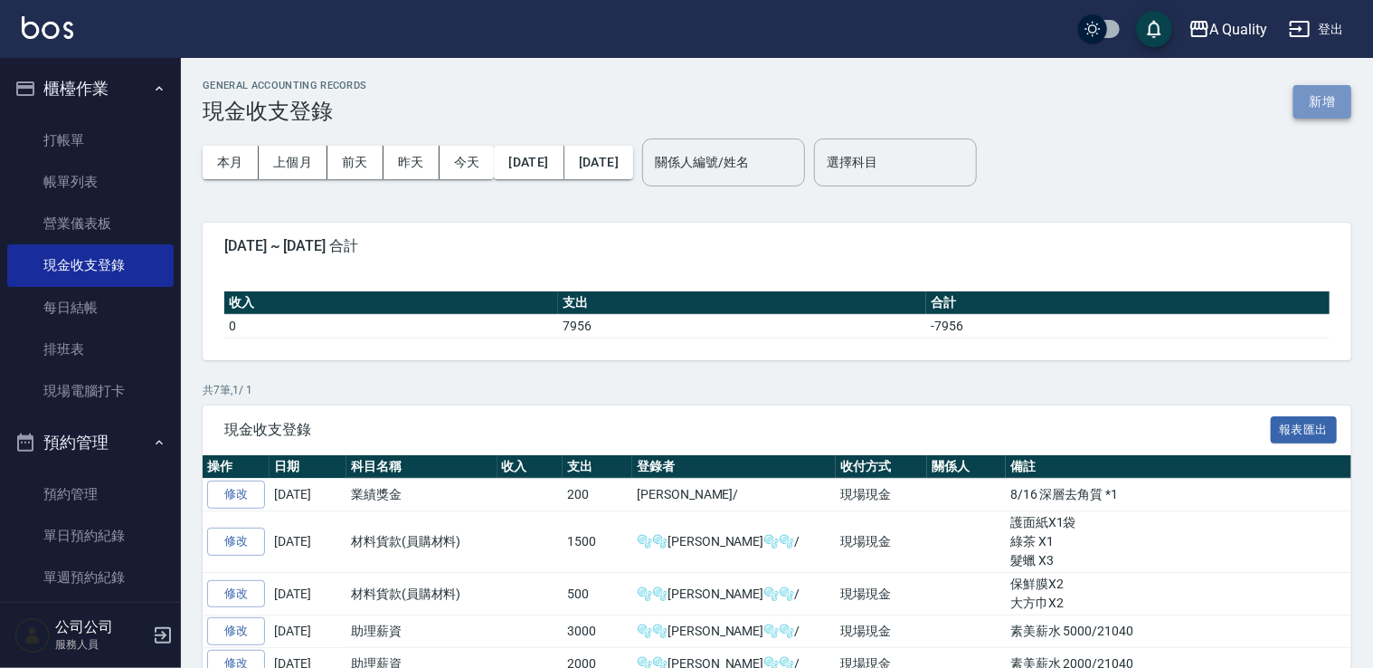
click at [1317, 109] on button "新增" at bounding box center [1322, 101] width 58 height 33
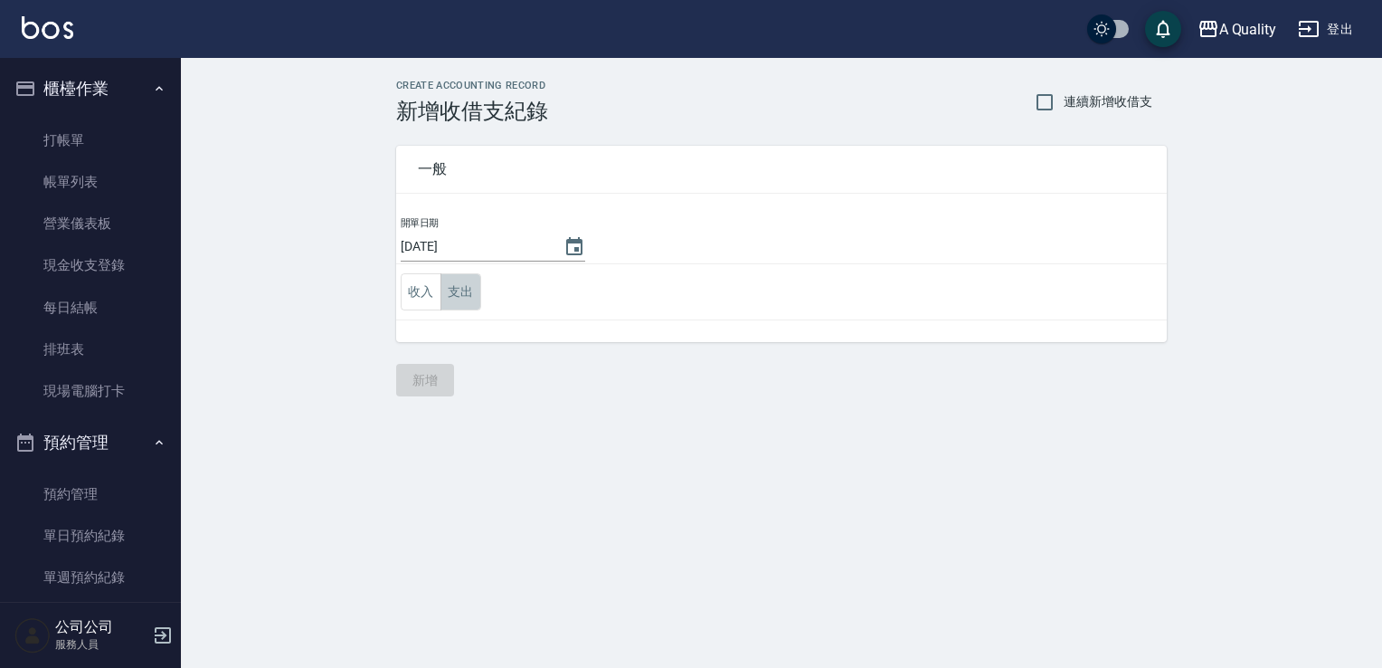
drag, startPoint x: 460, startPoint y: 298, endPoint x: 499, endPoint y: 312, distance: 41.2
click at [469, 302] on button "支出" at bounding box center [460, 291] width 41 height 37
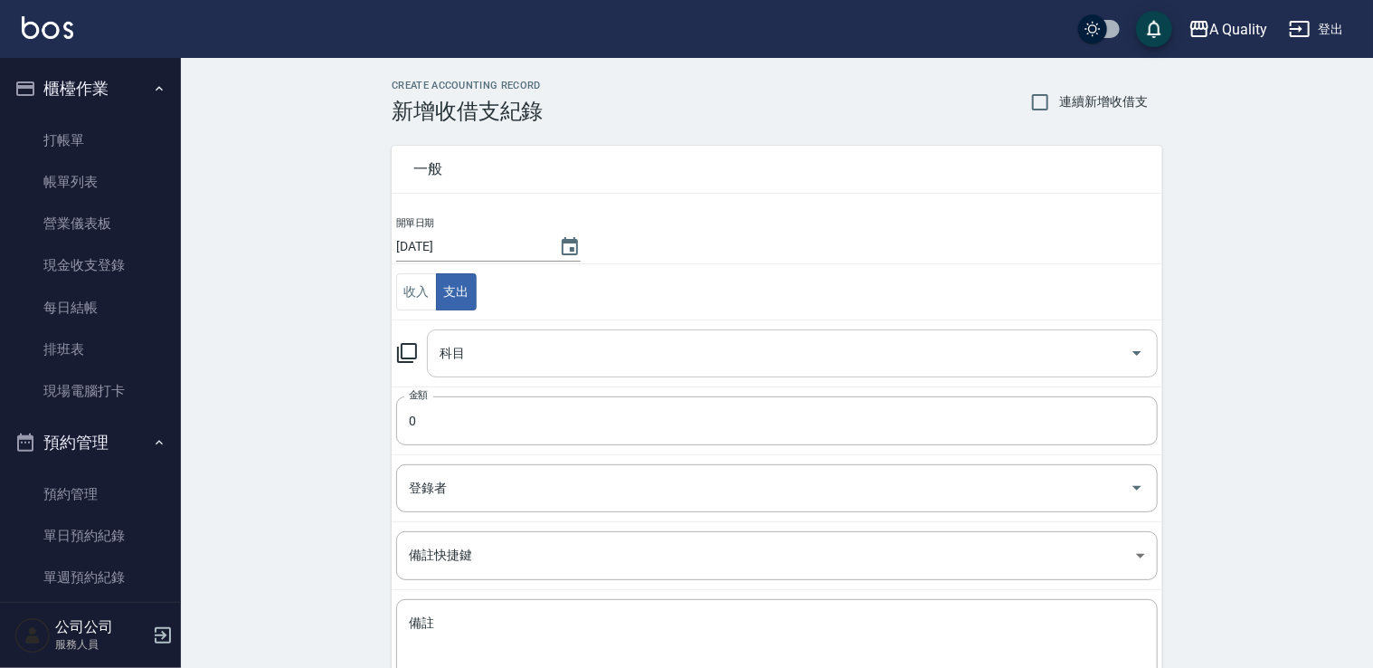
click at [539, 341] on input "科目" at bounding box center [778, 353] width 687 height 32
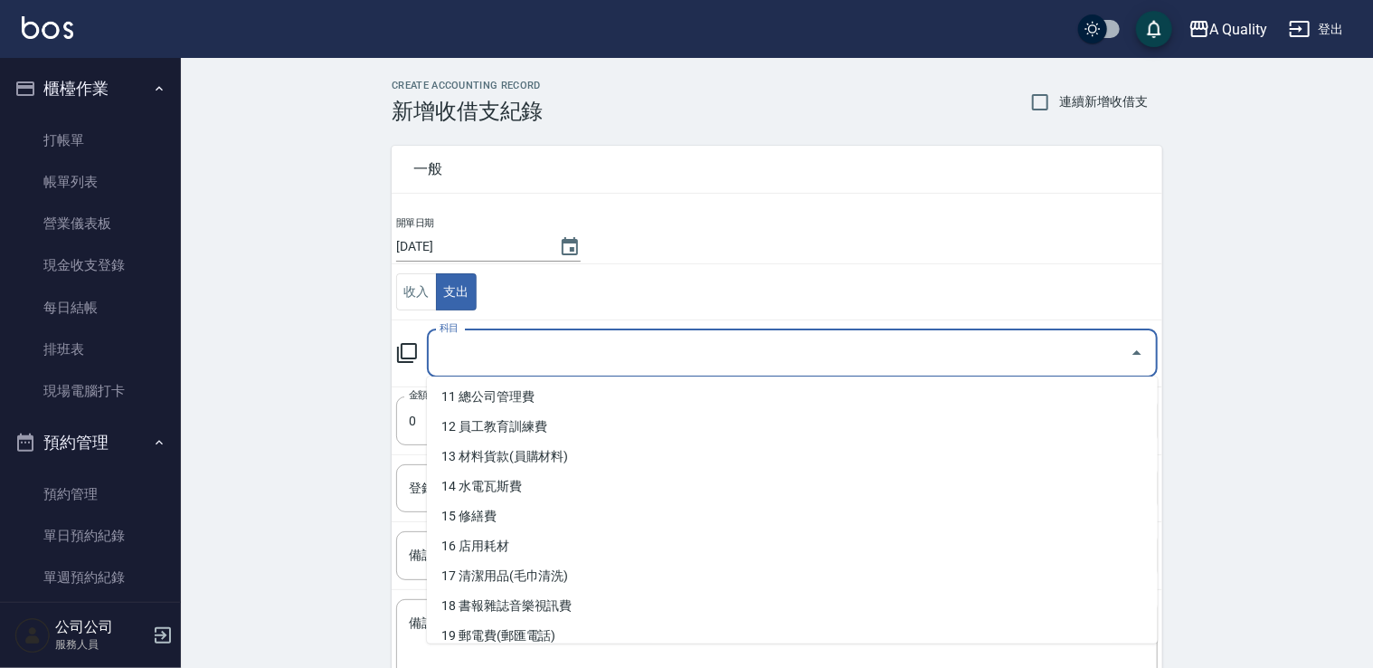
scroll to position [362, 0]
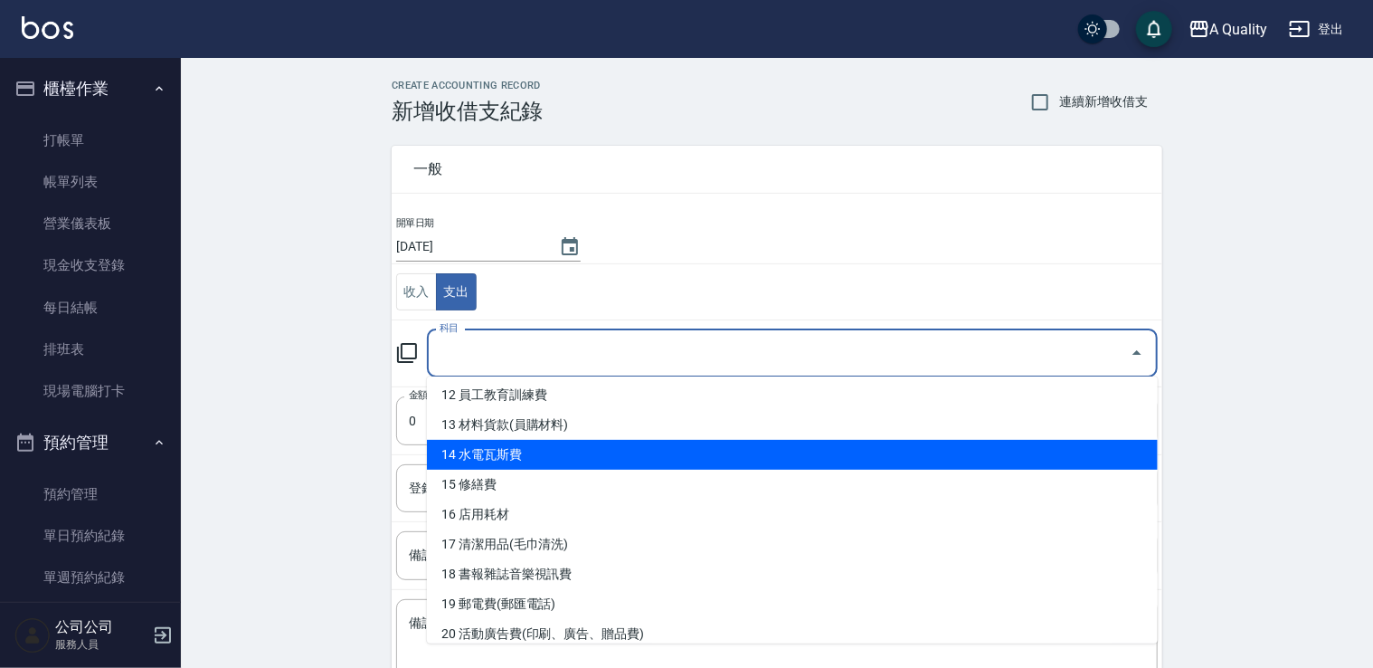
click at [547, 447] on li "14 水電瓦斯費" at bounding box center [792, 455] width 731 height 30
type input "14 水電瓦斯費"
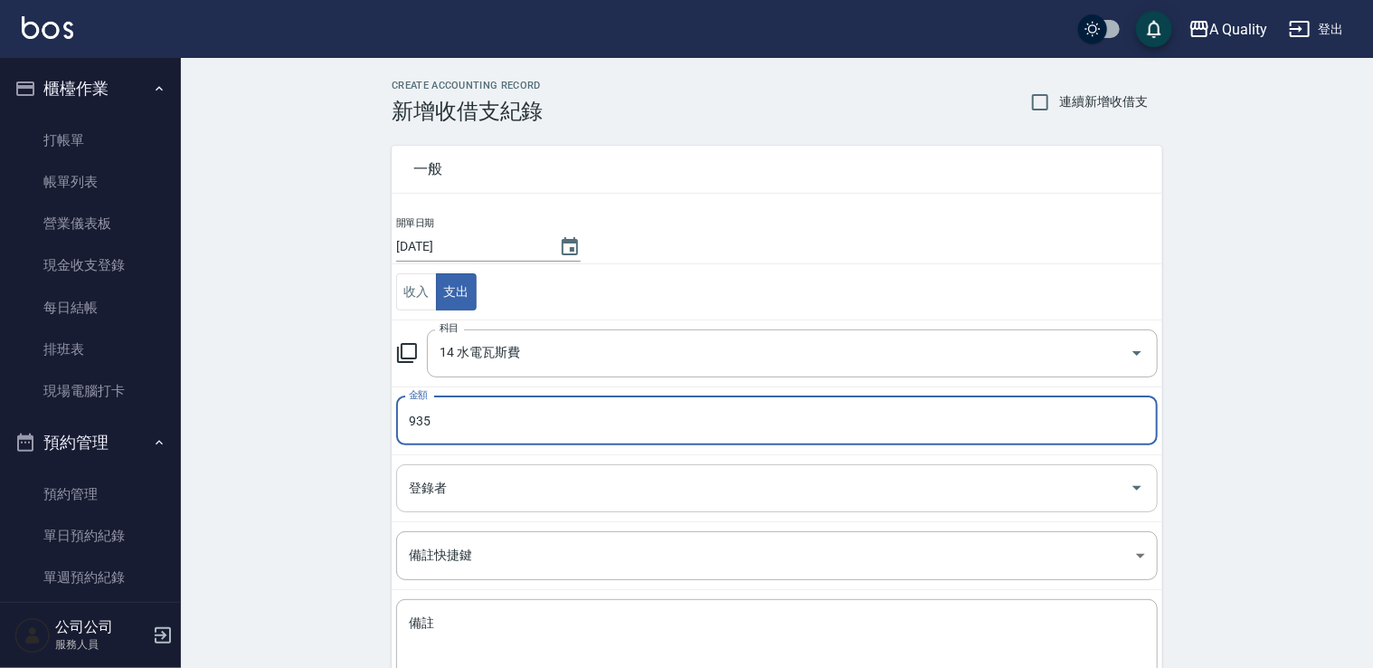
type input "935"
drag, startPoint x: 491, startPoint y: 488, endPoint x: 472, endPoint y: 488, distance: 19.0
click at [491, 490] on input "登錄者" at bounding box center [763, 488] width 718 height 32
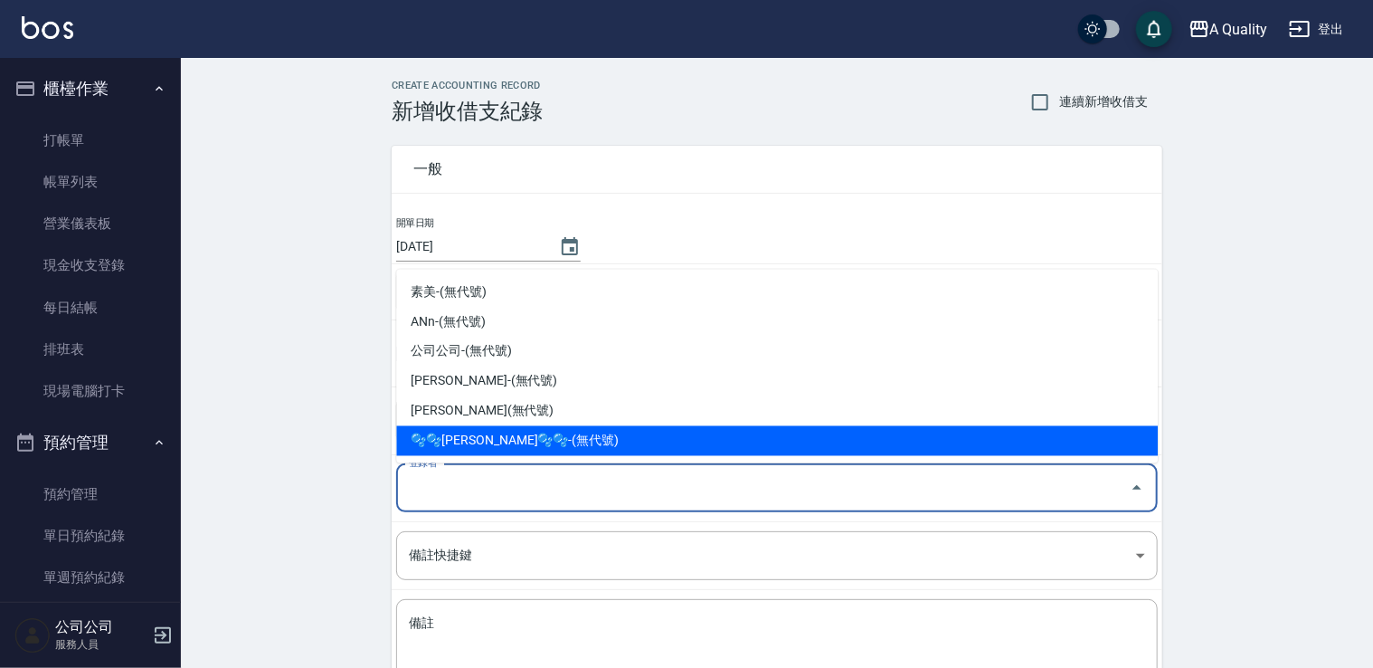
click at [485, 440] on li "🫧🫧[PERSON_NAME]🫧🫧-(無代號)" at bounding box center [777, 441] width 762 height 30
type input "🫧🫧[PERSON_NAME]🫧🫧-(無代號)"
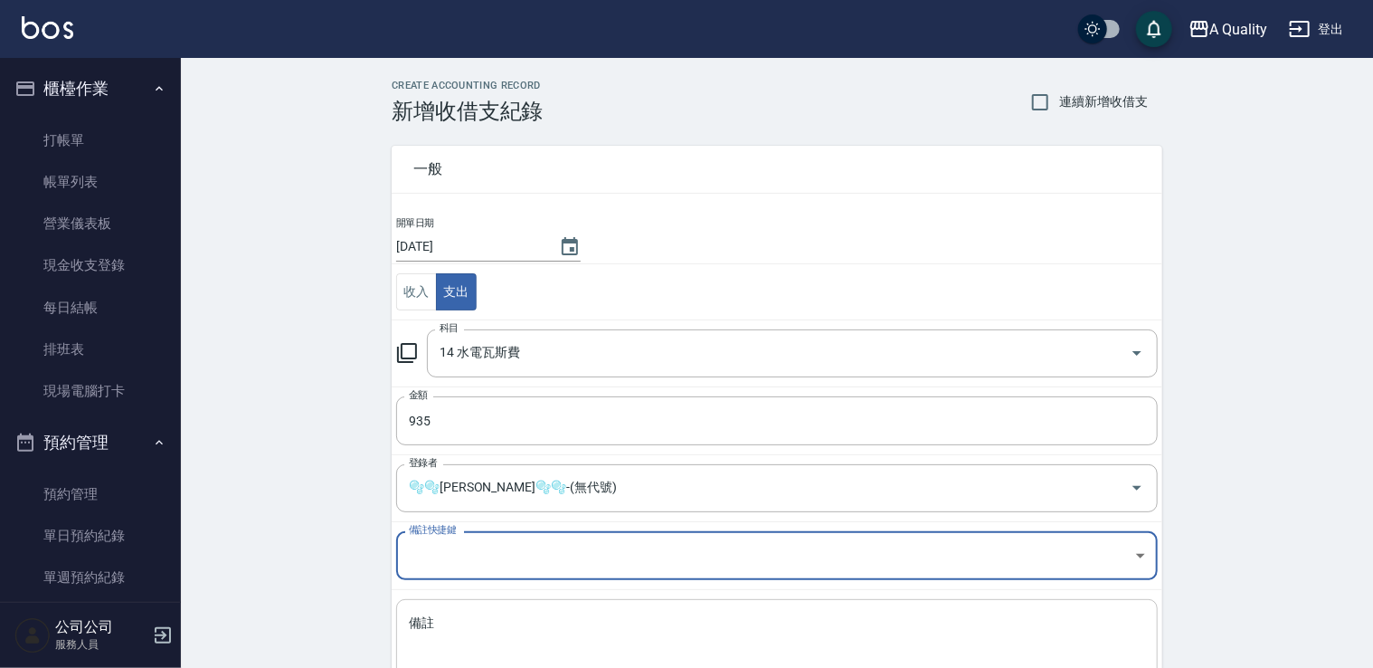
click at [514, 622] on textarea "備註" at bounding box center [777, 645] width 736 height 62
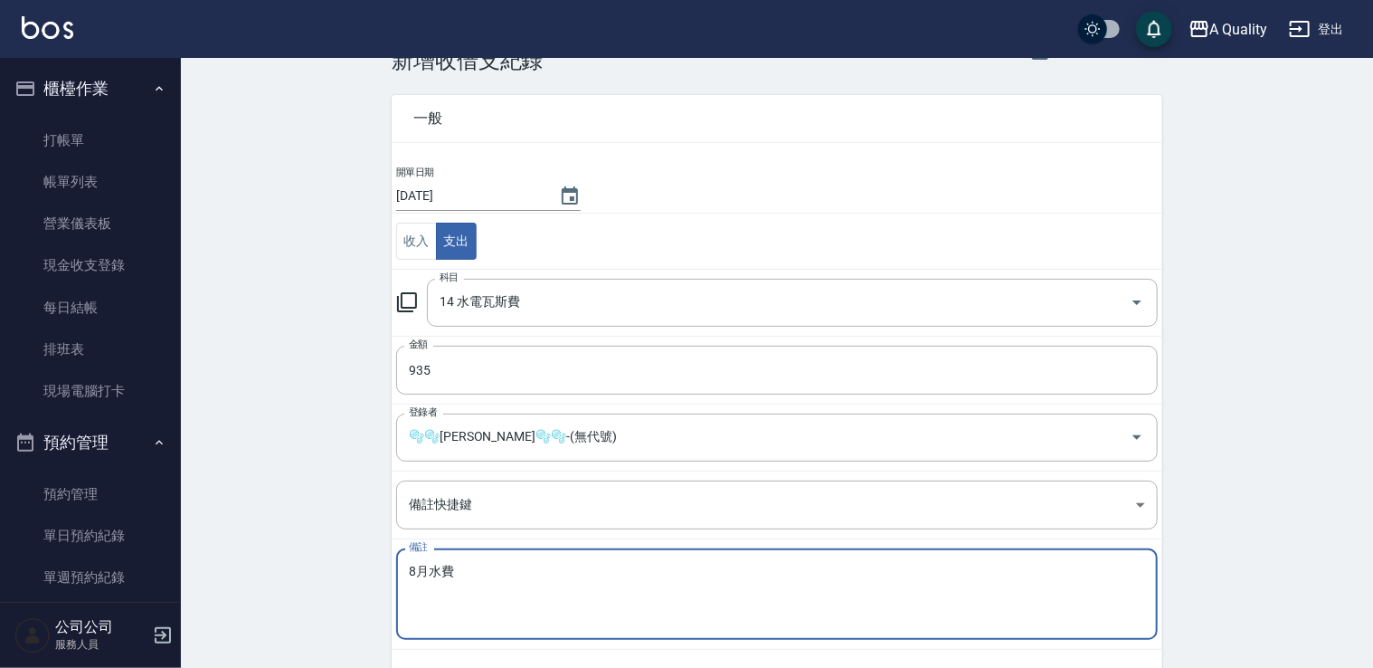
scroll to position [128, 0]
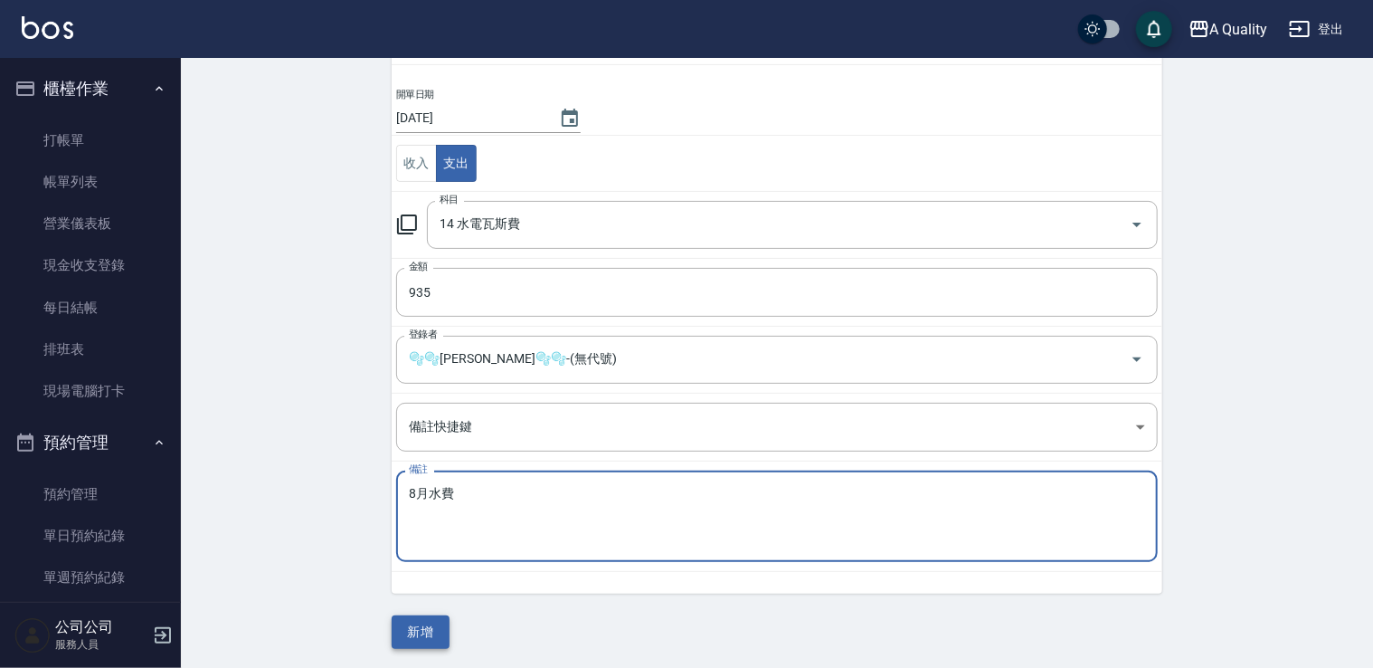
type textarea "8月水費"
click at [420, 621] on button "新增" at bounding box center [421, 631] width 58 height 33
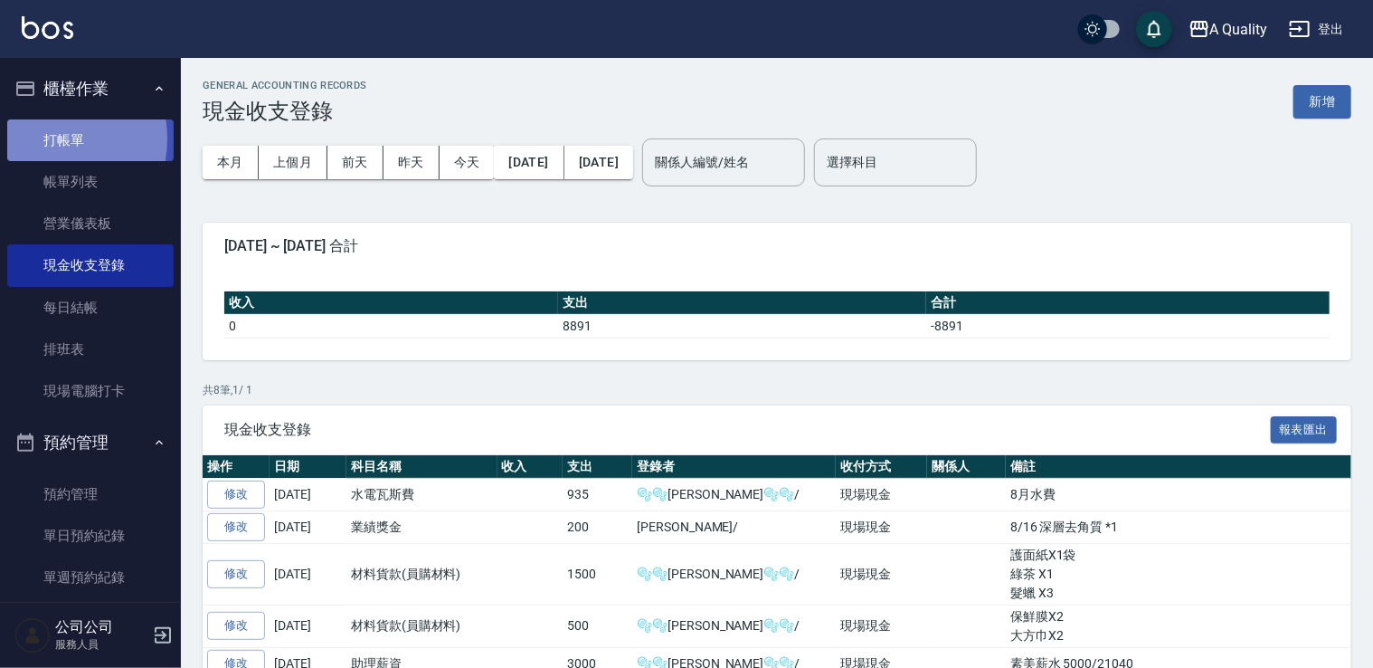
click at [43, 138] on link "打帳單" at bounding box center [90, 140] width 166 height 42
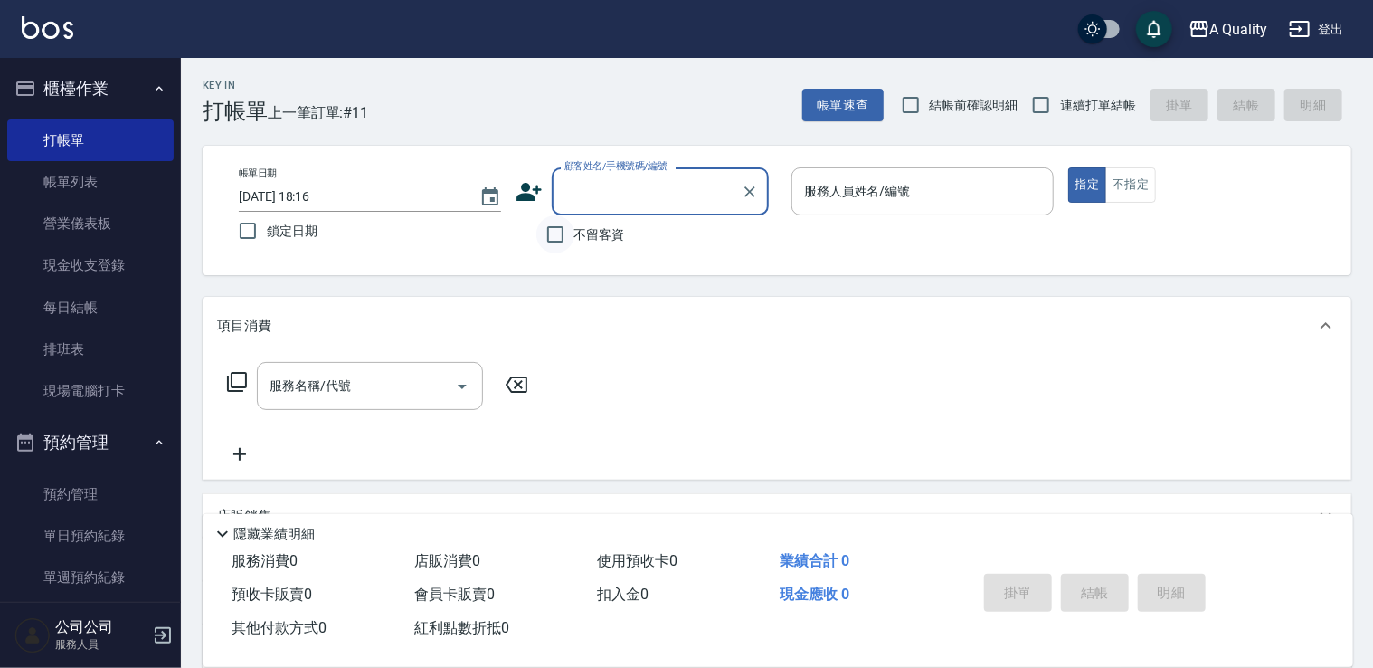
click at [557, 239] on input "不留客資" at bounding box center [555, 234] width 38 height 38
checkbox input "true"
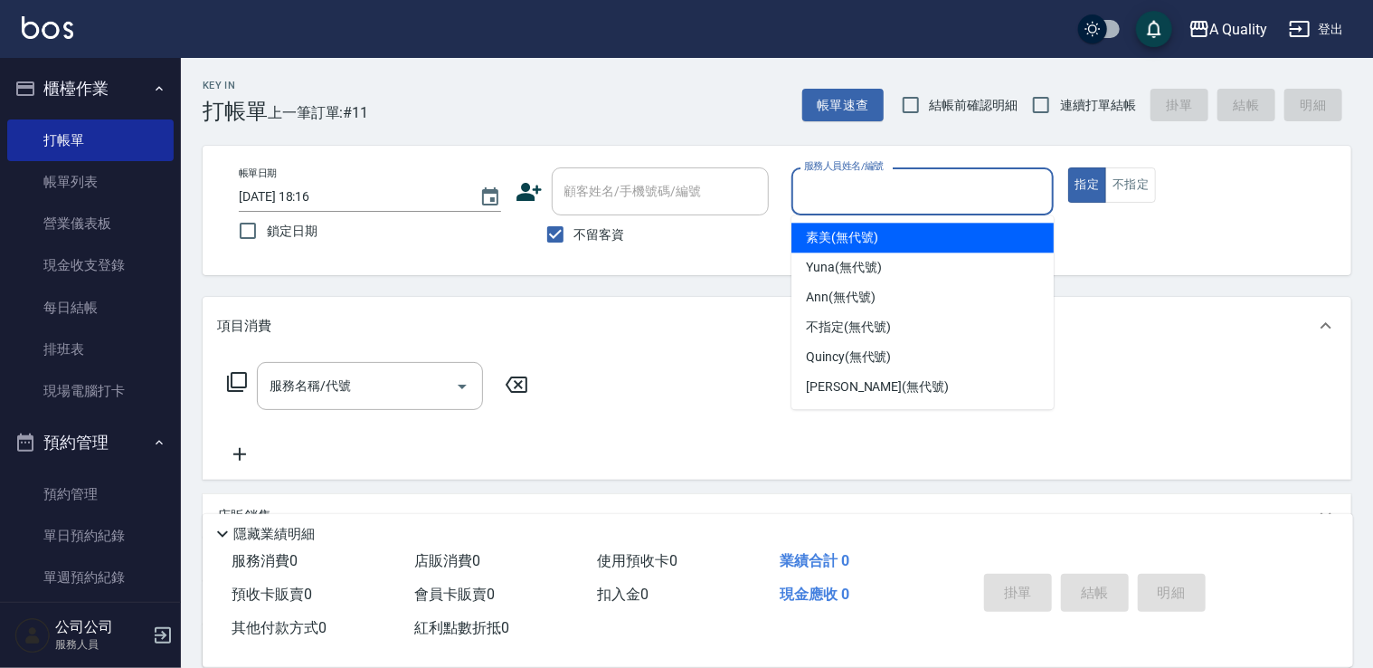
click at [952, 201] on input "服務人員姓名/編號" at bounding box center [923, 191] width 246 height 32
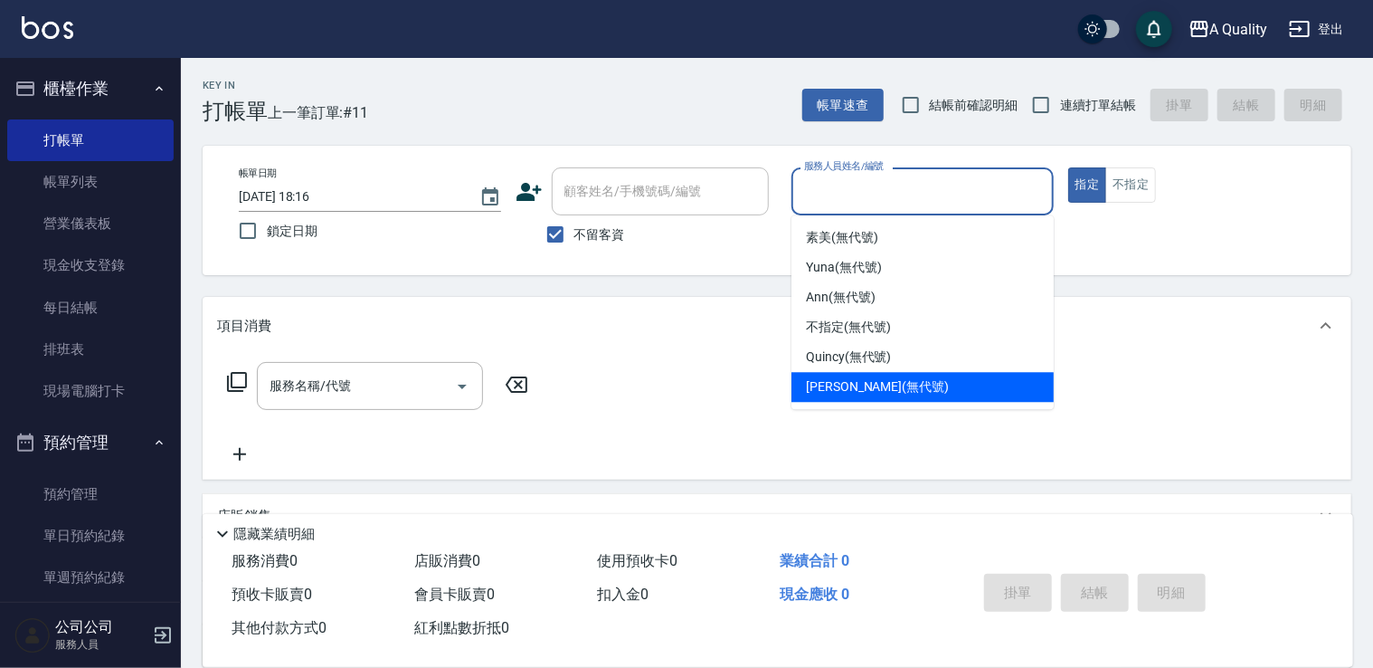
click at [813, 382] on span "[PERSON_NAME] (無代號)" at bounding box center [877, 386] width 143 height 19
type input "[PERSON_NAME](無代號)"
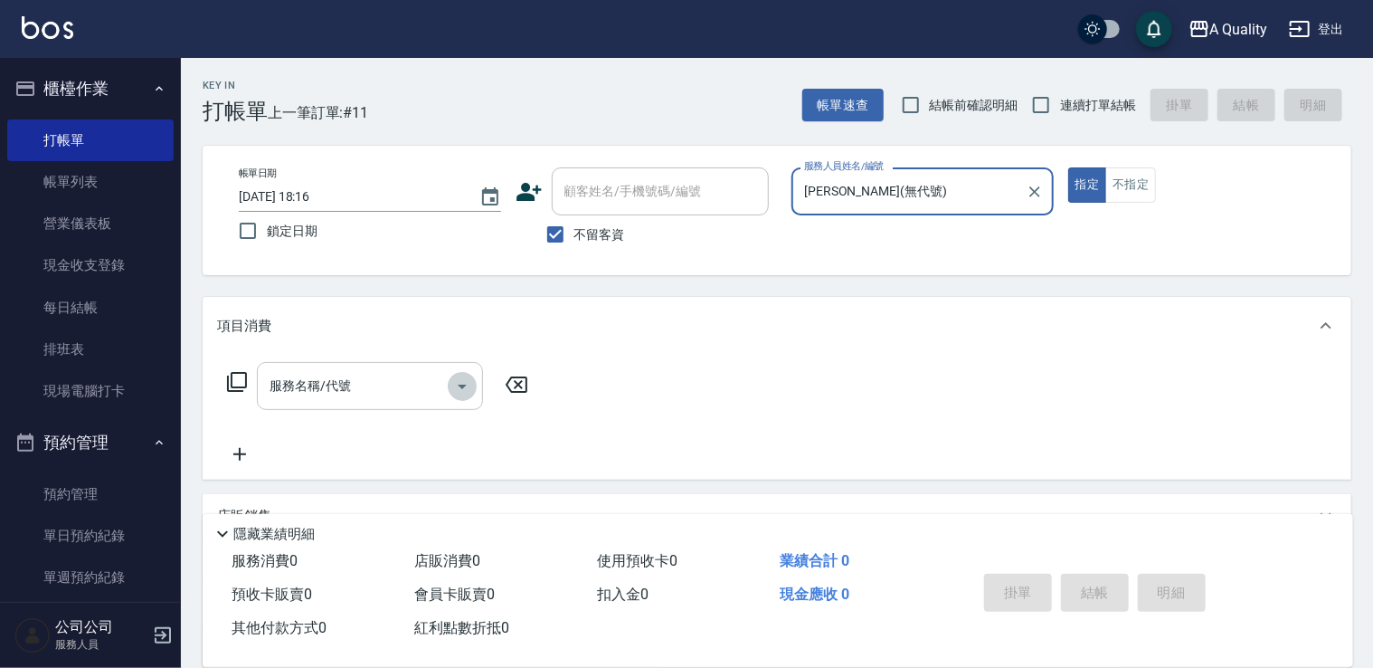
click at [472, 390] on button "Open" at bounding box center [462, 386] width 29 height 29
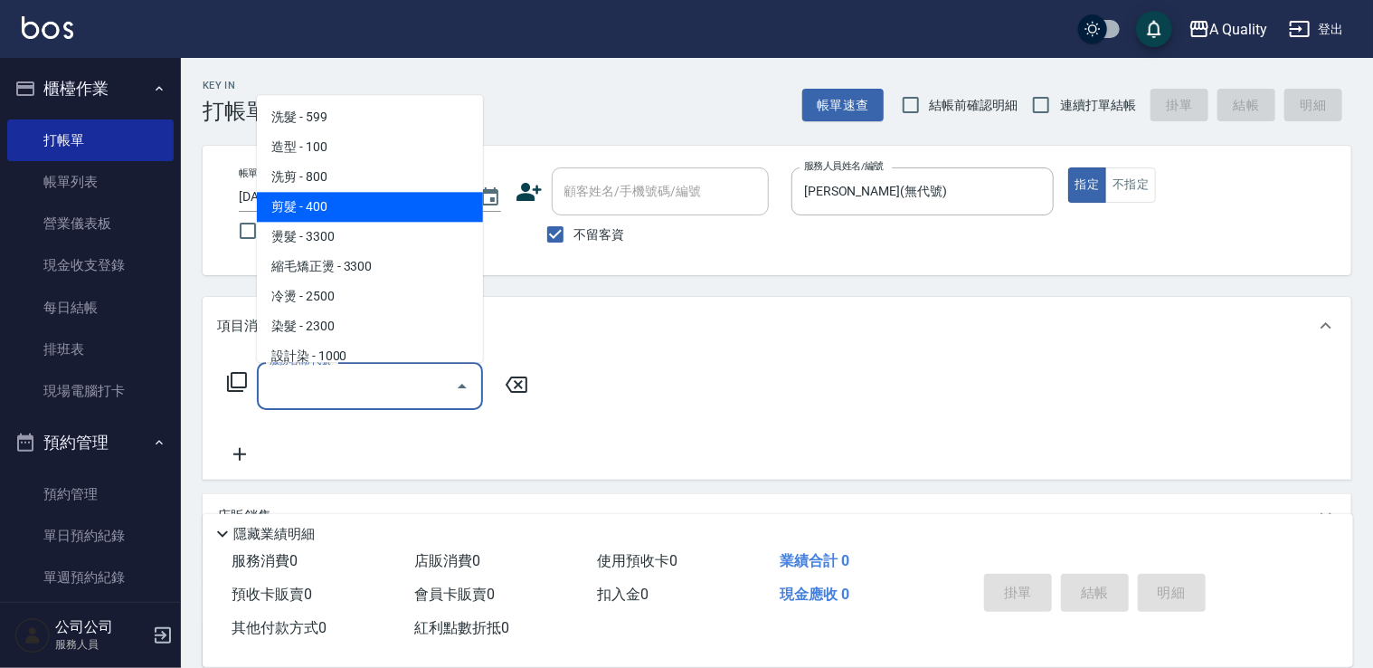
click at [330, 198] on span "剪髮 - 400" at bounding box center [370, 207] width 226 height 30
type input "剪髮(201)"
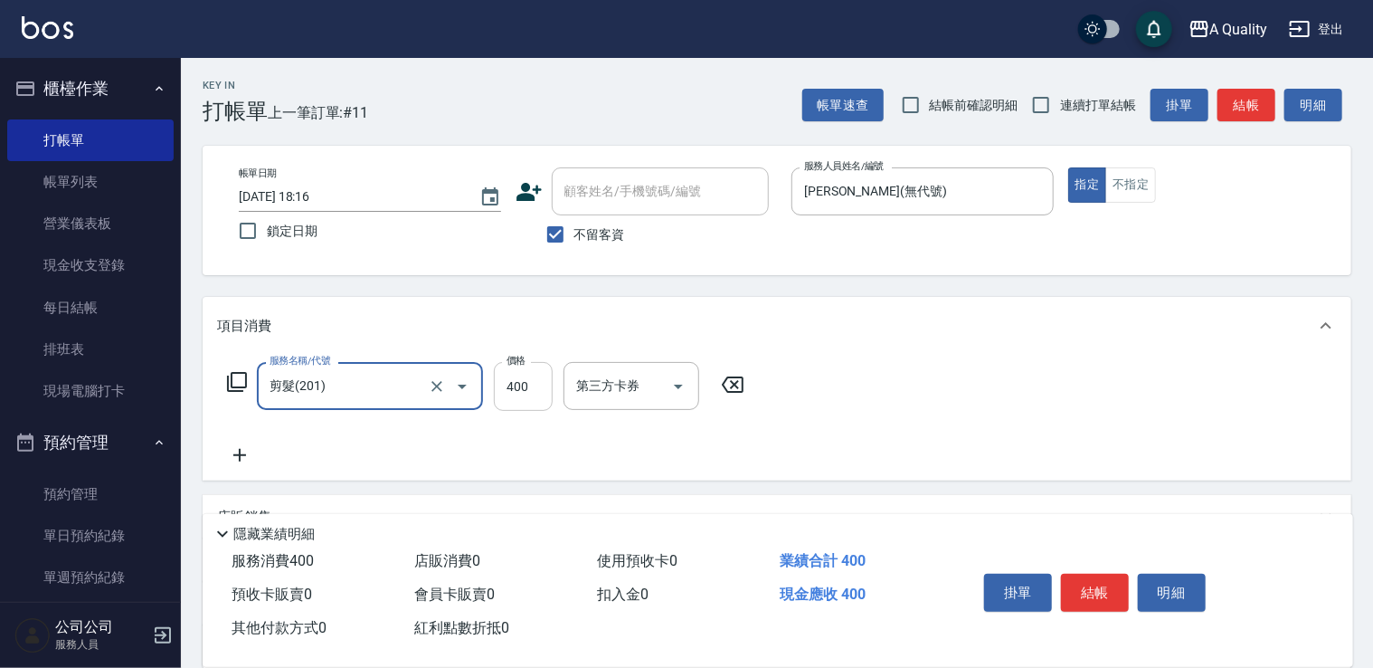
click at [530, 399] on input "400" at bounding box center [523, 386] width 59 height 49
type input "600"
click at [1113, 590] on button "結帳" at bounding box center [1095, 592] width 68 height 38
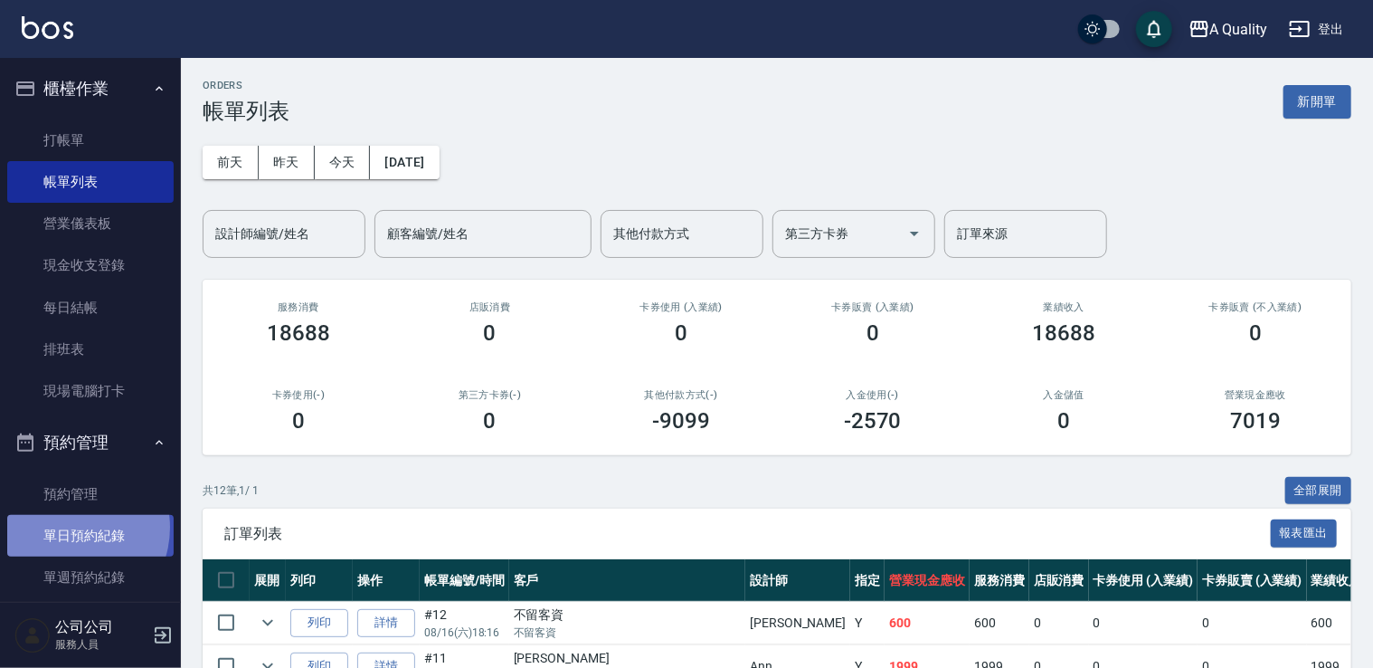
click at [68, 527] on link "單日預約紀錄" at bounding box center [90, 536] width 166 height 42
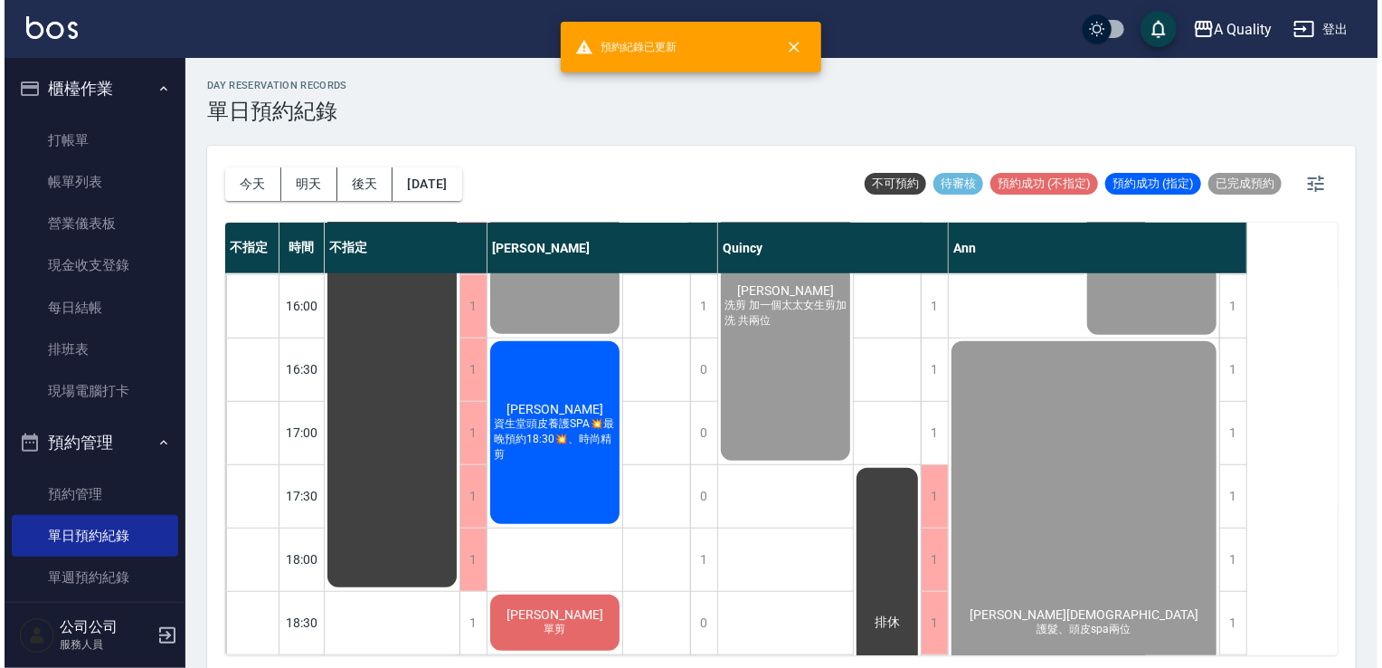
scroll to position [633, 0]
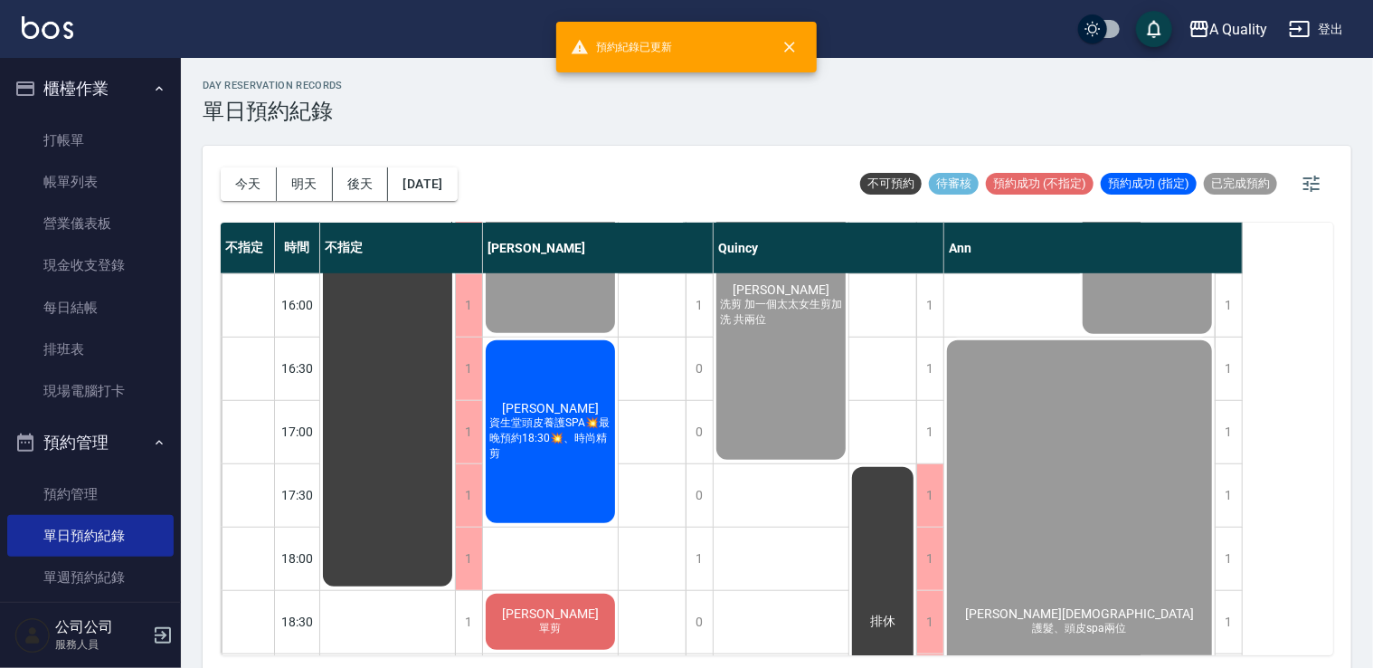
click at [404, 123] on span "[PERSON_NAME]" at bounding box center [388, 115] width 33 height 16
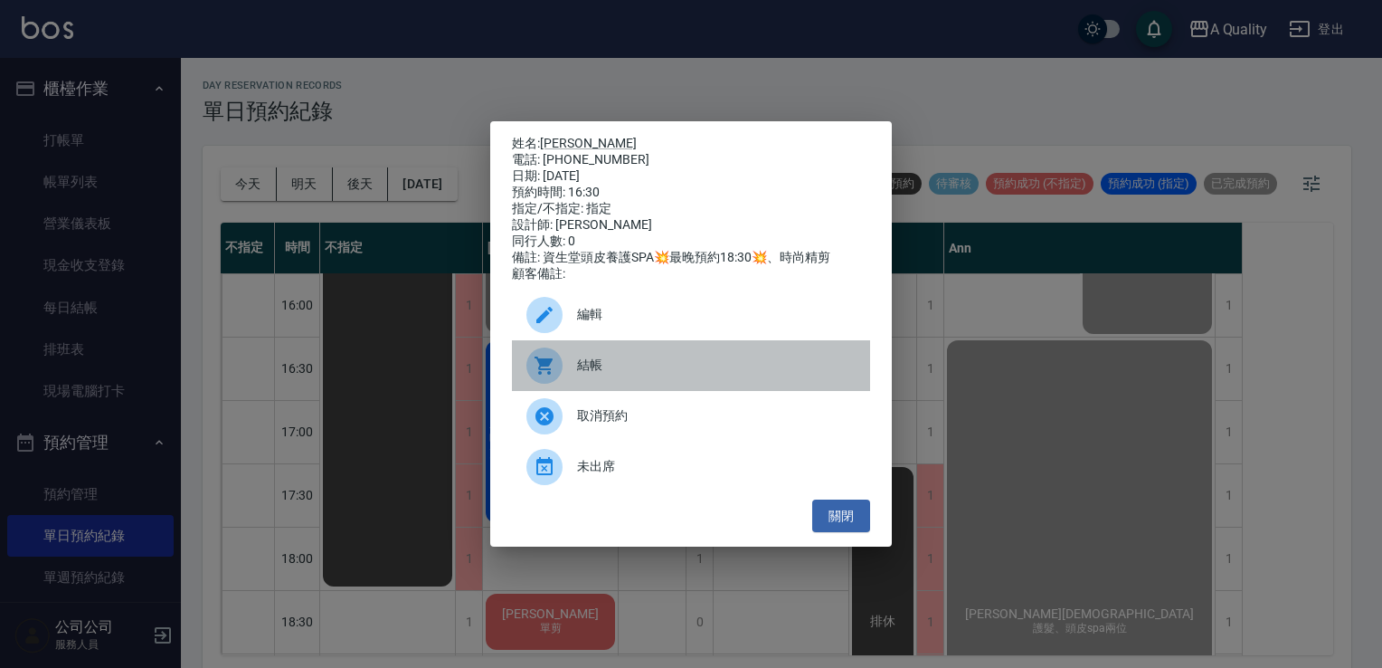
click at [584, 366] on span "結帳" at bounding box center [716, 364] width 279 height 19
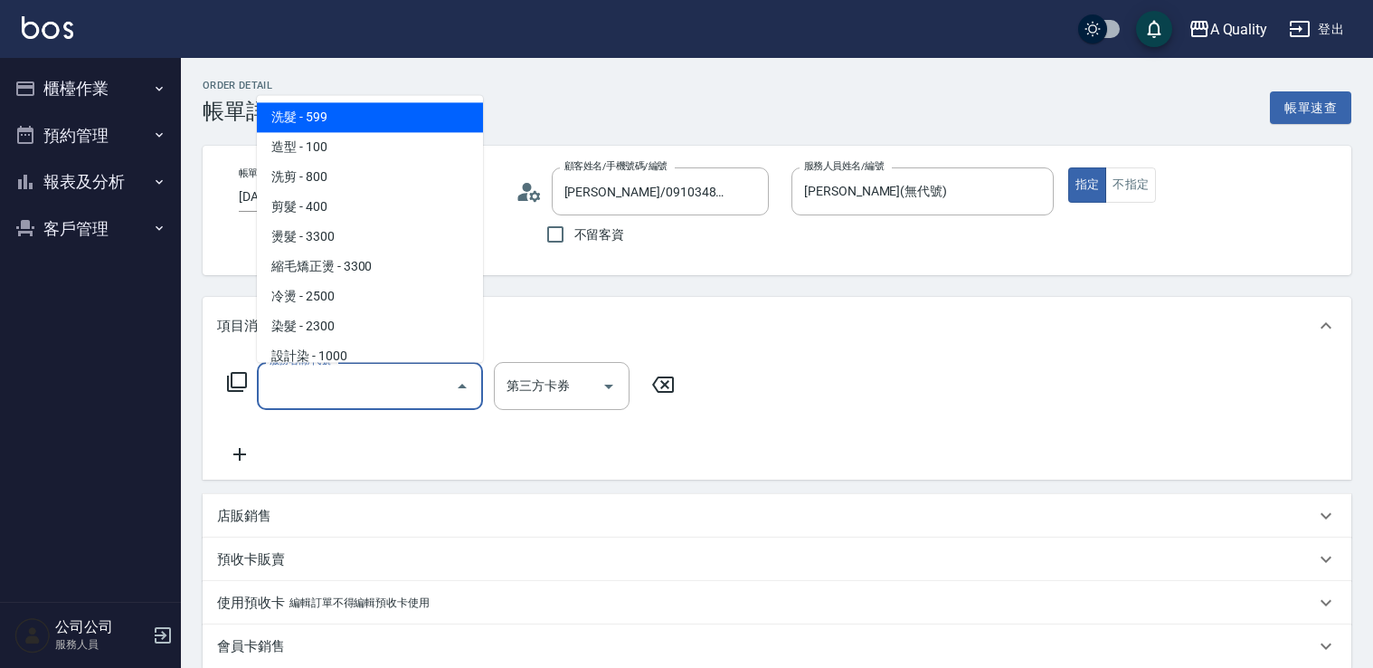
click at [336, 380] on input "服務名稱/代號" at bounding box center [356, 386] width 183 height 32
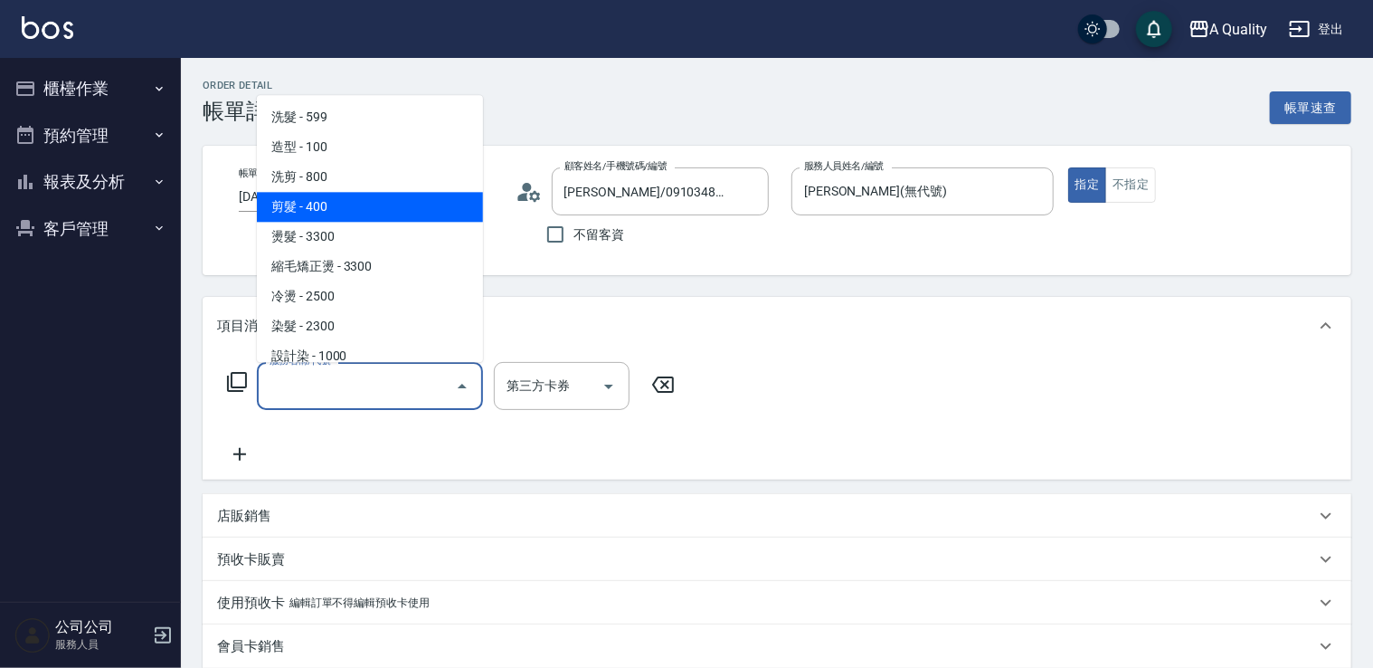
click at [327, 213] on span "剪髮 - 400" at bounding box center [370, 207] width 226 height 30
type input "剪髮(201)"
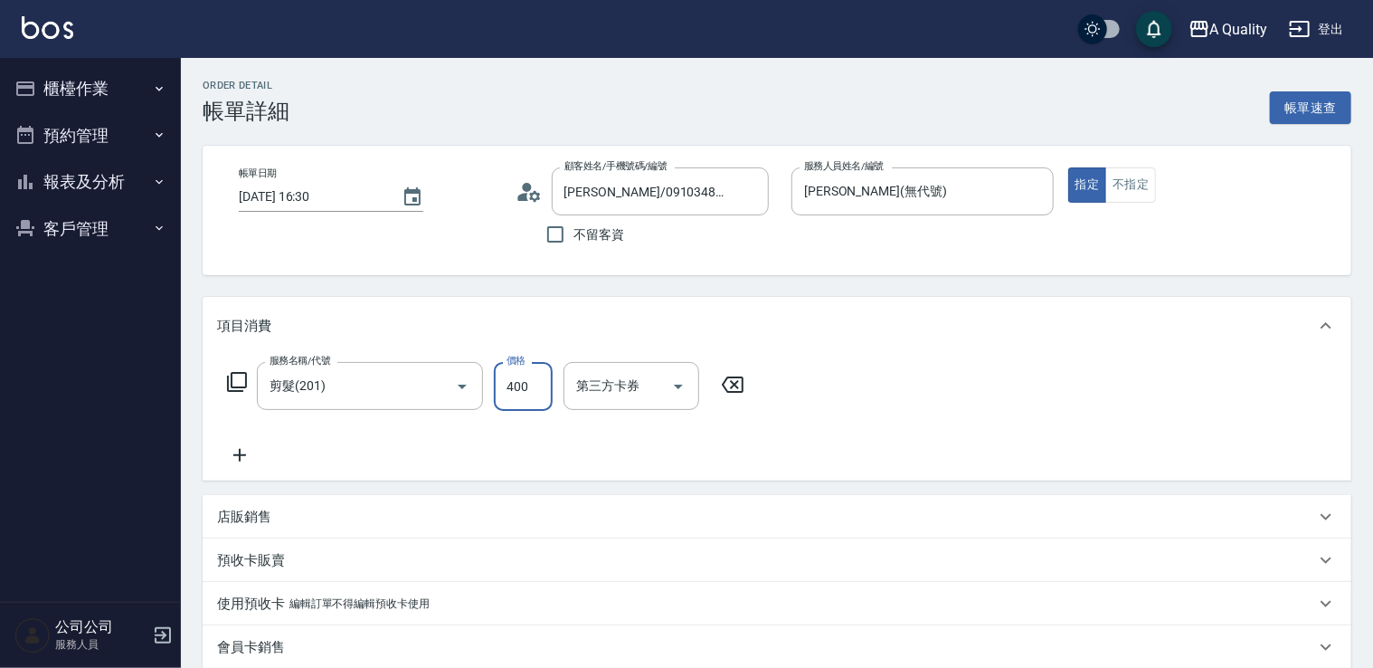
click at [532, 385] on input "400" at bounding box center [523, 386] width 59 height 49
type input "500"
click at [246, 455] on icon at bounding box center [239, 455] width 45 height 22
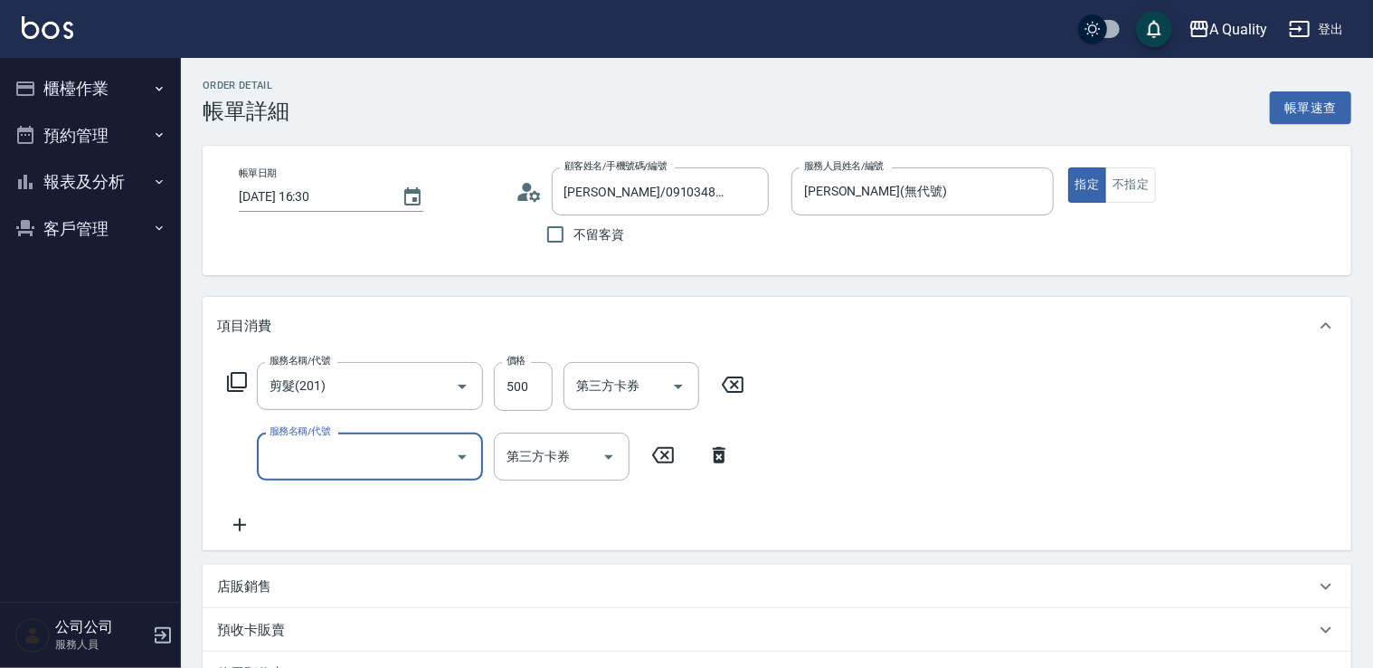
click at [463, 459] on icon "Open" at bounding box center [462, 457] width 22 height 22
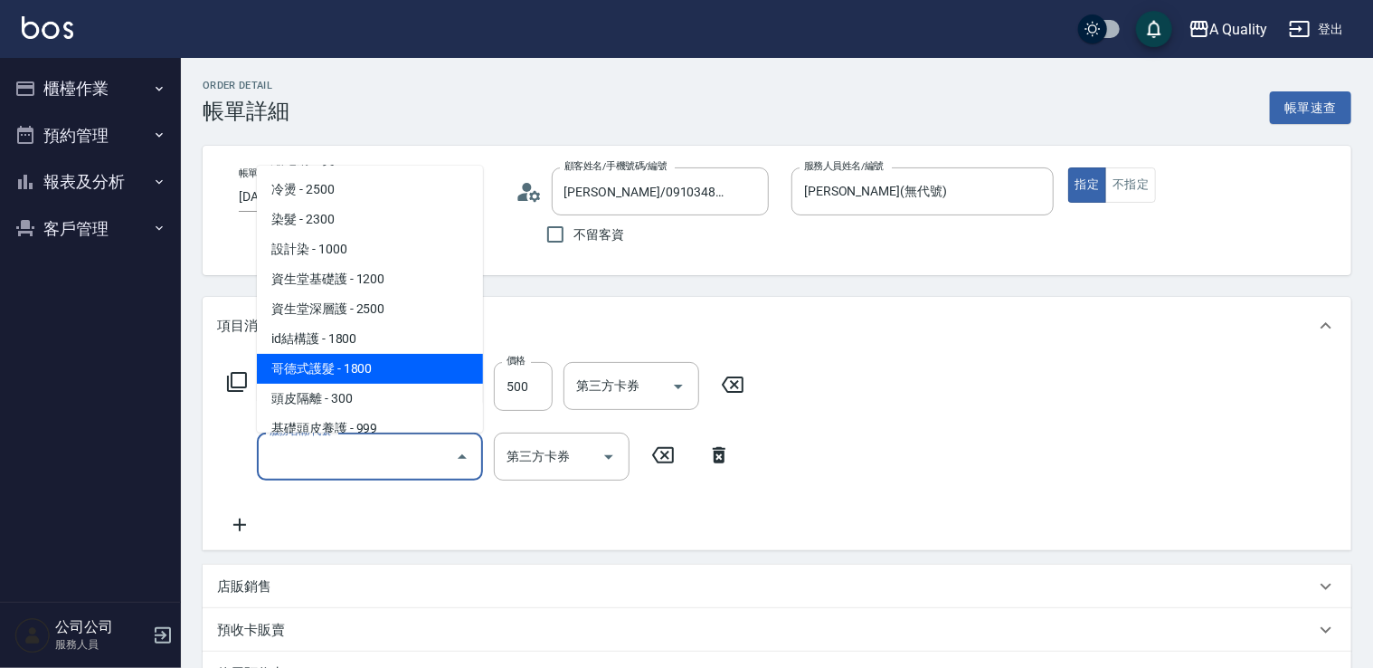
scroll to position [181, 0]
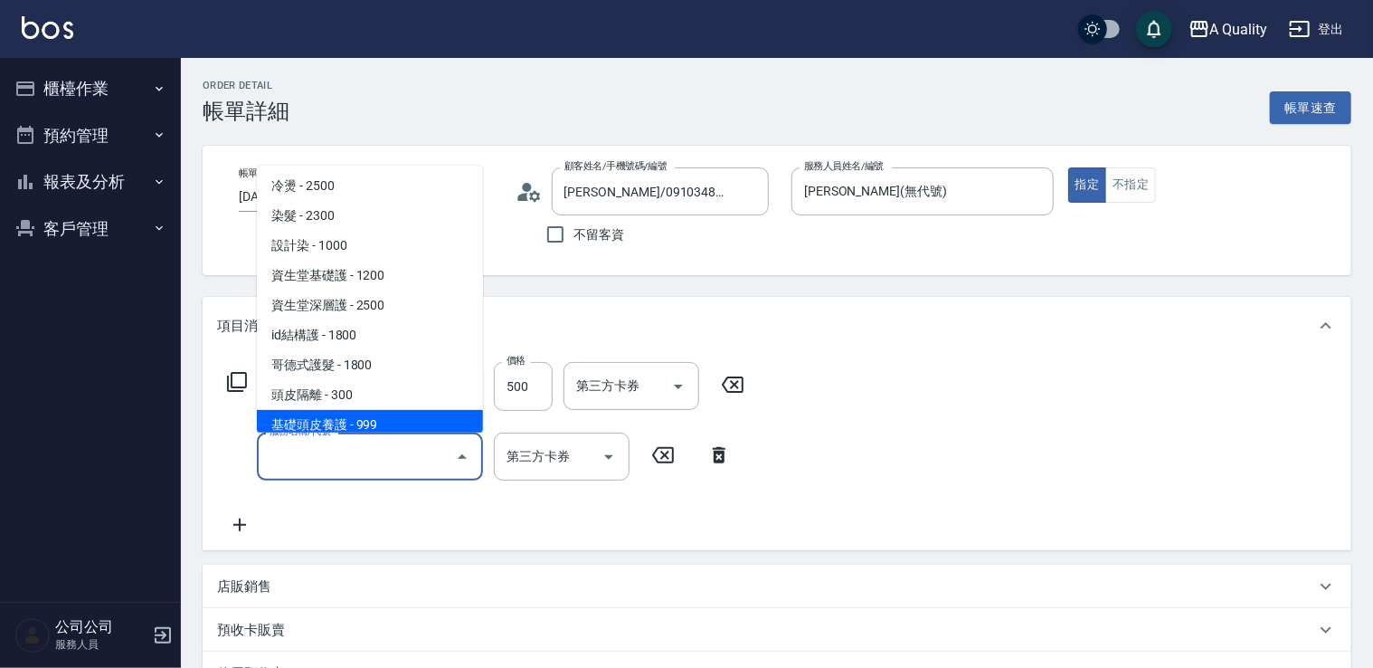
click at [348, 413] on span "基礎頭皮養護 - 999" at bounding box center [370, 425] width 226 height 30
type input "基礎頭皮養護(602)"
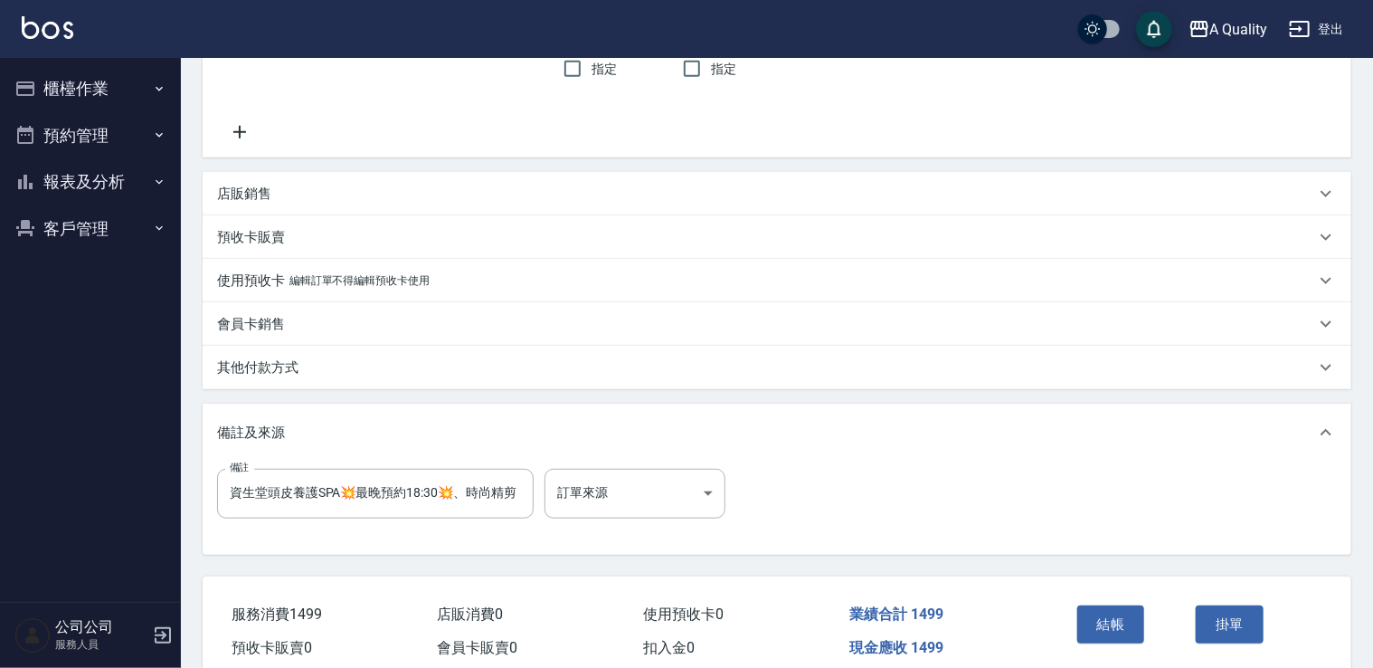
scroll to position [510, 0]
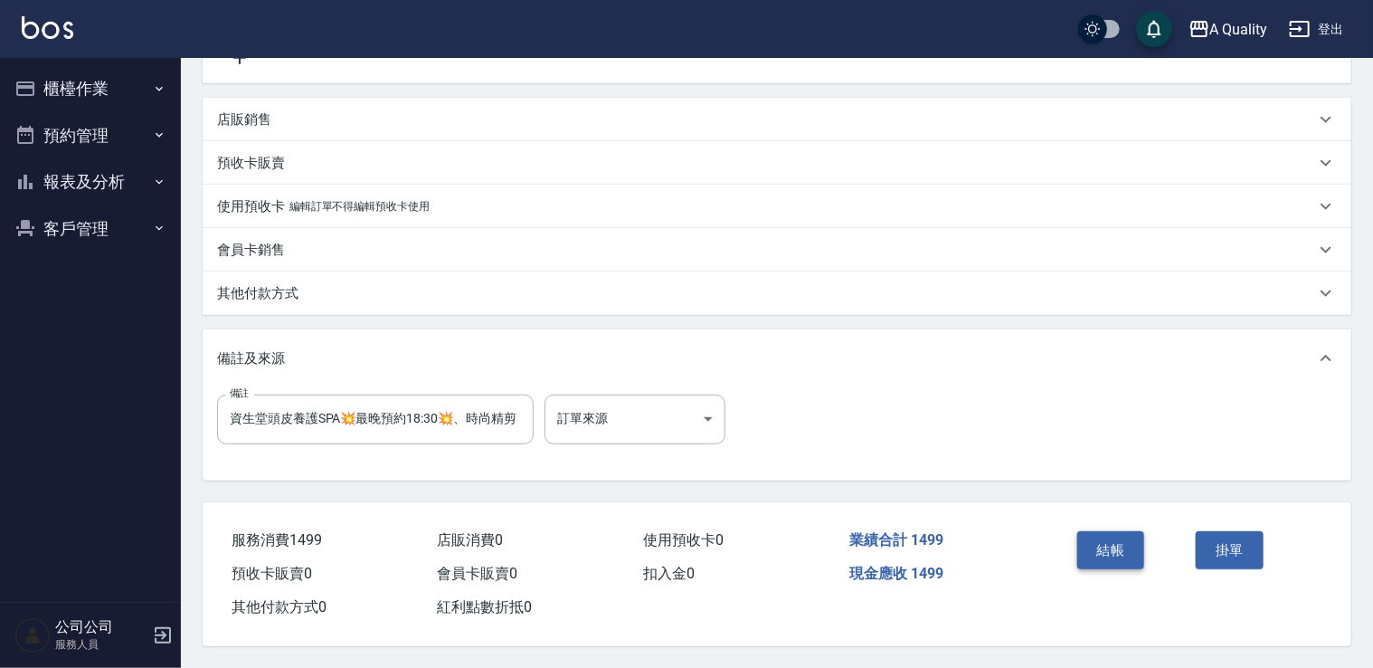
click at [1107, 534] on button "結帳" at bounding box center [1111, 550] width 68 height 38
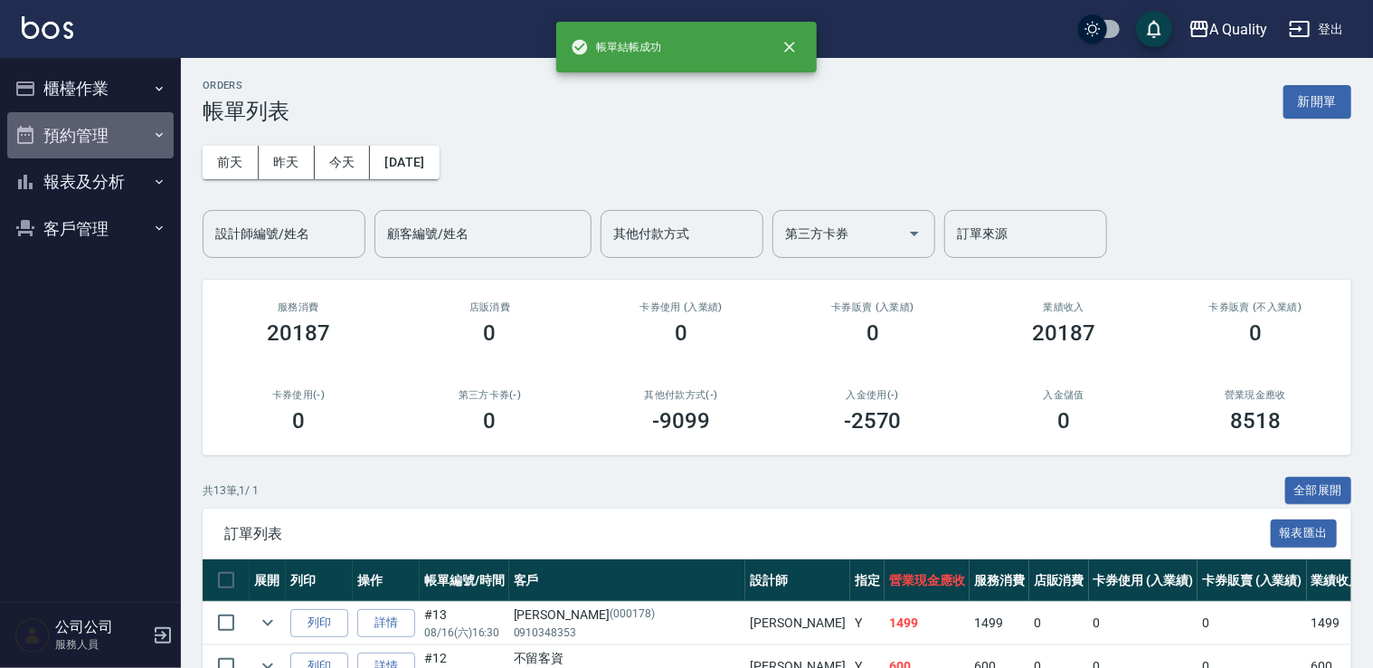
click at [90, 124] on button "預約管理" at bounding box center [90, 135] width 166 height 47
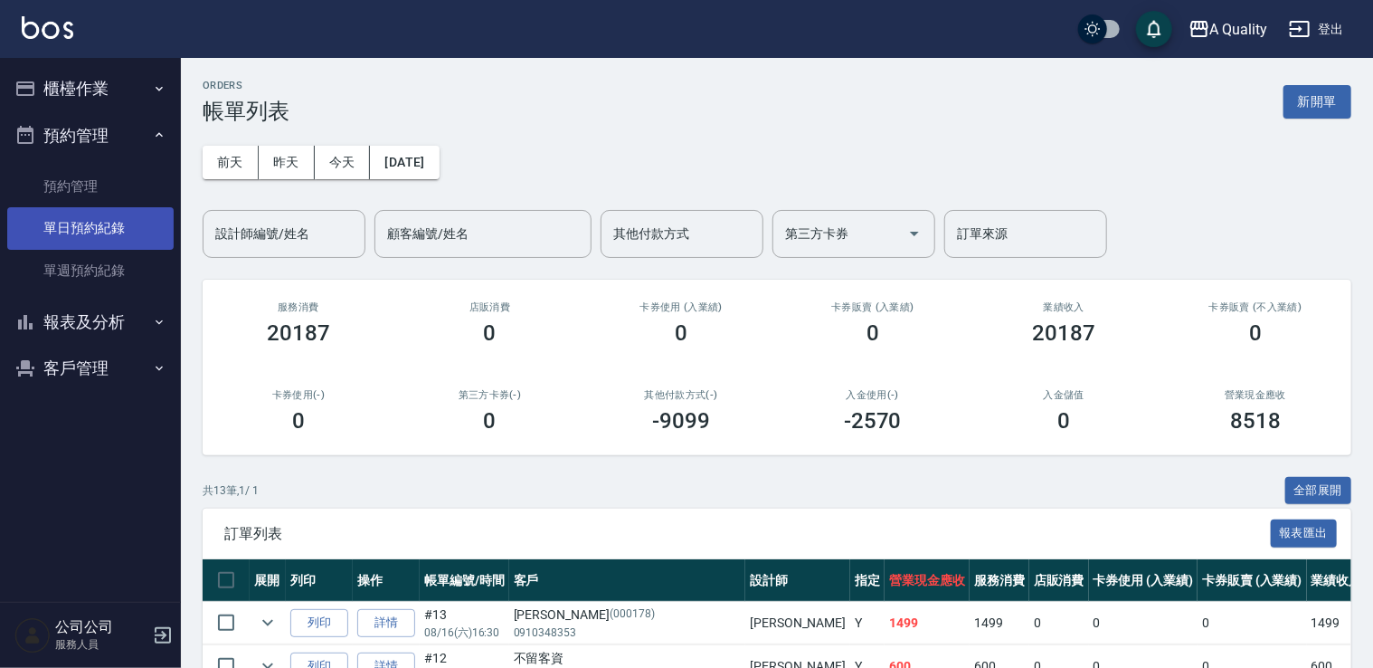
click at [107, 234] on link "單日預約紀錄" at bounding box center [90, 228] width 166 height 42
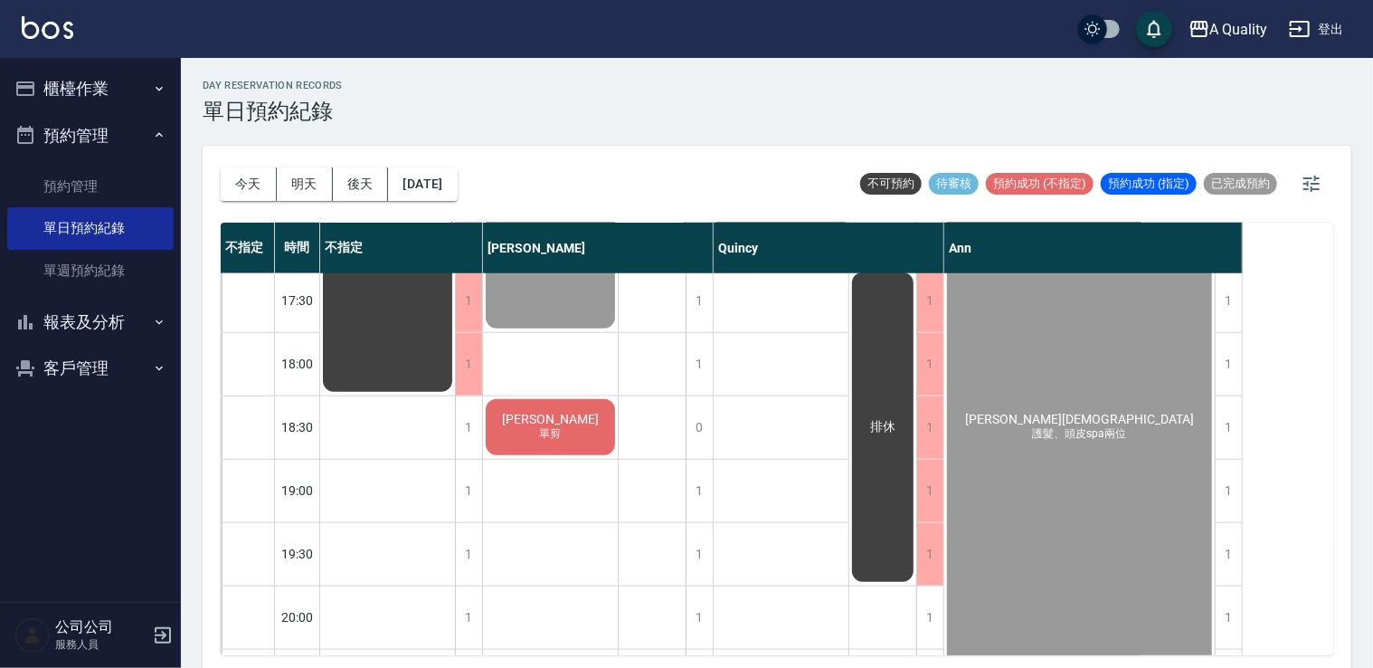
scroll to position [898, 0]
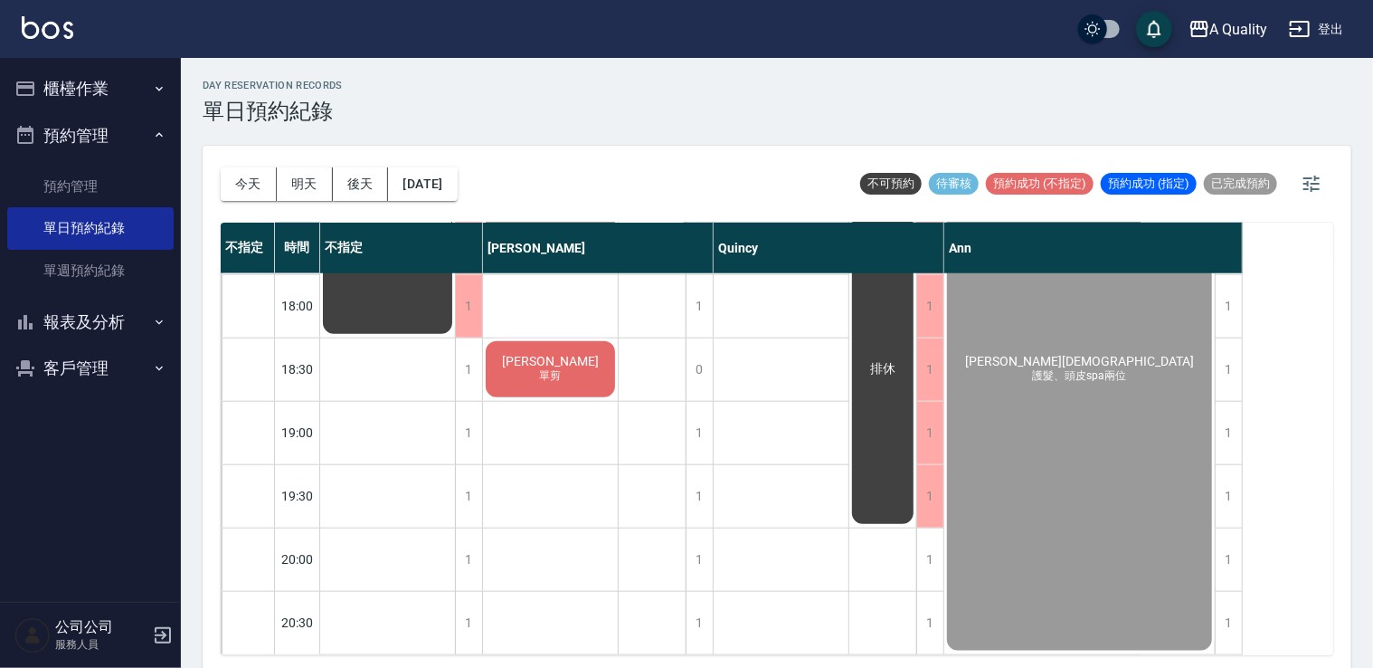
click at [73, 69] on button "櫃檯作業" at bounding box center [90, 88] width 166 height 47
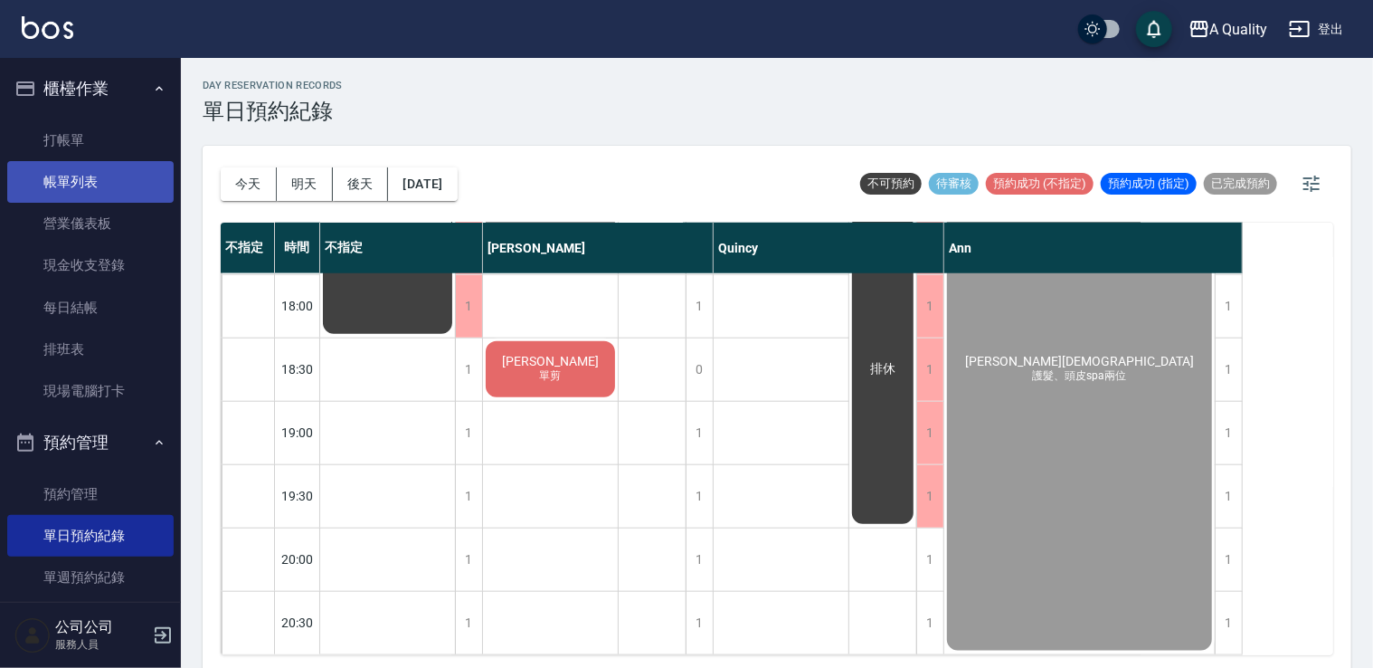
click at [76, 175] on link "帳單列表" at bounding box center [90, 182] width 166 height 42
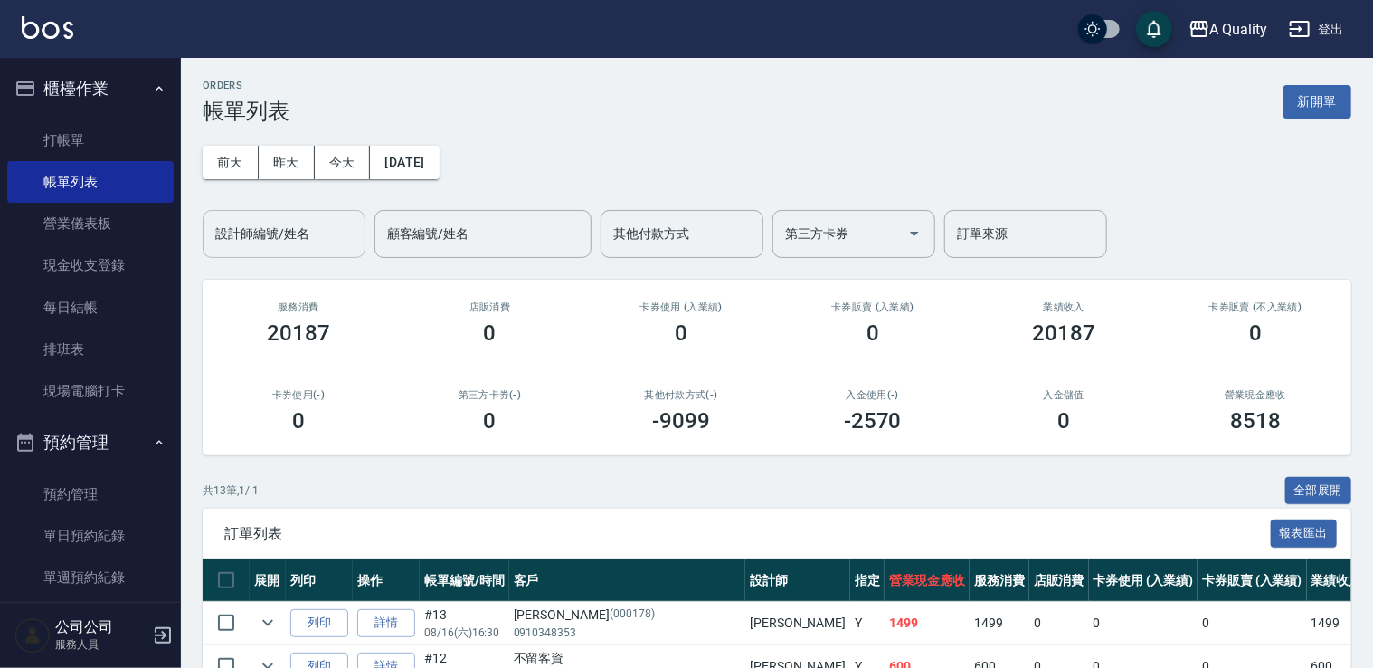
click at [289, 236] on input "設計師編號/姓名" at bounding box center [284, 234] width 147 height 32
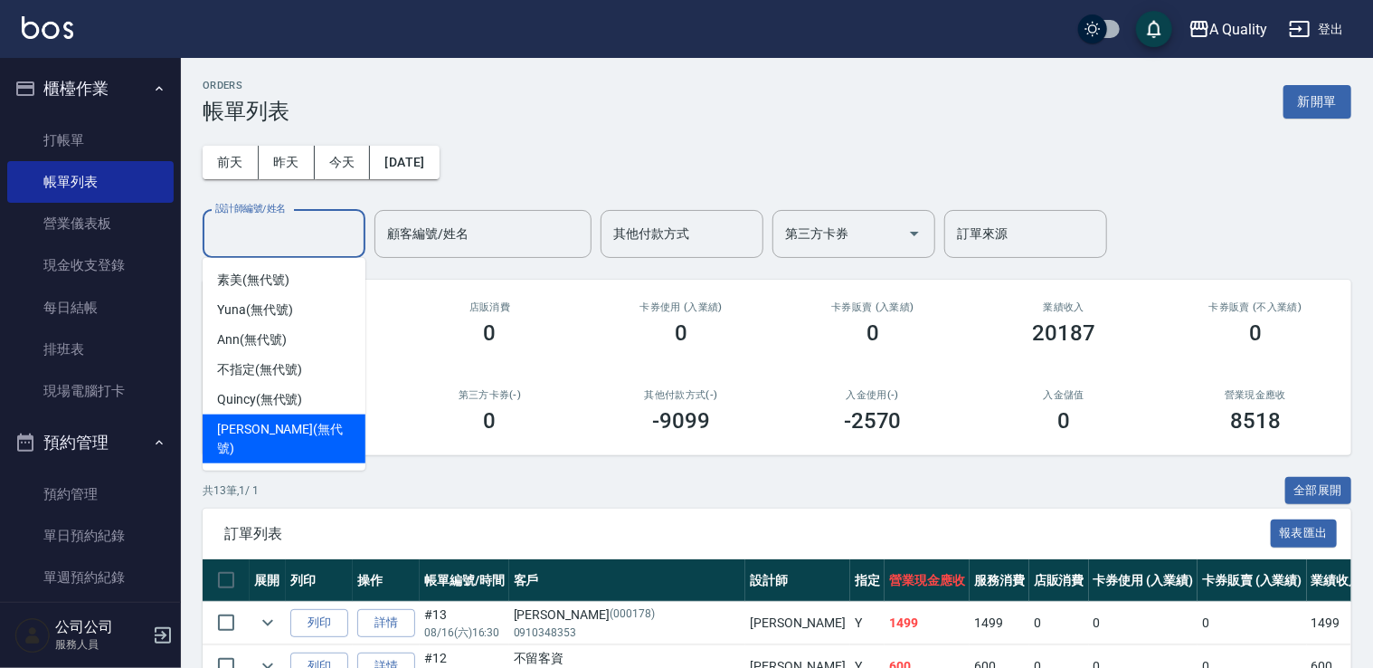
click at [271, 420] on span "[PERSON_NAME] (無代號)" at bounding box center [284, 439] width 134 height 38
type input "[PERSON_NAME](無代號)"
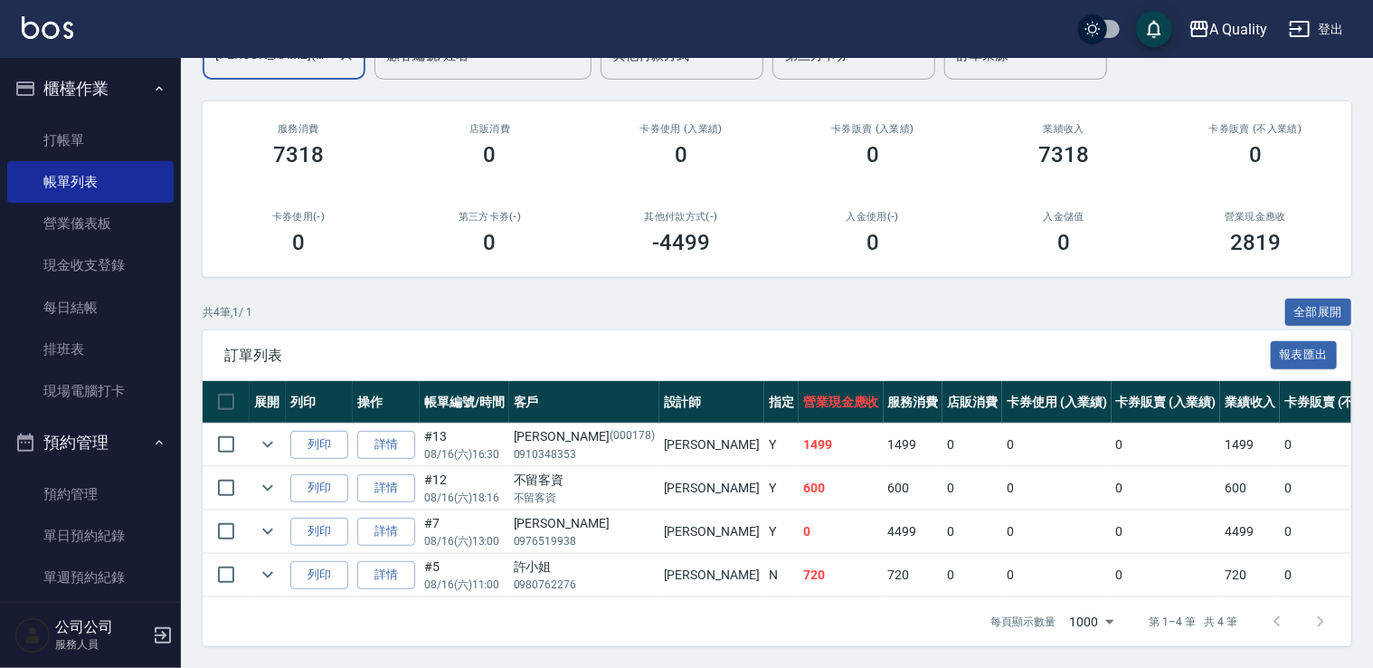
scroll to position [190, 0]
click at [399, 517] on link "詳情" at bounding box center [386, 531] width 58 height 28
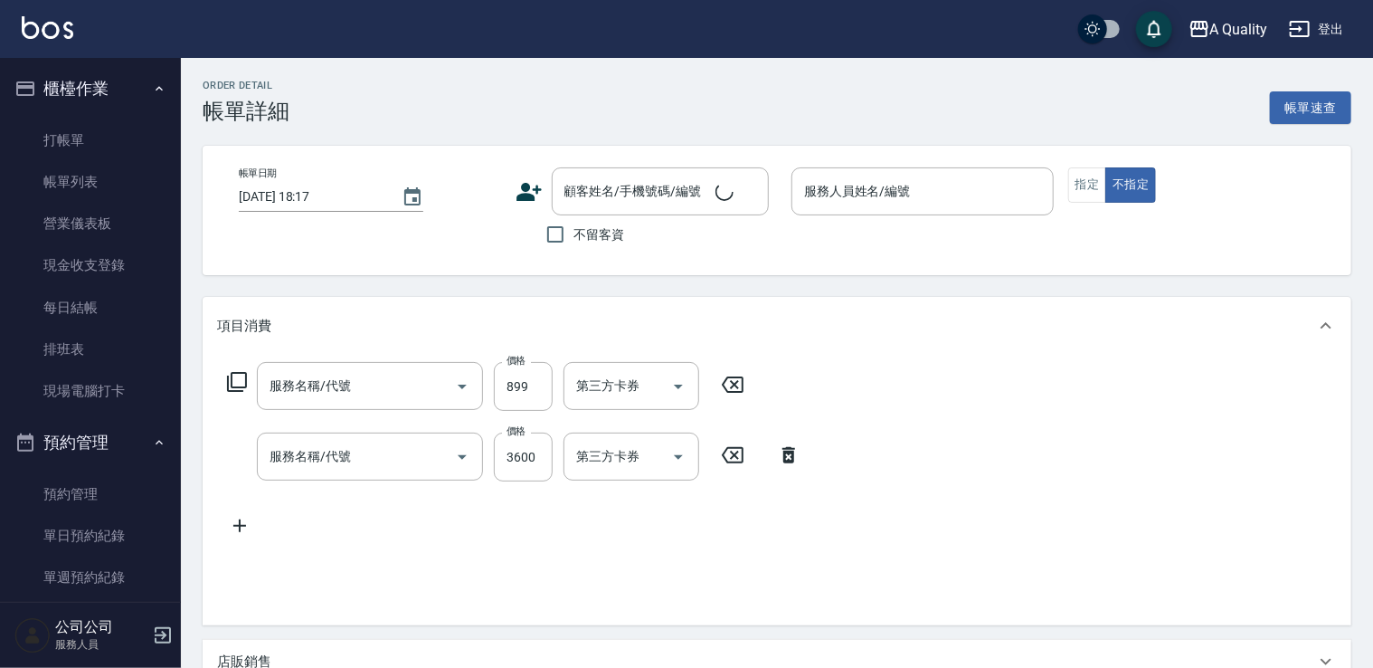
type input "資生堂基礎護(501)"
type input "染髮(401)"
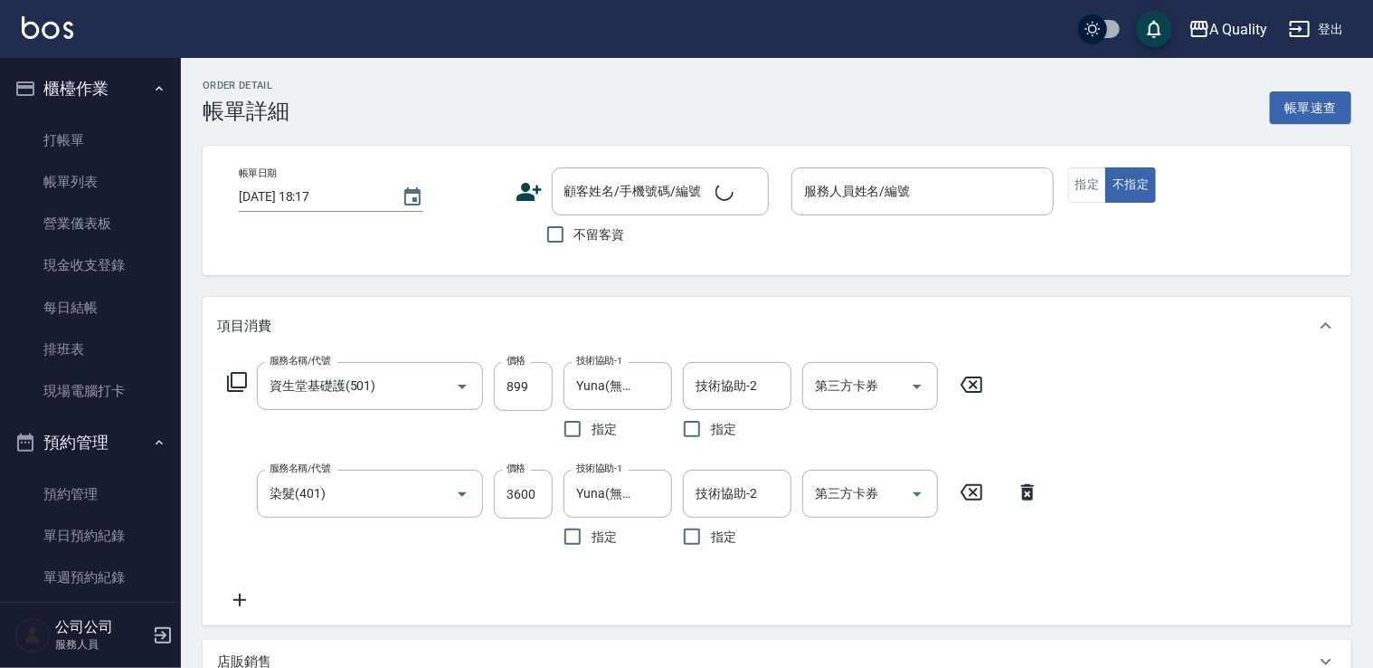
type input "2025/08/16 13:00"
type input "[PERSON_NAME](無代號)"
type input "KT"
type input "[PERSON_NAME]/0976519938/"
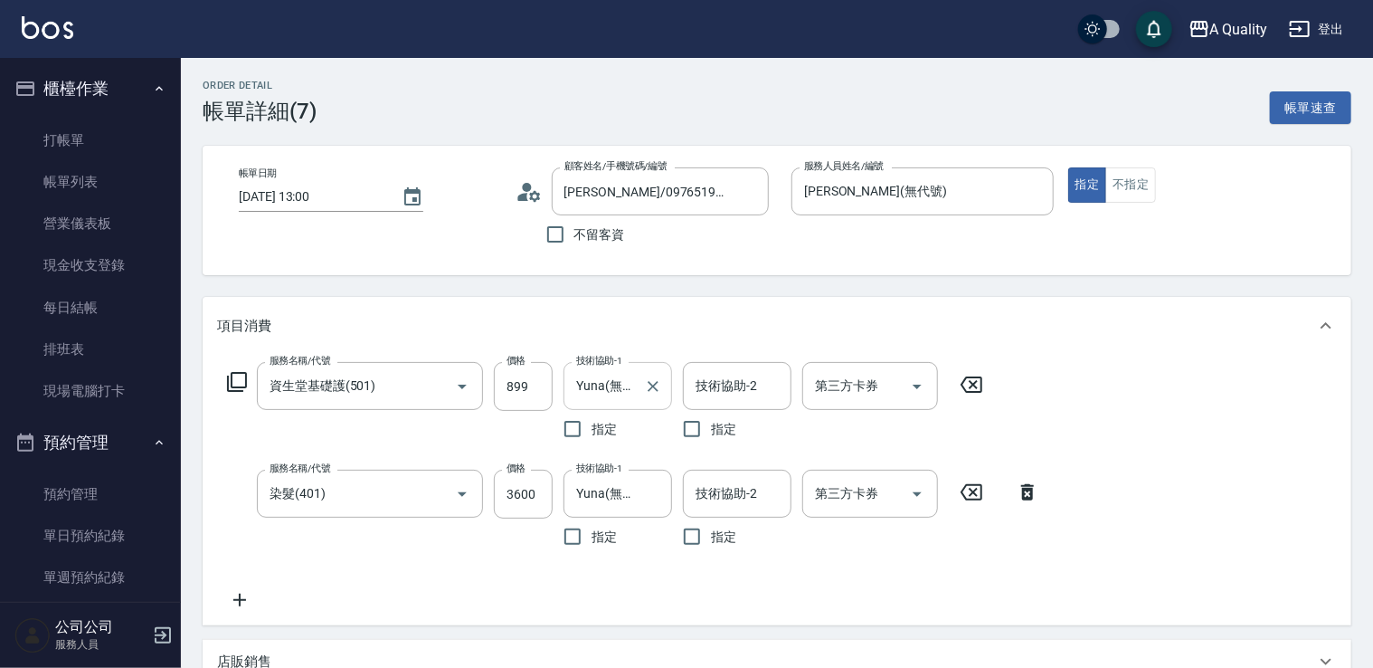
click at [566, 396] on div "Yuna(無代號) 技術協助-1" at bounding box center [618, 386] width 109 height 48
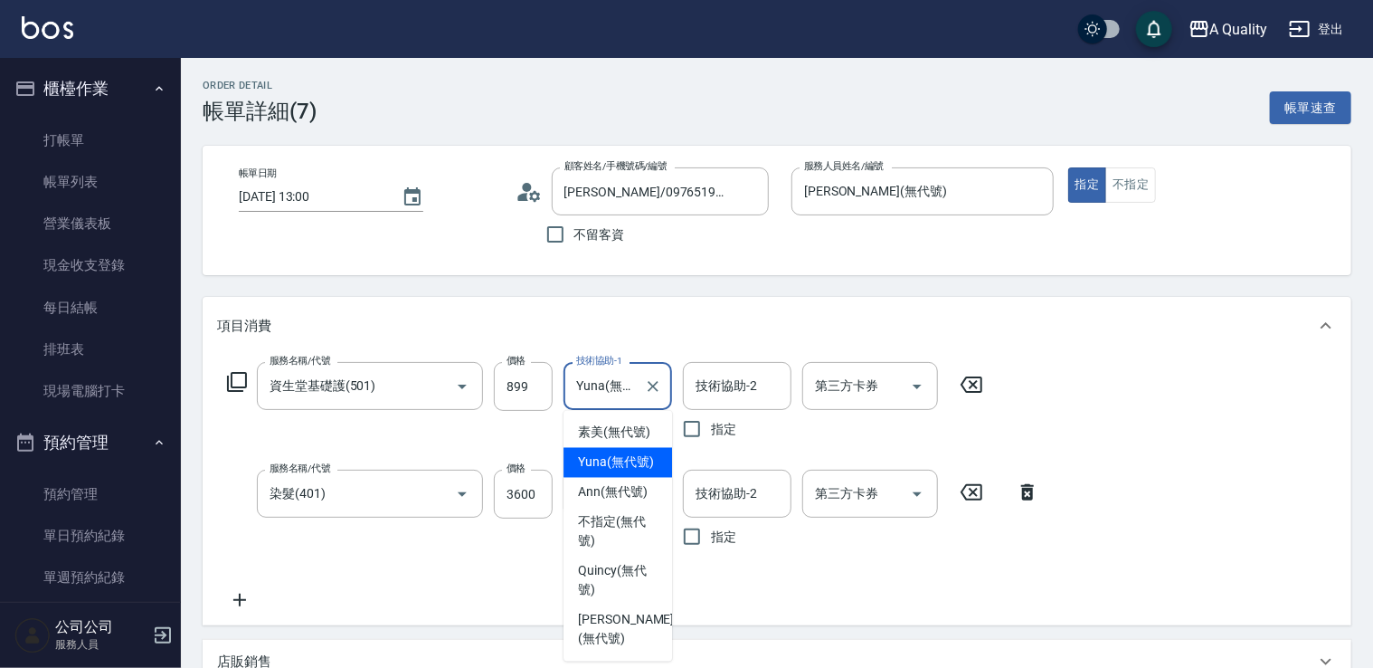
scroll to position [0, 17]
click at [538, 395] on input "899" at bounding box center [523, 386] width 59 height 49
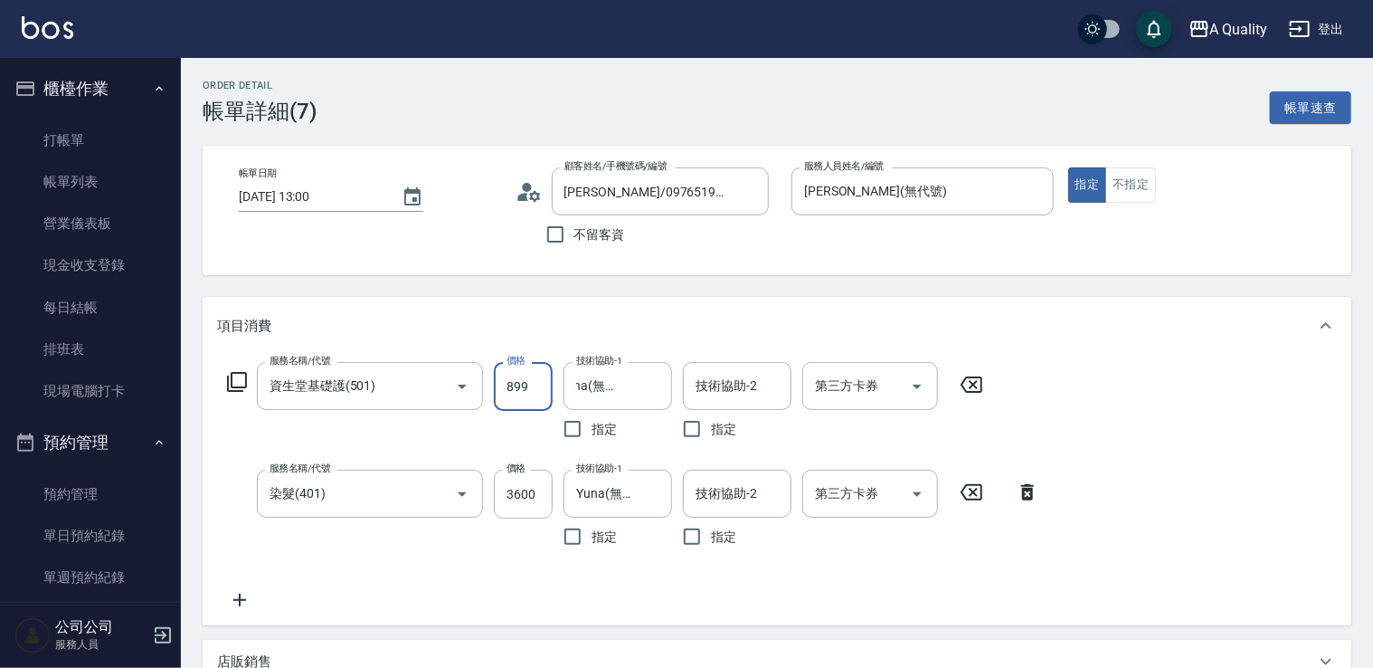
scroll to position [0, 0]
type input "9"
type input "0"
type input "960"
click at [527, 497] on input "3600" at bounding box center [523, 493] width 59 height 49
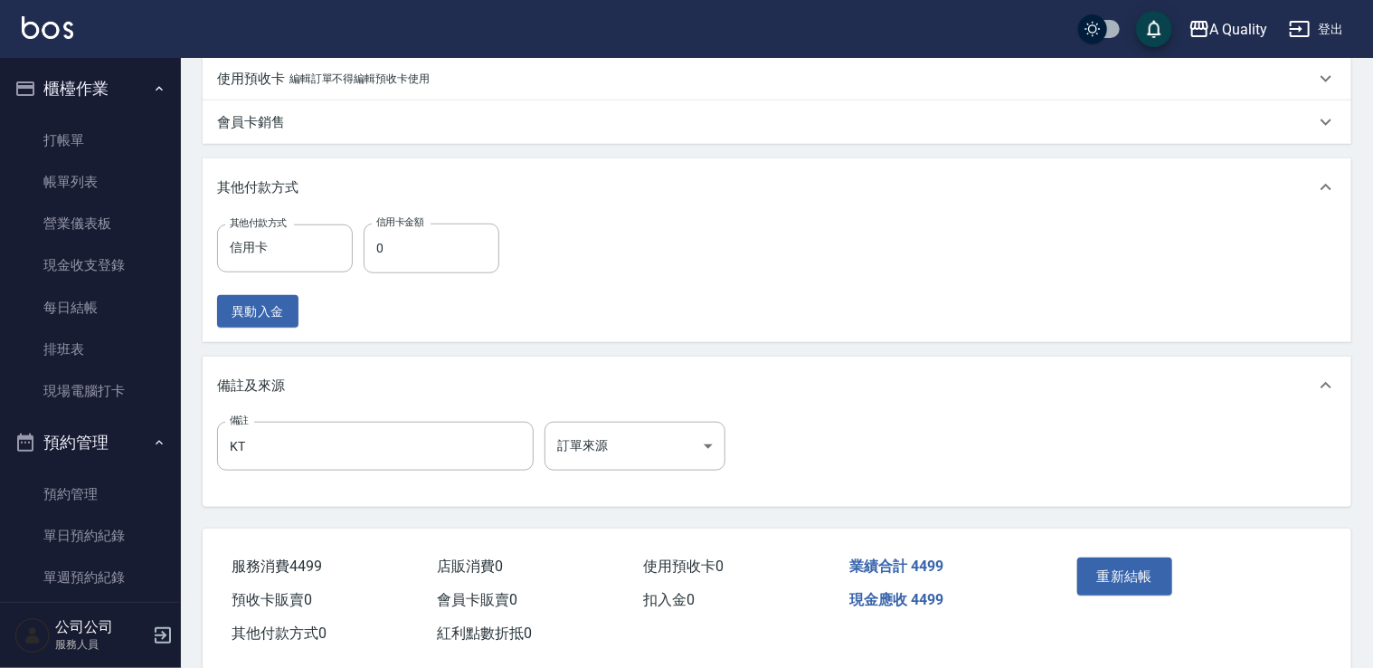
scroll to position [701, 0]
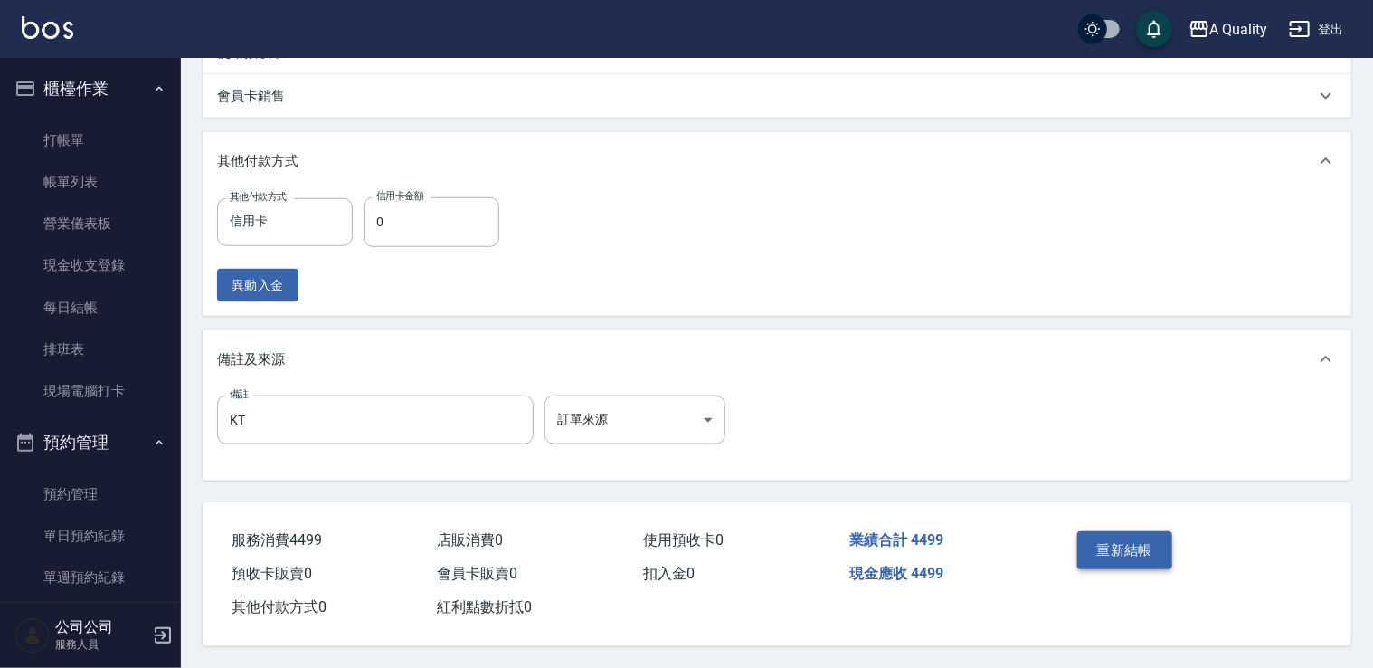
type input "3539"
click at [1097, 547] on button "重新結帳" at bounding box center [1125, 550] width 96 height 38
